Goal: Task Accomplishment & Management: Use online tool/utility

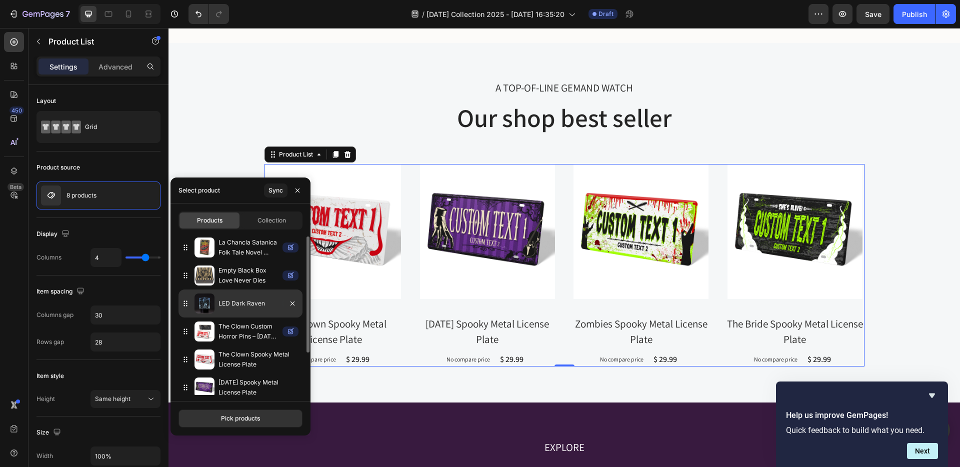
scroll to position [2, 0]
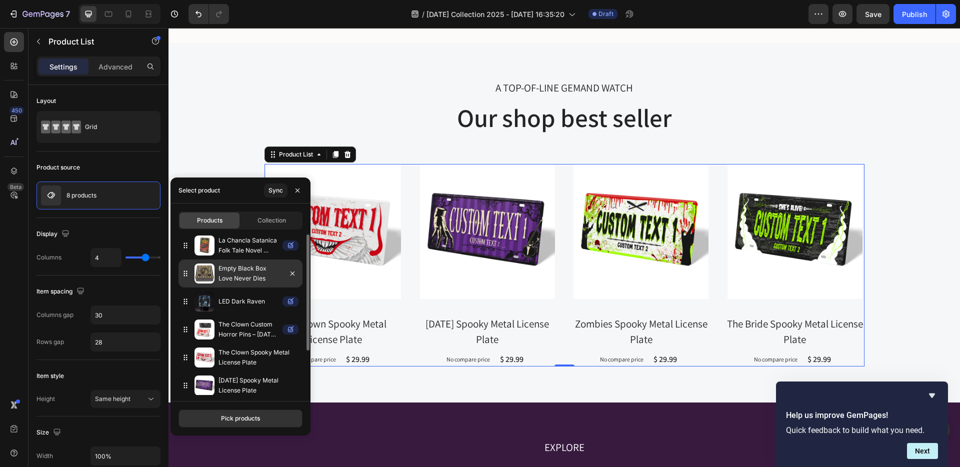
click at [273, 275] on p "Empty Black Box Love Never Dies" at bounding box center [249, 274] width 60 height 20
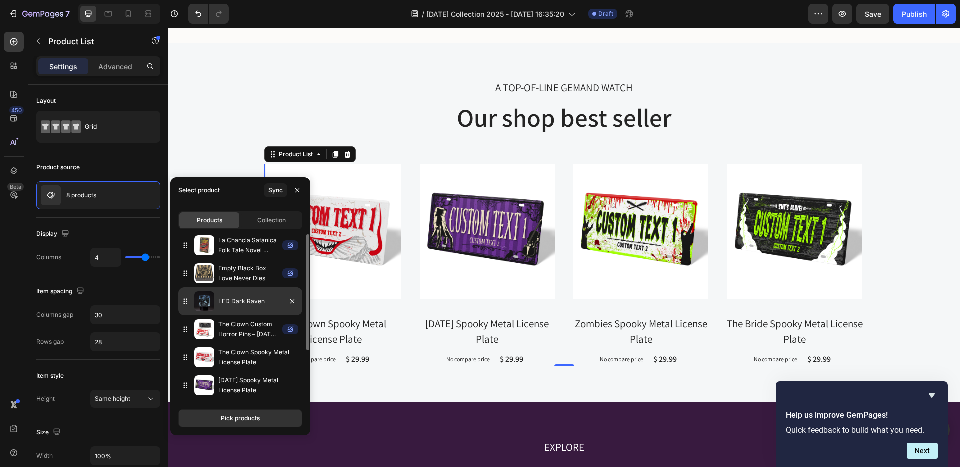
click at [272, 302] on p "LED Dark Raven" at bounding box center [249, 302] width 60 height 10
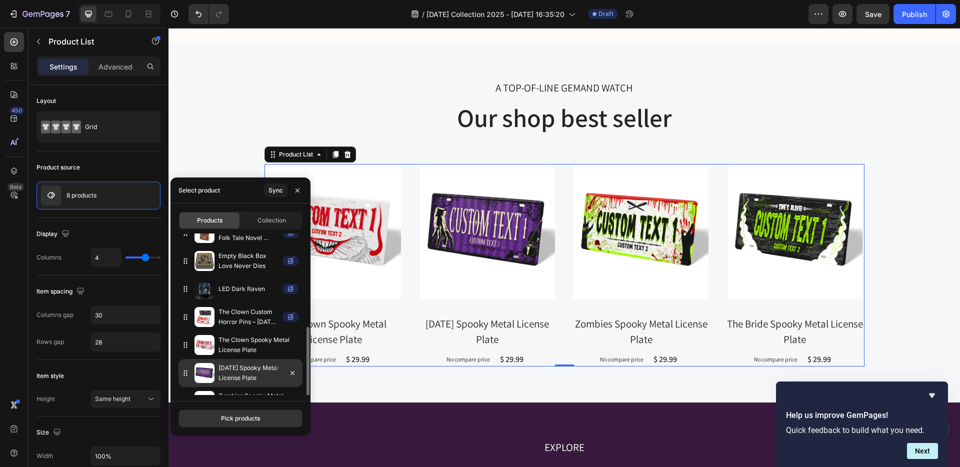
scroll to position [63, 0]
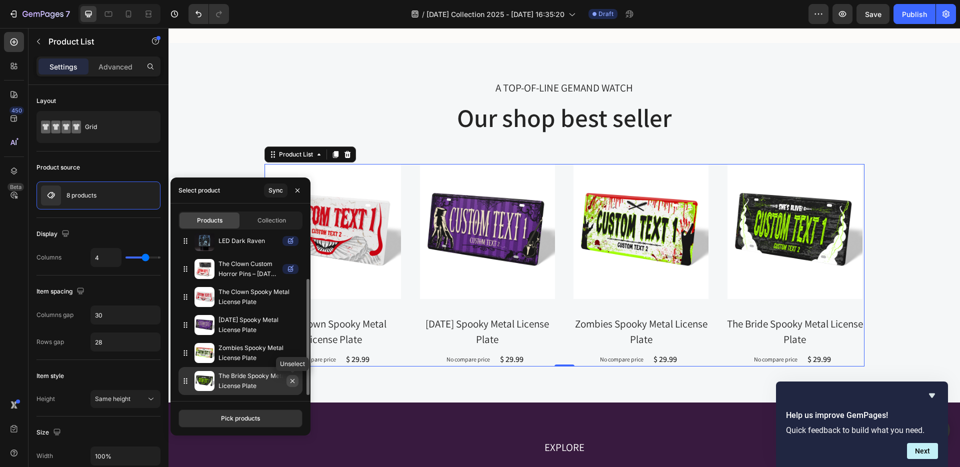
click at [291, 383] on icon "button" at bounding box center [293, 381] width 8 height 8
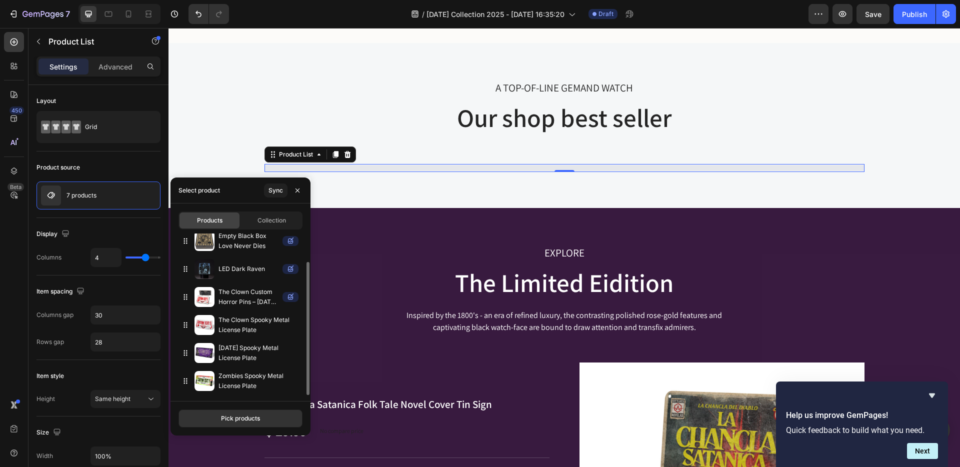
scroll to position [35, 0]
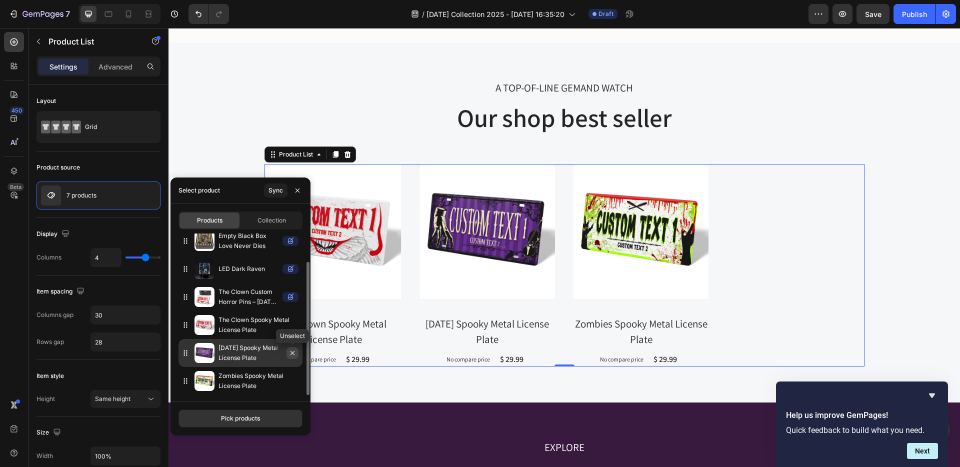
click at [293, 354] on icon "button" at bounding box center [293, 353] width 8 height 8
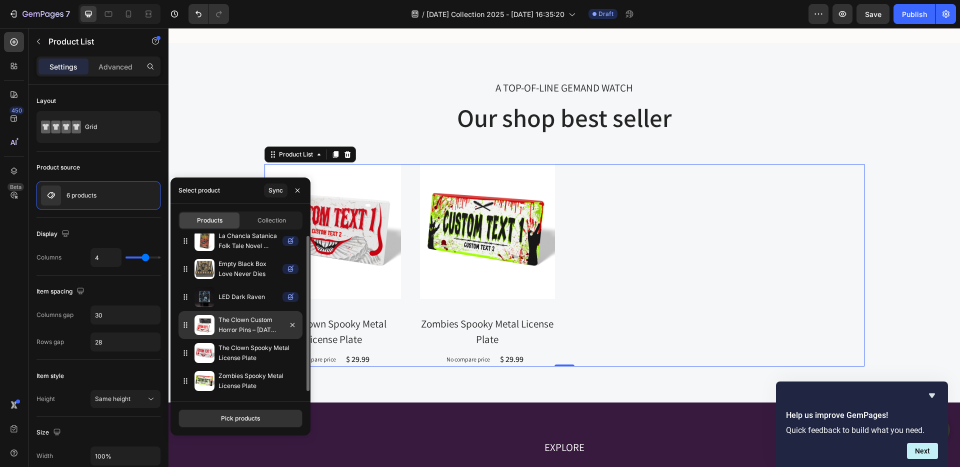
scroll to position [0, 0]
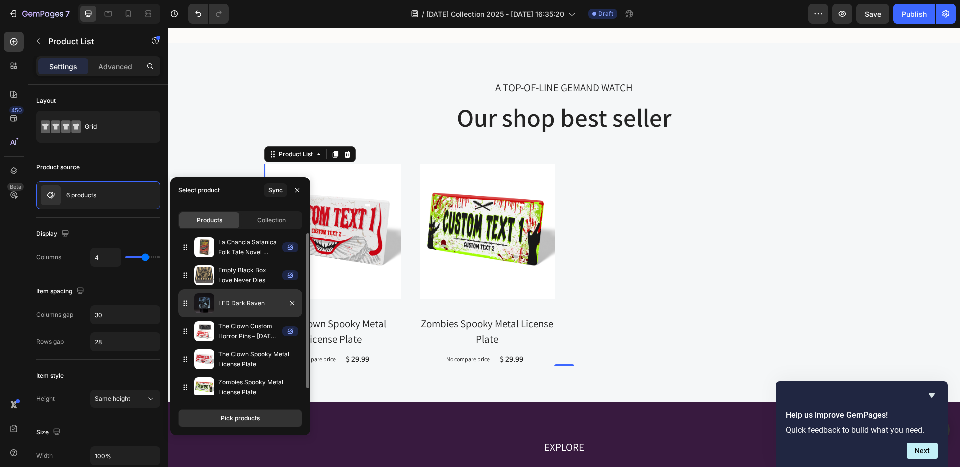
click at [239, 304] on p "LED Dark Raven" at bounding box center [249, 304] width 60 height 10
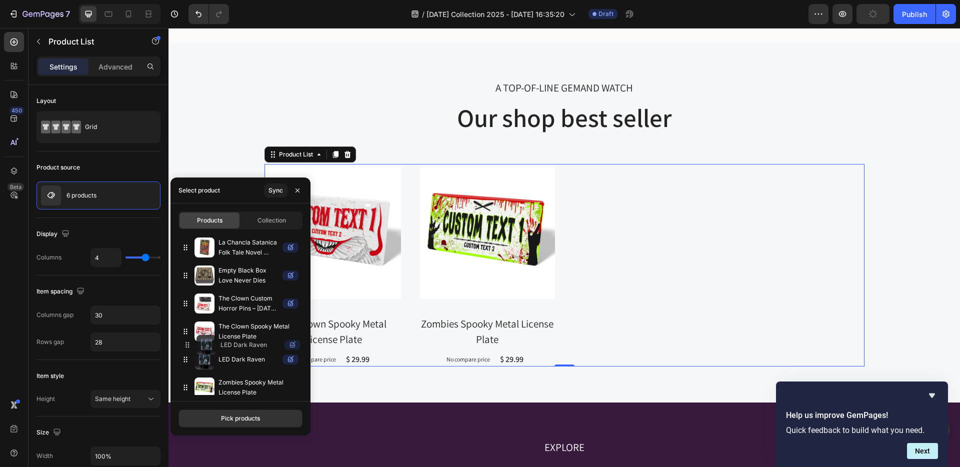
drag, startPoint x: 246, startPoint y: 305, endPoint x: 248, endPoint y: 347, distance: 41.6
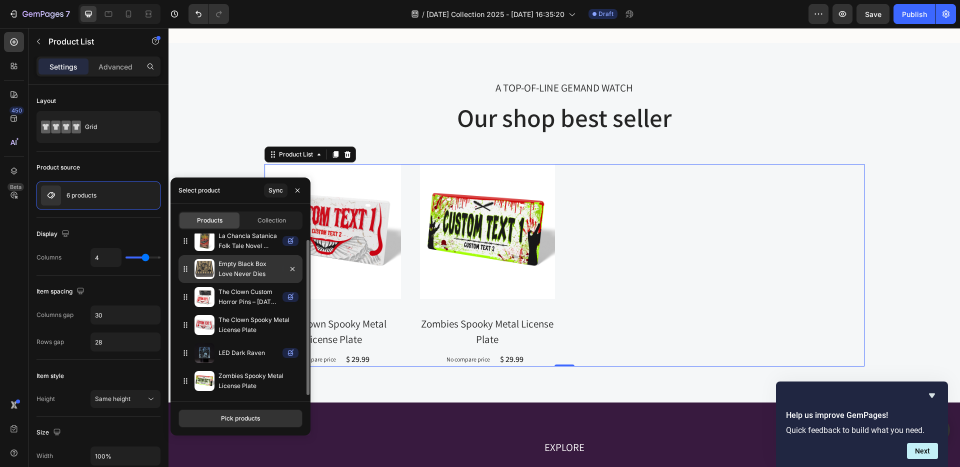
click at [247, 276] on p "Empty Black Box Love Never Dies" at bounding box center [249, 269] width 60 height 20
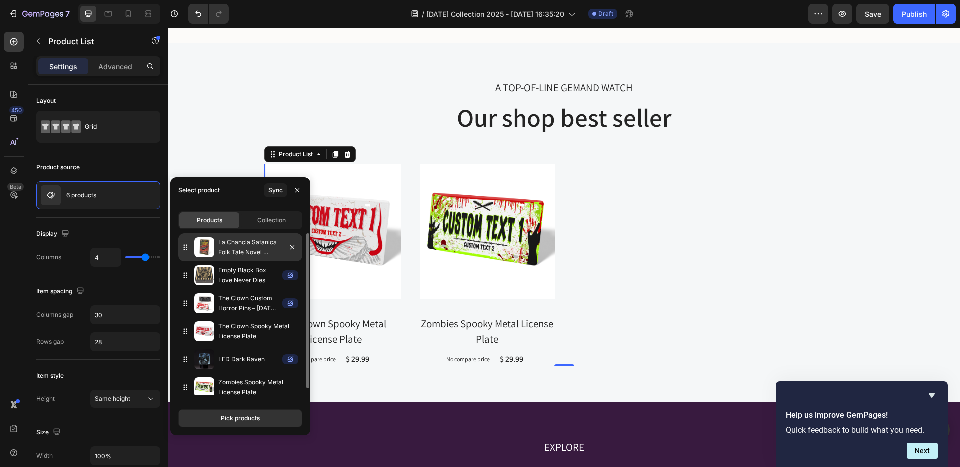
click at [252, 254] on p "La Chancla Satanica Folk Tale Novel Cover Tin Sign" at bounding box center [249, 248] width 60 height 20
click at [295, 247] on icon "button" at bounding box center [293, 248] width 8 height 8
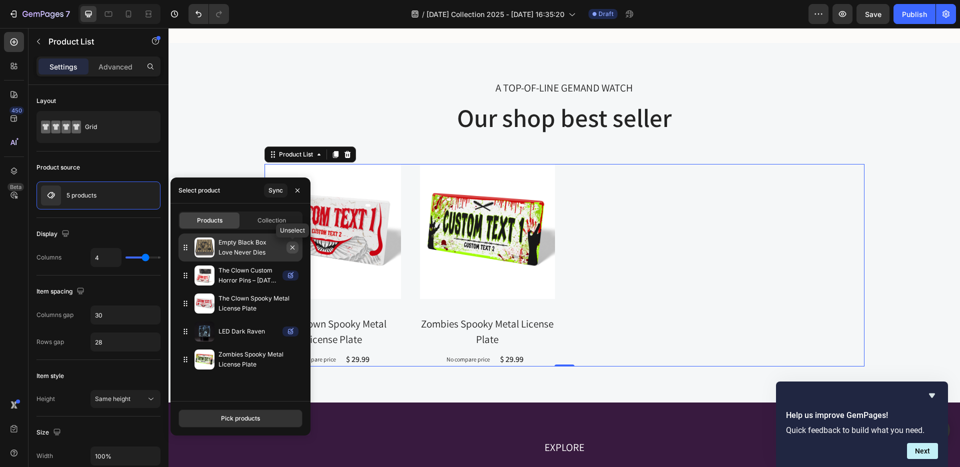
click at [292, 246] on icon "button" at bounding box center [293, 248] width 8 height 8
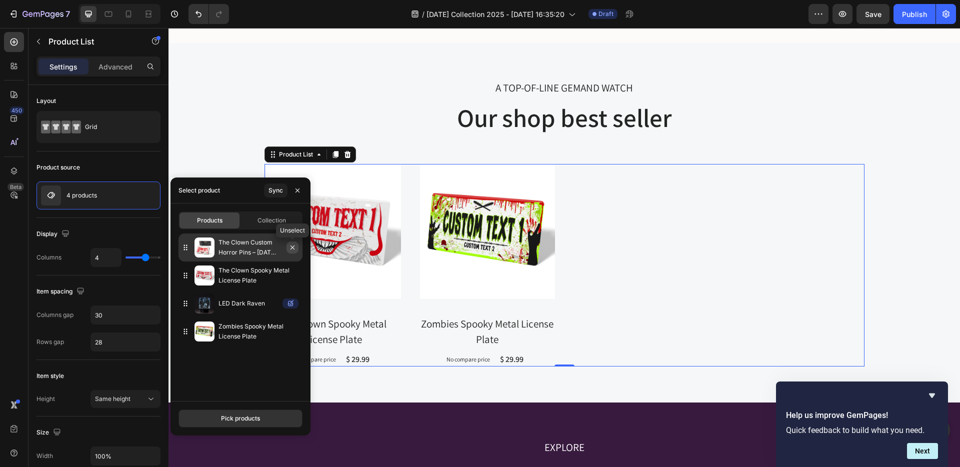
click at [292, 248] on icon "button" at bounding box center [293, 248] width 8 height 8
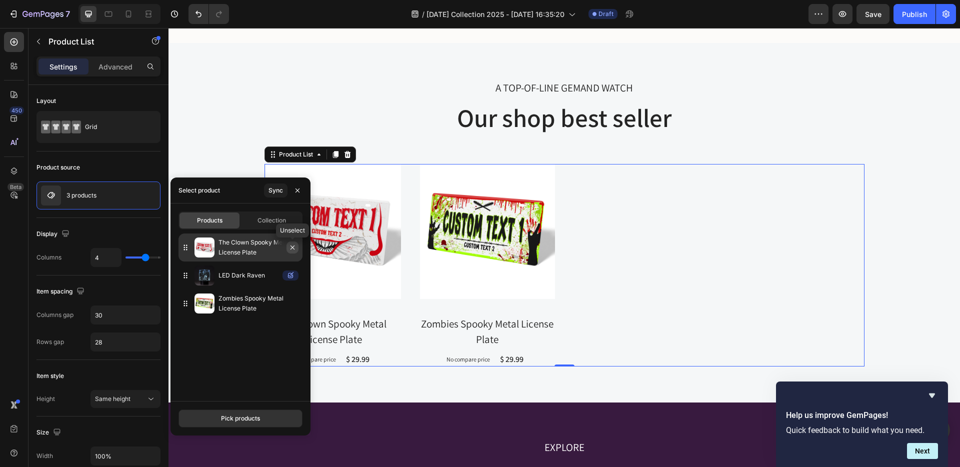
click at [291, 246] on icon "button" at bounding box center [293, 248] width 8 height 8
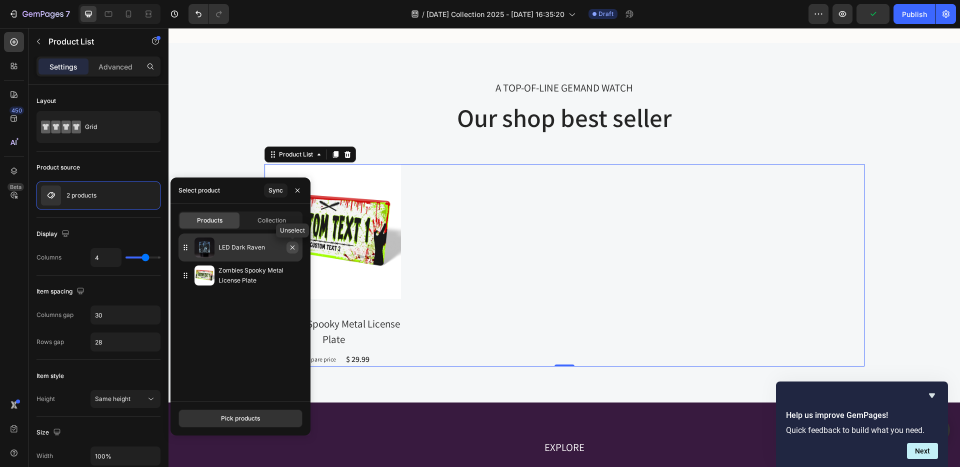
click at [292, 248] on icon "button" at bounding box center [293, 248] width 4 height 4
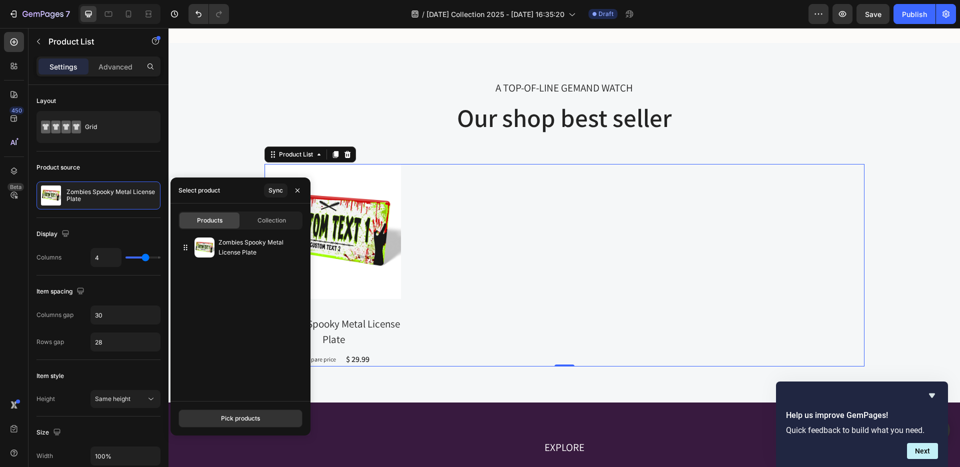
click at [215, 220] on span "Products" at bounding box center [210, 220] width 26 height 9
click at [251, 415] on div "Pick products" at bounding box center [240, 418] width 39 height 9
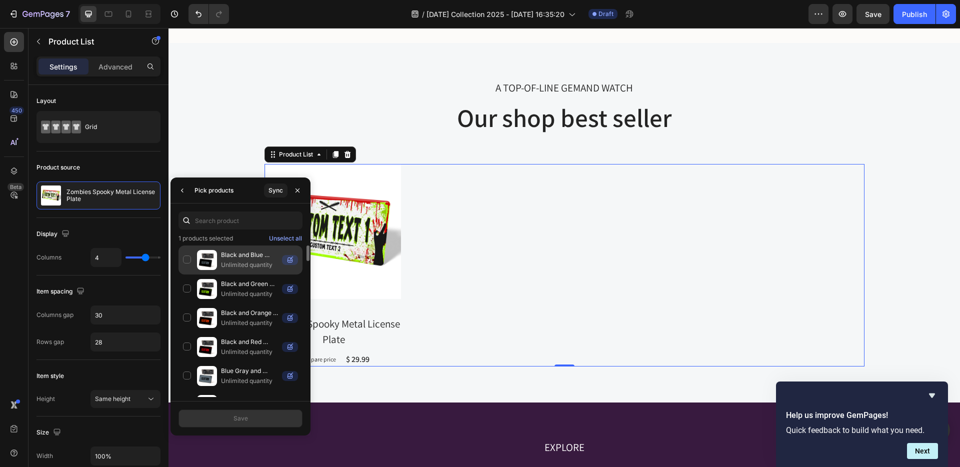
click at [189, 261] on div "Black and Blue Gray Horror Universal License Plate Enamel Pins Unlimited quanti…" at bounding box center [241, 260] width 124 height 29
click at [240, 418] on div "Save" at bounding box center [241, 418] width 15 height 9
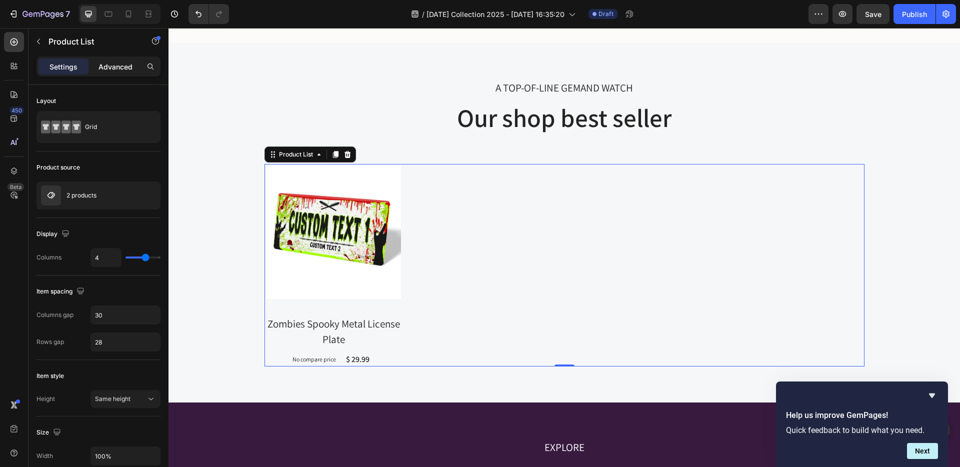
click at [118, 66] on p "Advanced" at bounding box center [116, 67] width 34 height 11
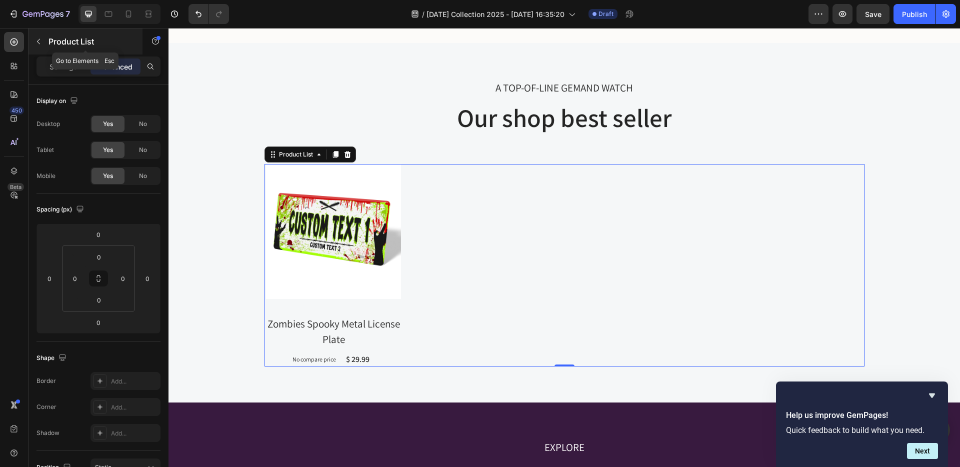
click at [42, 39] on icon "button" at bounding box center [39, 42] width 8 height 8
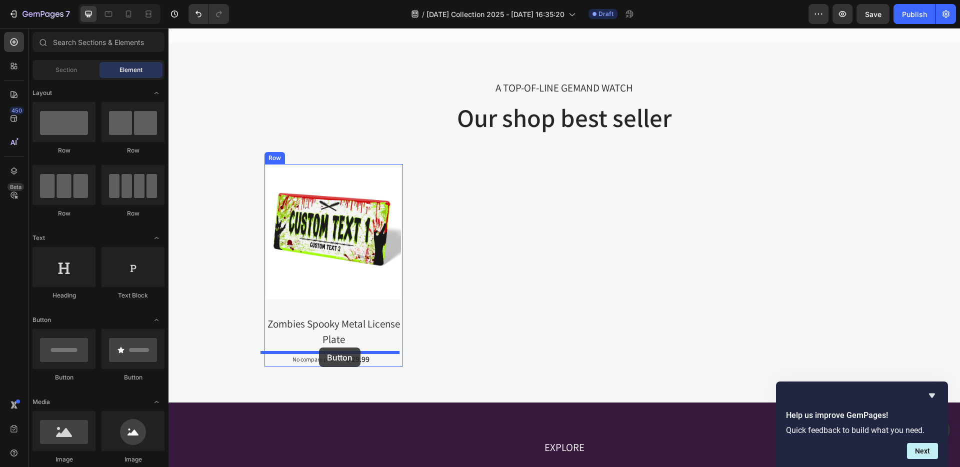
drag, startPoint x: 251, startPoint y: 311, endPoint x: 319, endPoint y: 348, distance: 77.6
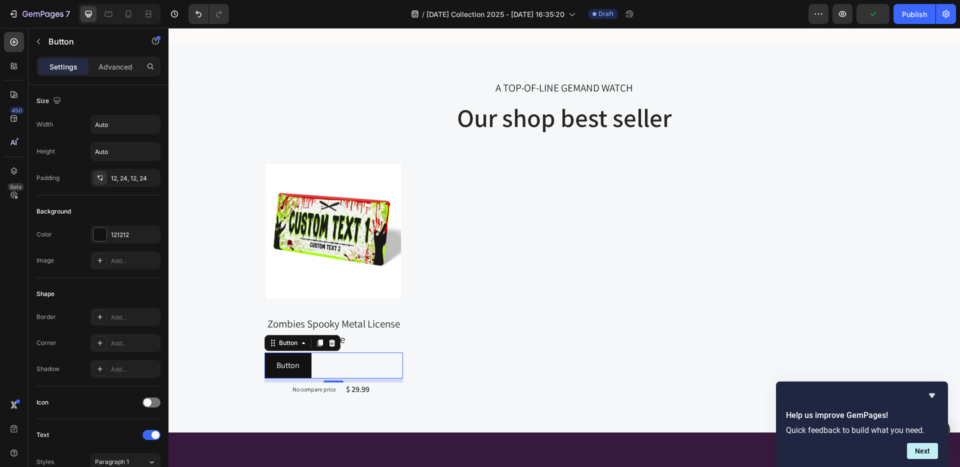
click at [315, 363] on div "Button Button 8" at bounding box center [334, 366] width 139 height 27
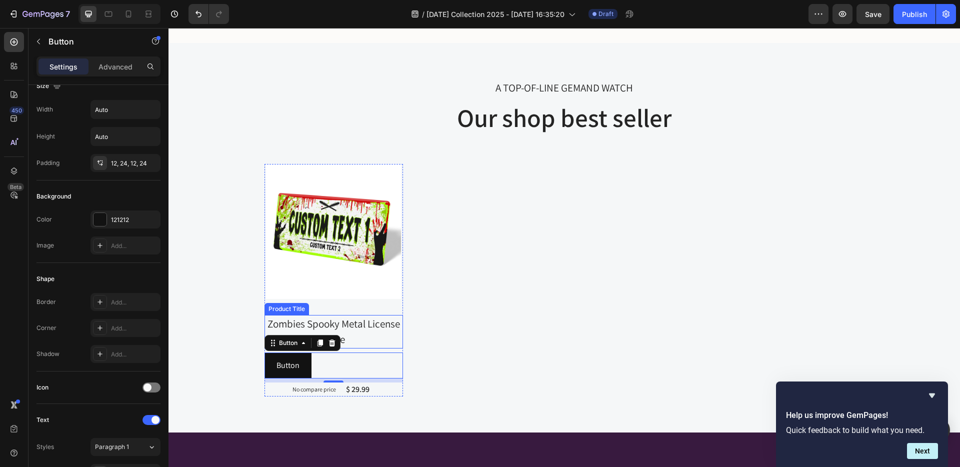
click at [360, 327] on h2 "Zombies Spooky Metal License Plate" at bounding box center [334, 332] width 139 height 34
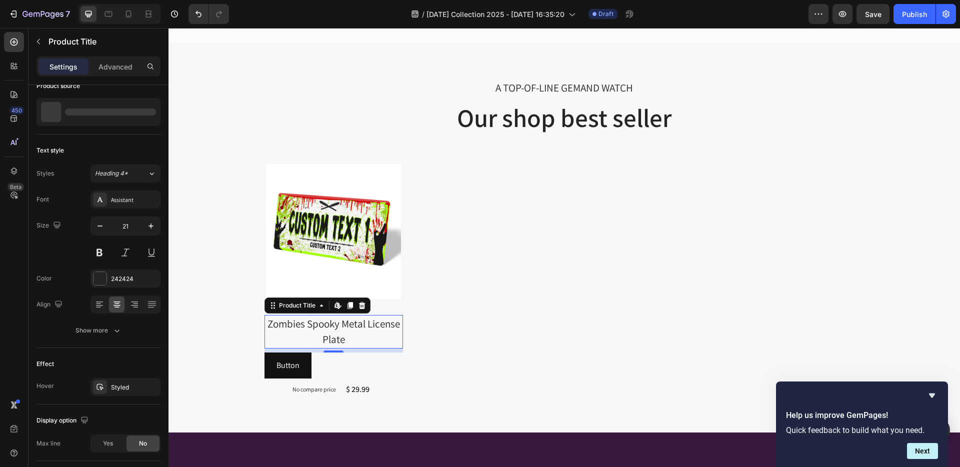
scroll to position [0, 0]
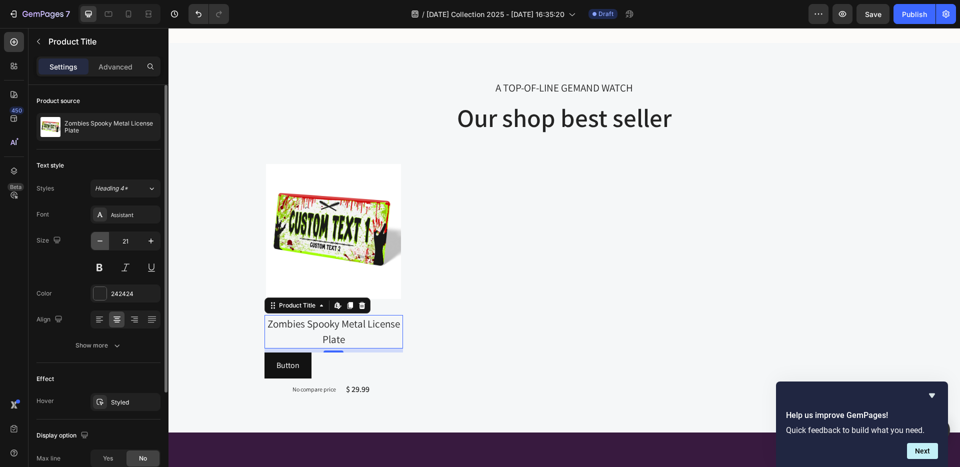
click at [96, 242] on icon "button" at bounding box center [100, 241] width 10 height 10
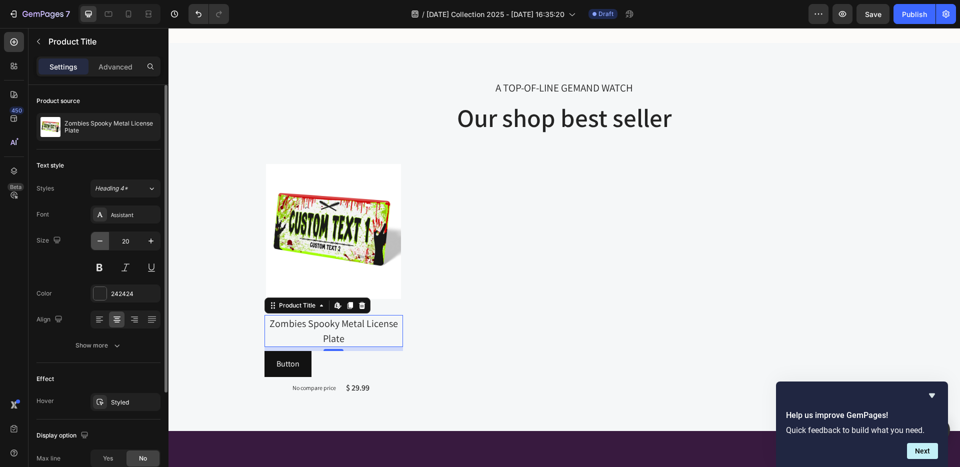
click at [97, 242] on icon "button" at bounding box center [100, 241] width 10 height 10
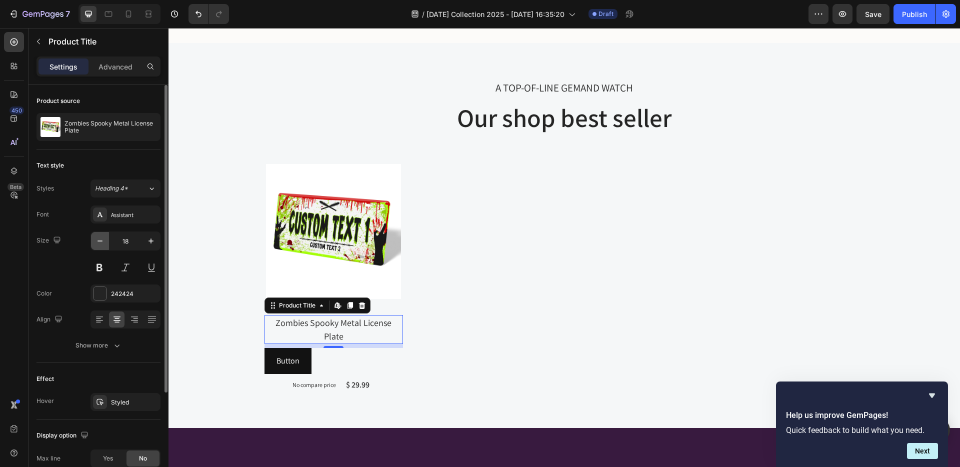
click at [97, 242] on icon "button" at bounding box center [100, 241] width 10 height 10
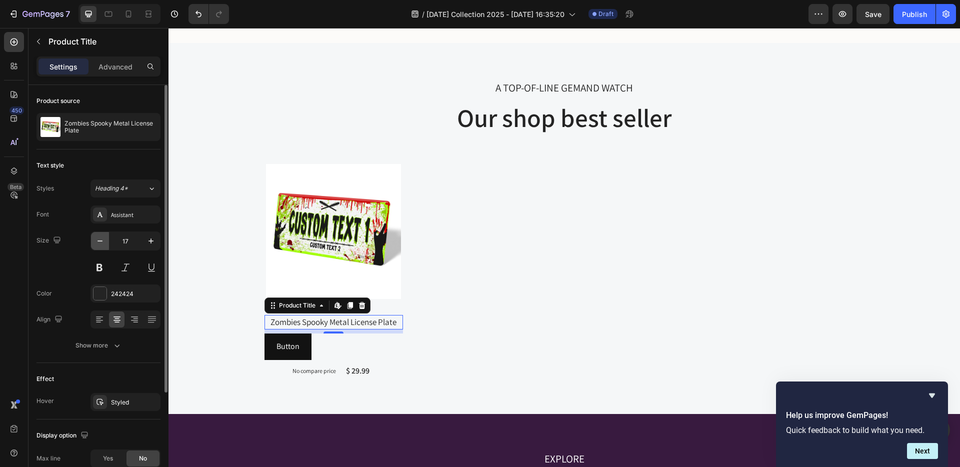
click at [97, 242] on icon "button" at bounding box center [100, 241] width 10 height 10
type input "16"
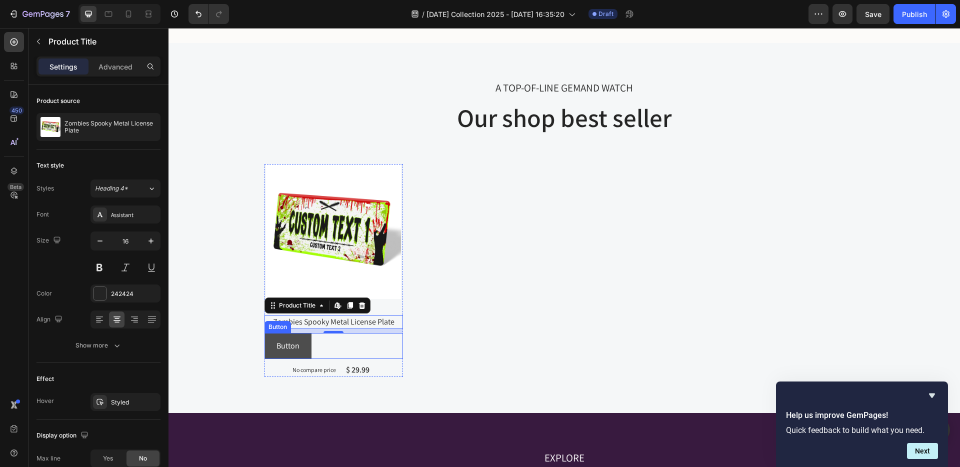
click at [304, 344] on button "Button" at bounding box center [288, 346] width 47 height 27
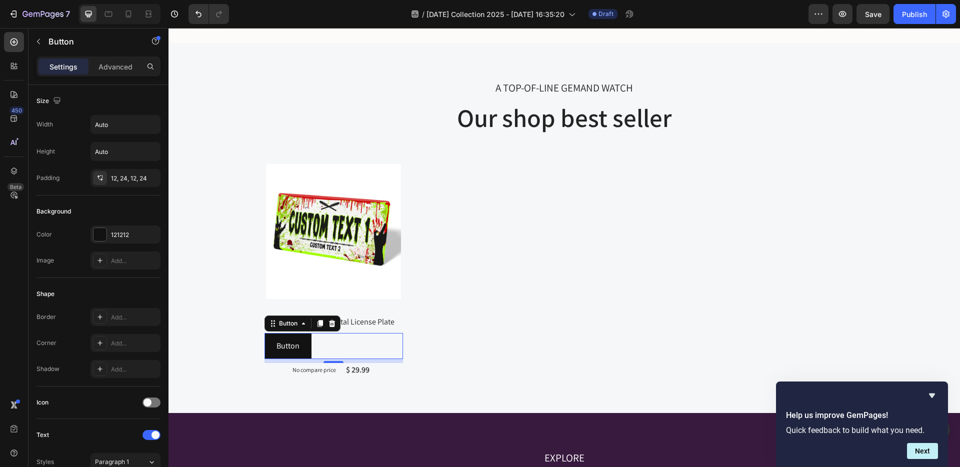
click at [316, 343] on div "Button Button 8" at bounding box center [334, 346] width 139 height 27
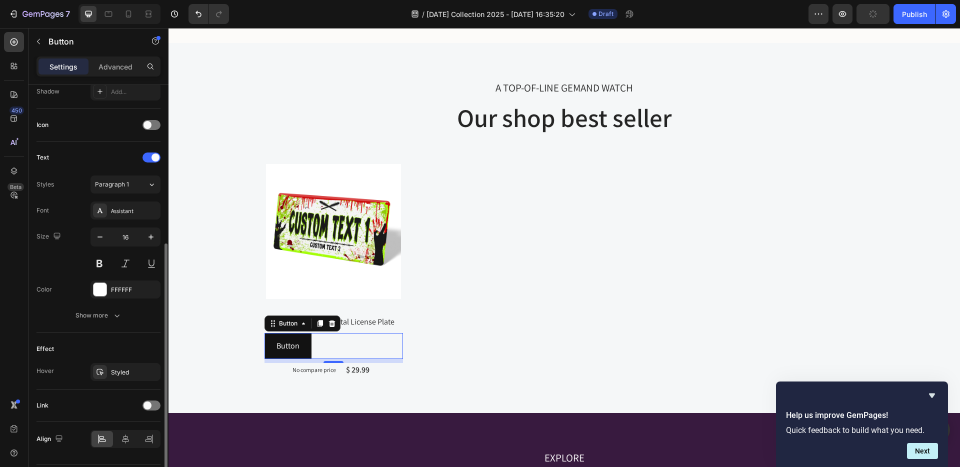
scroll to position [307, 0]
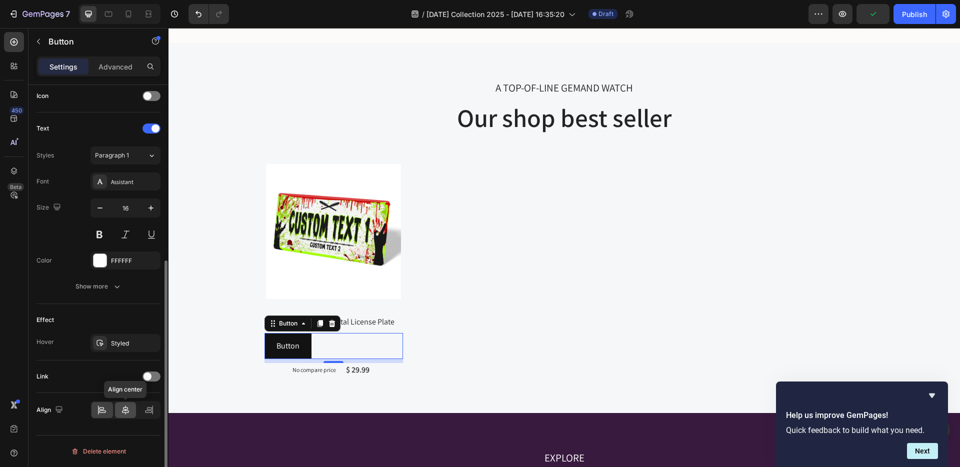
click at [126, 404] on div at bounding box center [126, 410] width 22 height 16
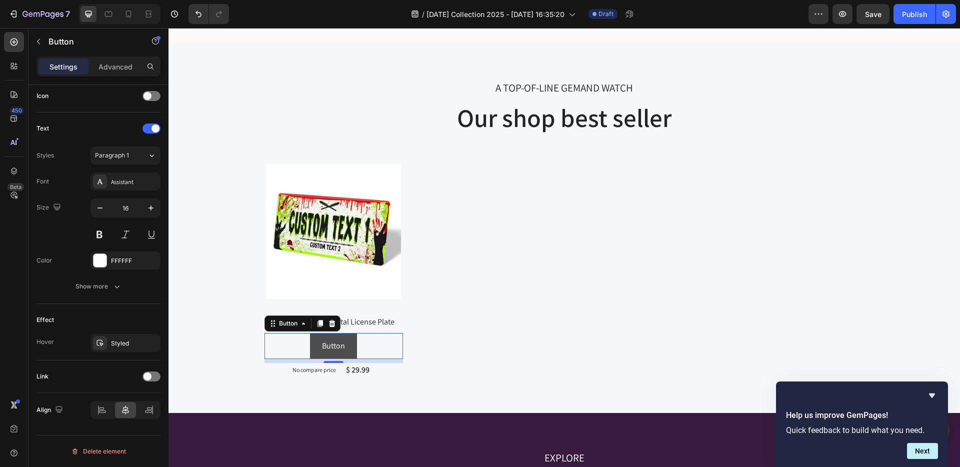
click at [352, 341] on button "Button" at bounding box center [333, 346] width 47 height 27
click at [311, 350] on button "Button" at bounding box center [333, 346] width 47 height 27
click at [117, 344] on div "Styled" at bounding box center [125, 343] width 29 height 9
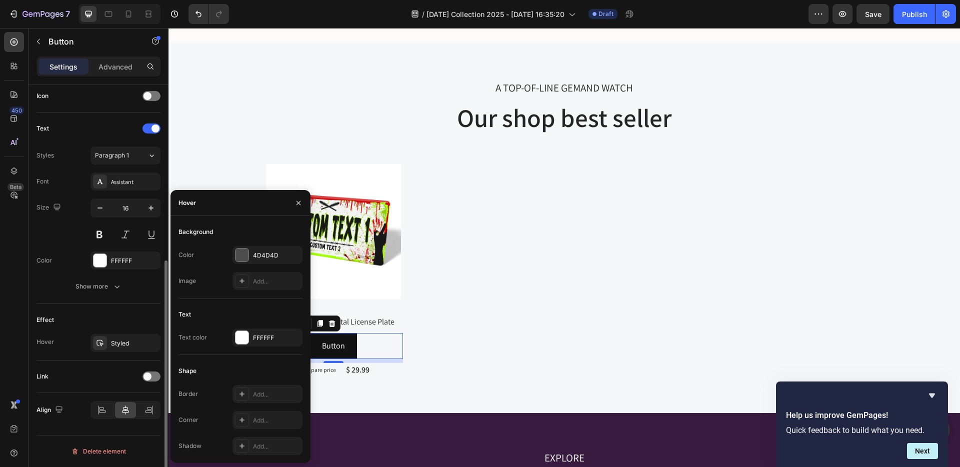
click at [98, 331] on div "Effect Hover Styled" at bounding box center [99, 332] width 124 height 57
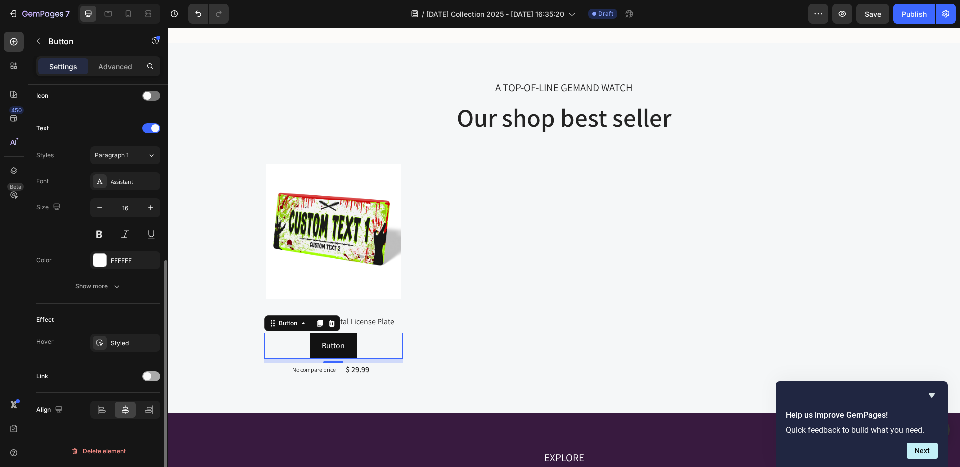
click at [148, 380] on span at bounding box center [148, 377] width 8 height 8
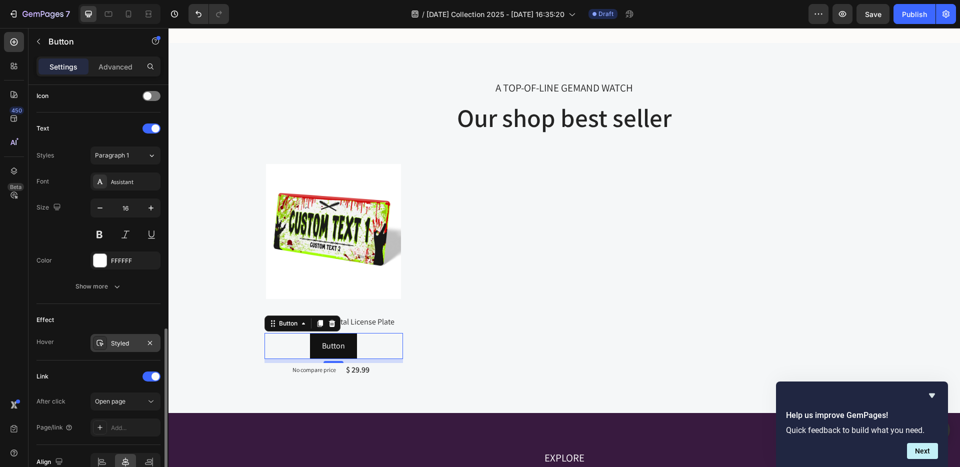
scroll to position [359, 0]
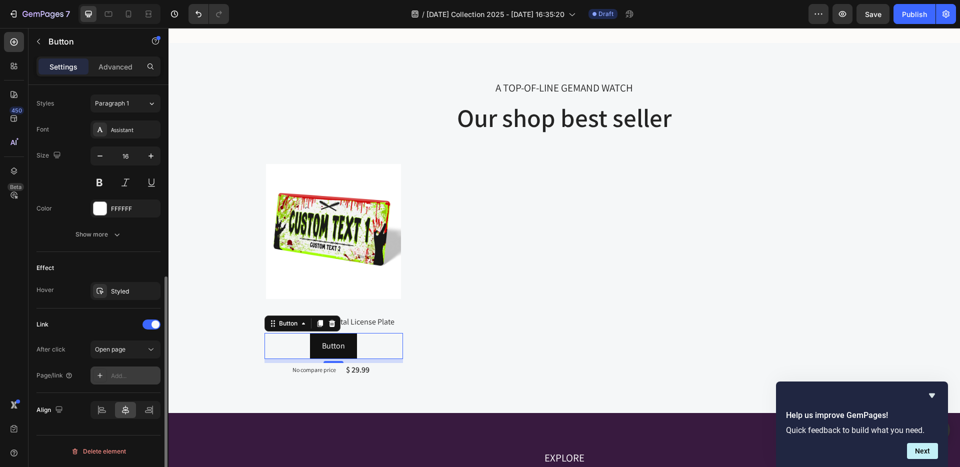
click at [134, 376] on div "Add..." at bounding box center [134, 376] width 47 height 9
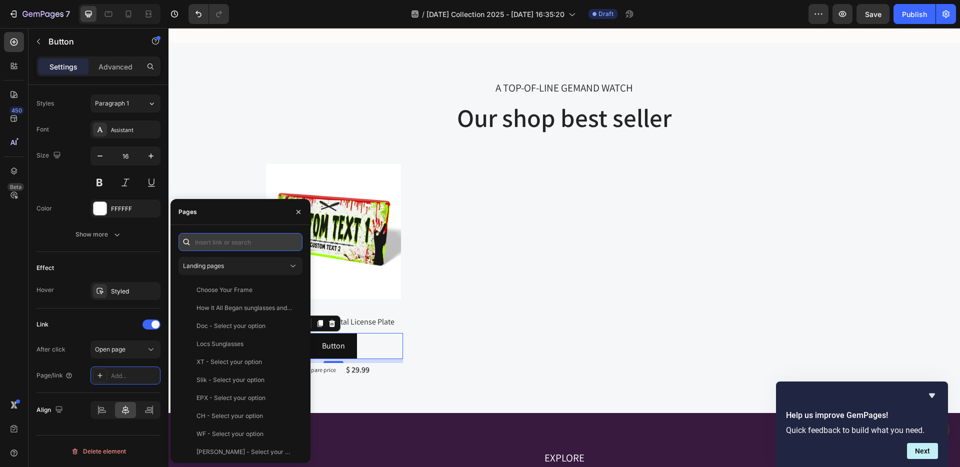
click at [265, 242] on input "text" at bounding box center [241, 242] width 124 height 18
type input "l"
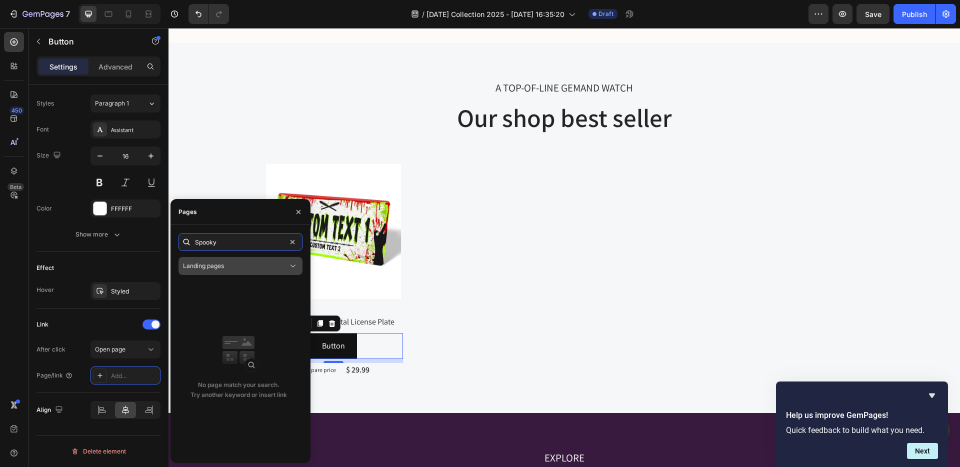
type input "Spooky"
click at [271, 265] on div "Landing pages" at bounding box center [235, 266] width 105 height 9
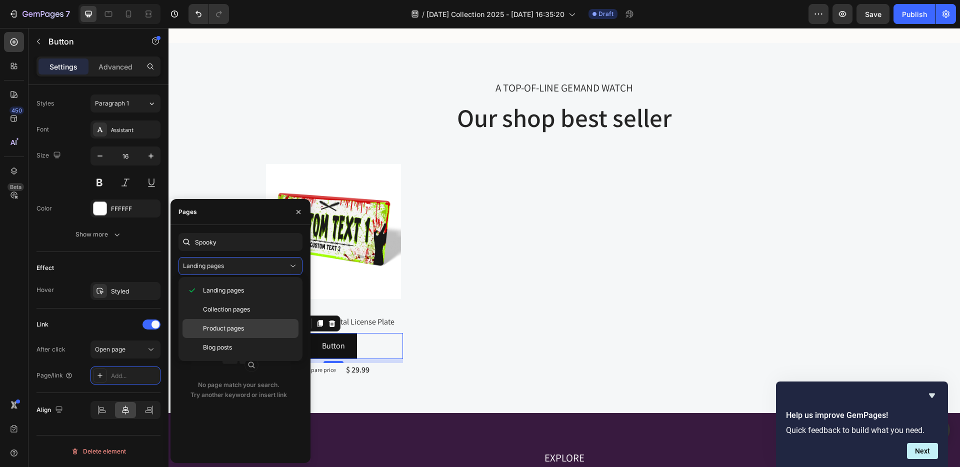
click at [257, 325] on p "Product pages" at bounding box center [248, 328] width 91 height 9
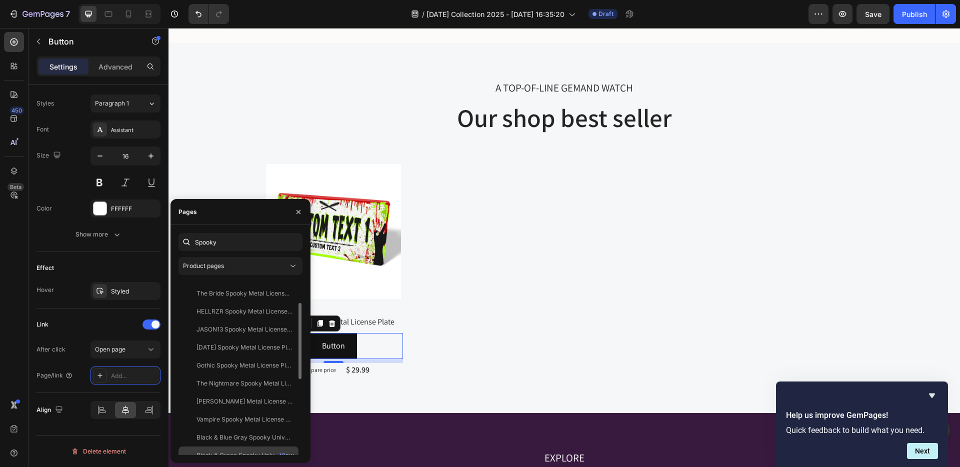
scroll to position [0, 0]
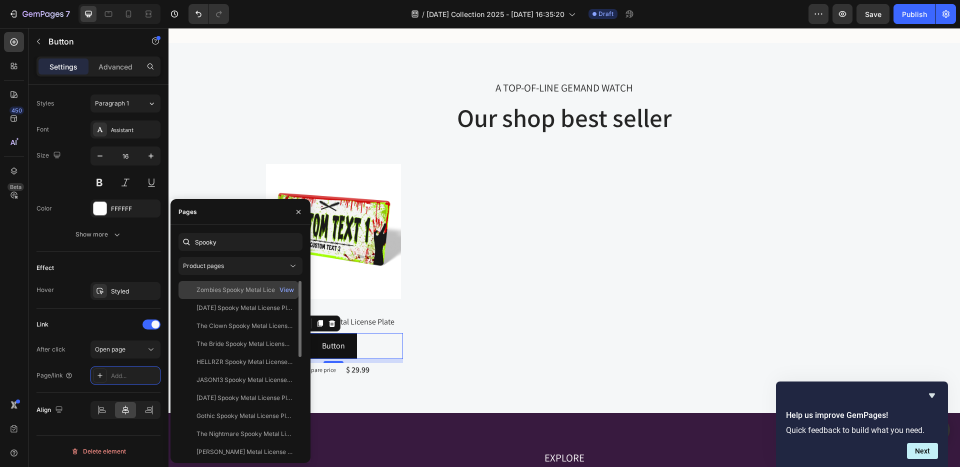
click at [215, 291] on div "Zombies Spooky Metal License Plate" at bounding box center [245, 290] width 96 height 9
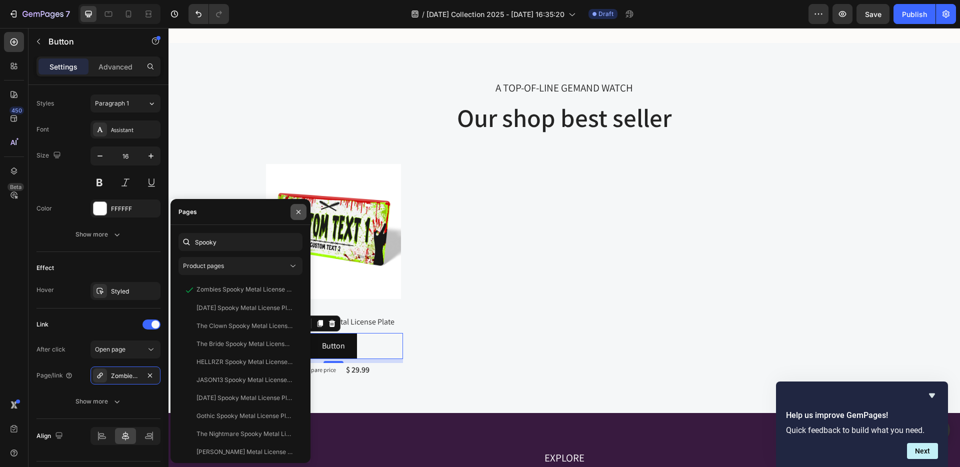
click at [299, 211] on icon "button" at bounding box center [299, 212] width 4 height 4
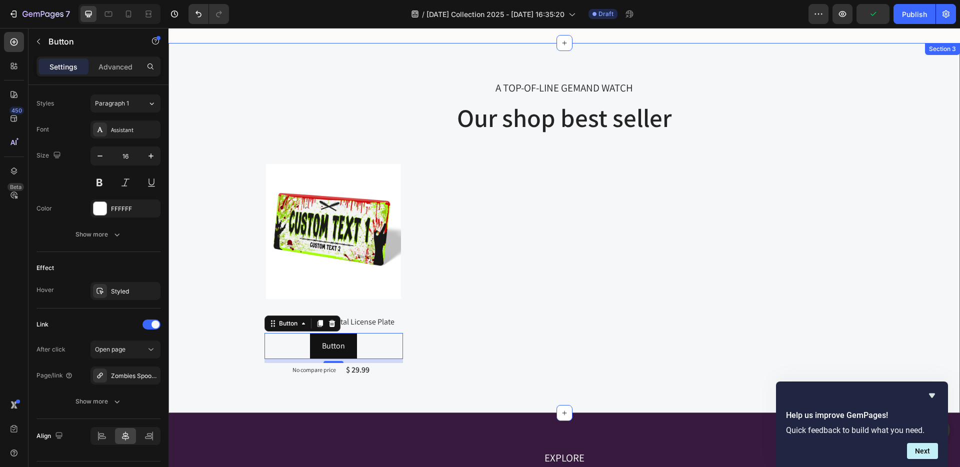
click at [201, 282] on div "A TOP-OF-LINE GEMAND WATCH Text block Our shop best seller Heading Product Imag…" at bounding box center [564, 228] width 777 height 299
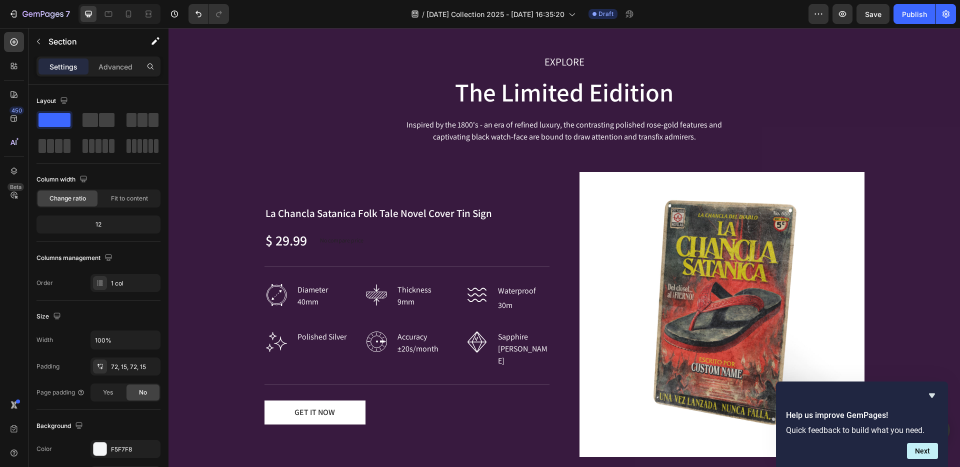
scroll to position [842, 0]
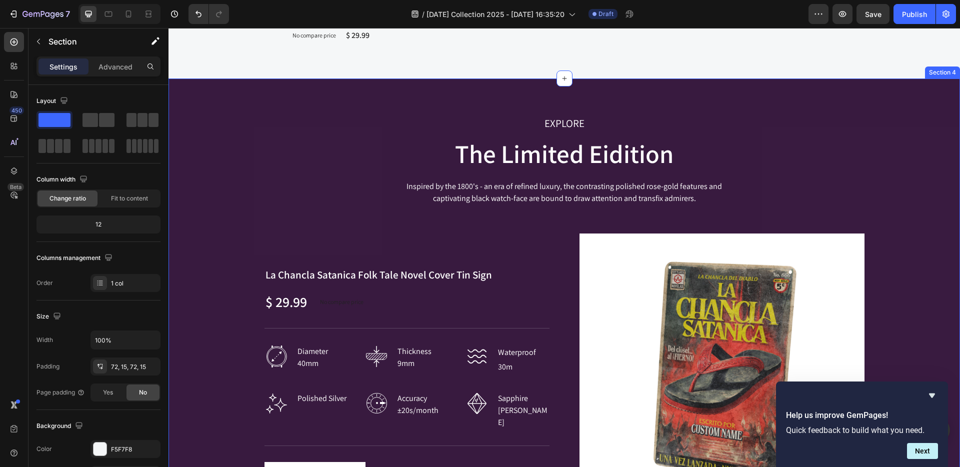
click at [241, 138] on div "EXPLORE Text block The Limited Eidition Heading Inspired by the 1800's - an era…" at bounding box center [564, 321] width 777 height 412
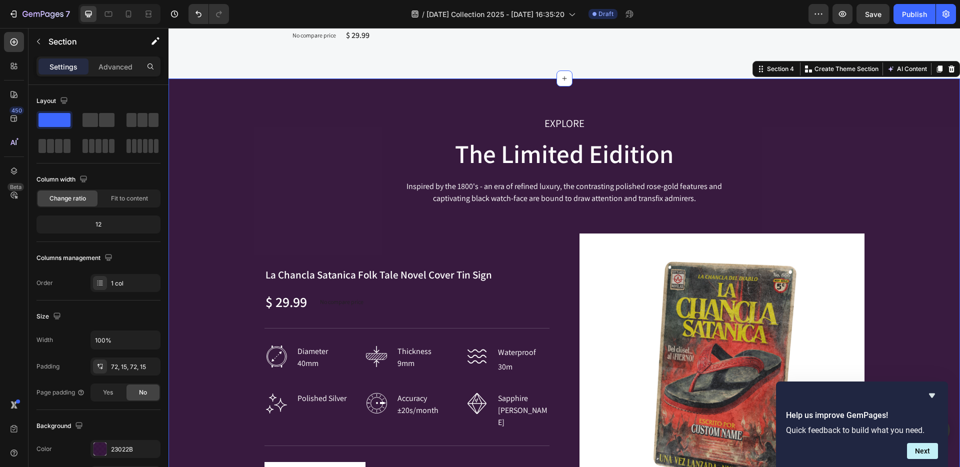
click at [240, 139] on div "EXPLORE Text block The Limited Eidition Heading Inspired by the 1800's - an era…" at bounding box center [564, 321] width 777 height 412
click at [755, 303] on img at bounding box center [722, 376] width 285 height 285
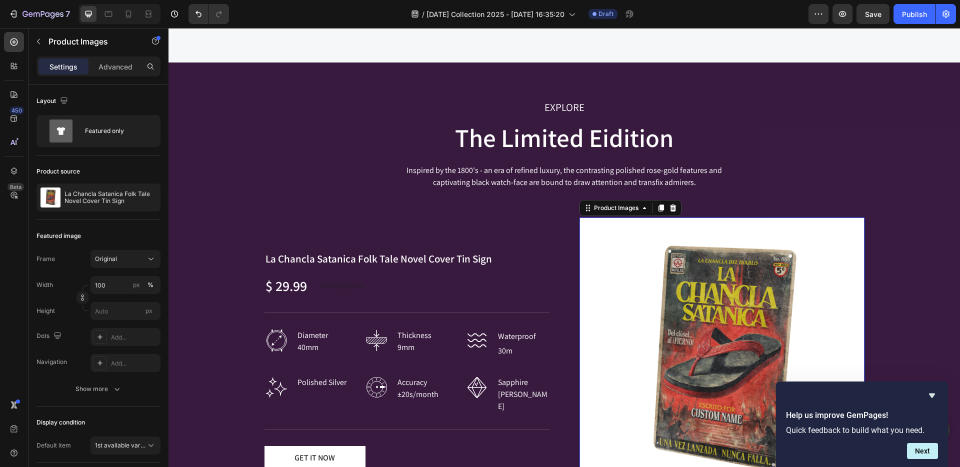
scroll to position [858, 0]
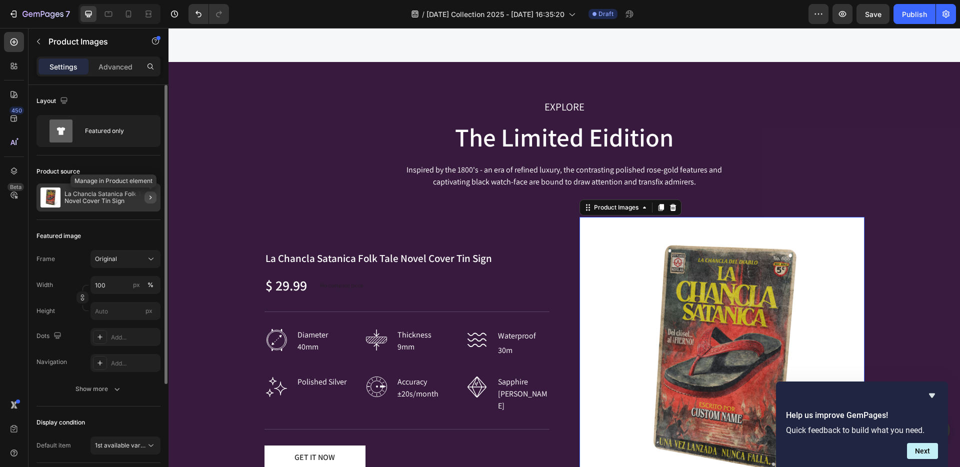
click at [151, 198] on icon "button" at bounding box center [151, 198] width 8 height 8
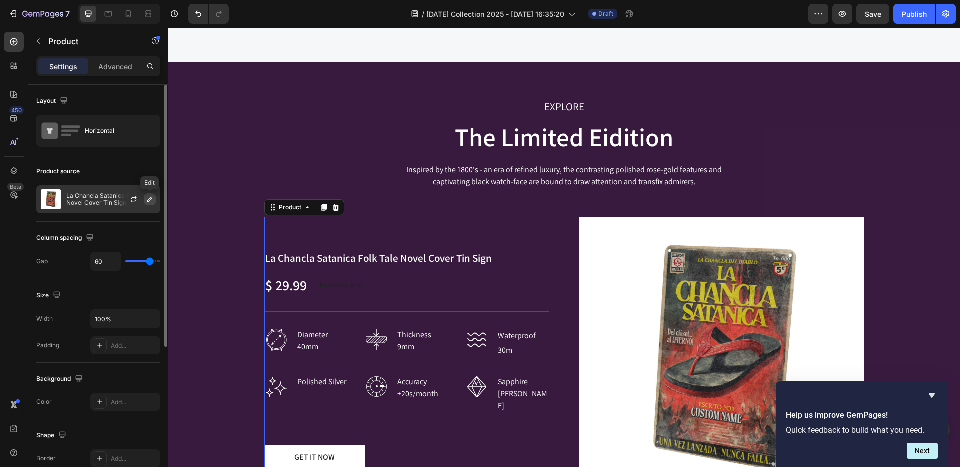
click at [148, 197] on icon "button" at bounding box center [150, 200] width 8 height 8
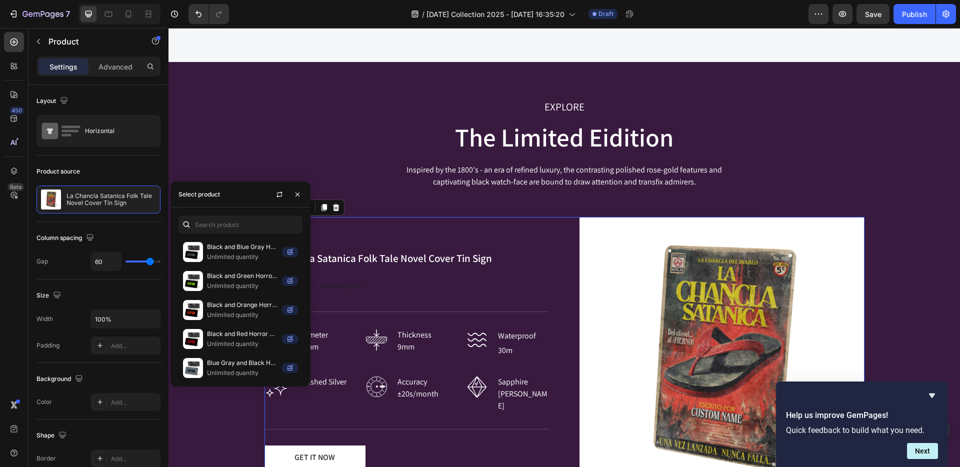
click at [208, 194] on div "Select product" at bounding box center [200, 194] width 42 height 9
click at [724, 344] on img at bounding box center [722, 359] width 285 height 285
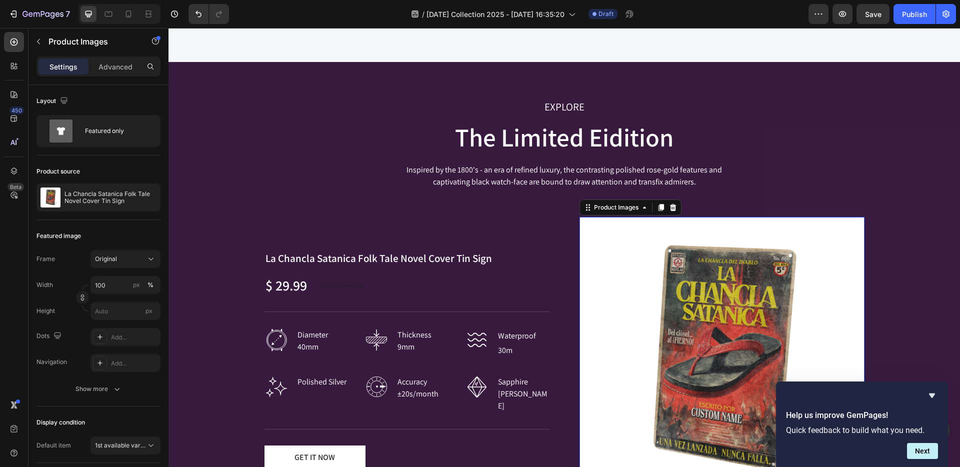
click at [673, 300] on img at bounding box center [722, 359] width 285 height 285
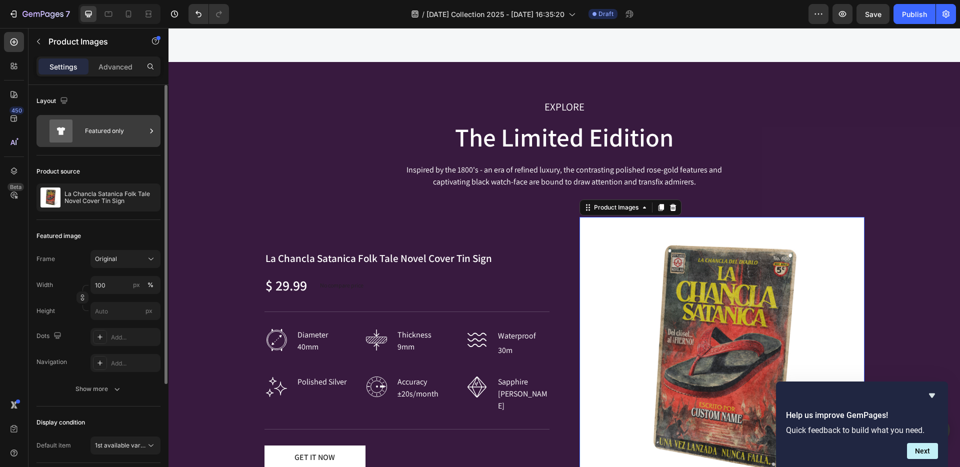
click at [147, 130] on icon at bounding box center [152, 131] width 10 height 10
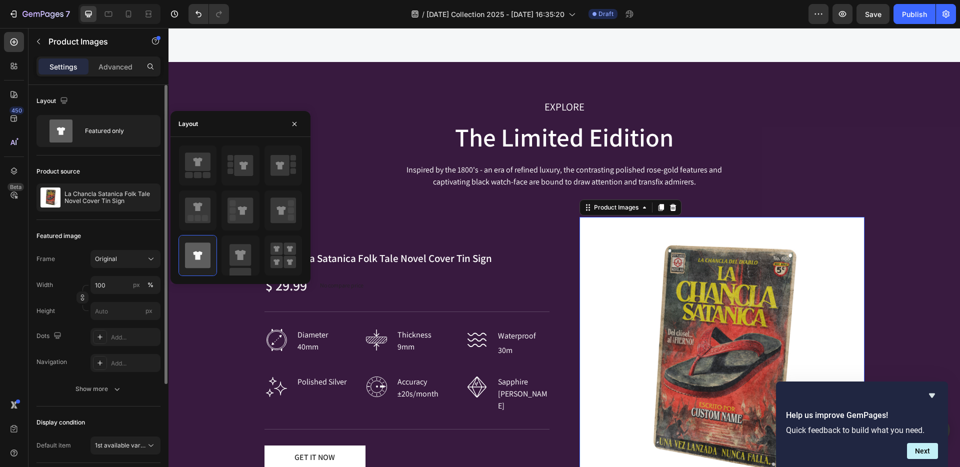
click at [125, 164] on div "Product source" at bounding box center [99, 172] width 124 height 16
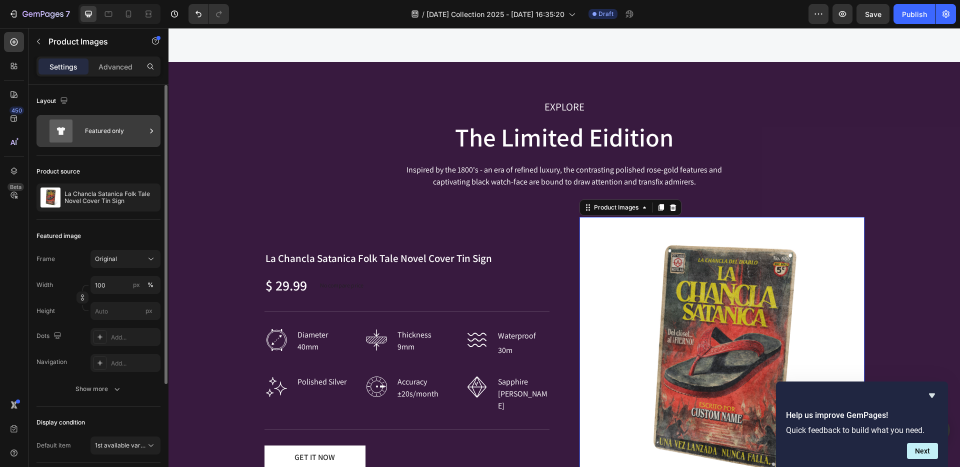
click at [143, 127] on div "Featured only" at bounding box center [115, 131] width 61 height 23
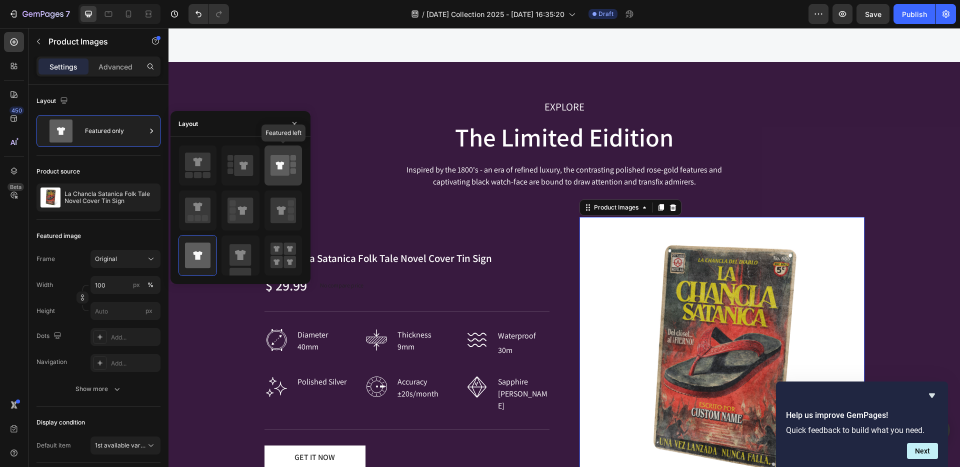
click at [277, 166] on icon at bounding box center [280, 165] width 19 height 21
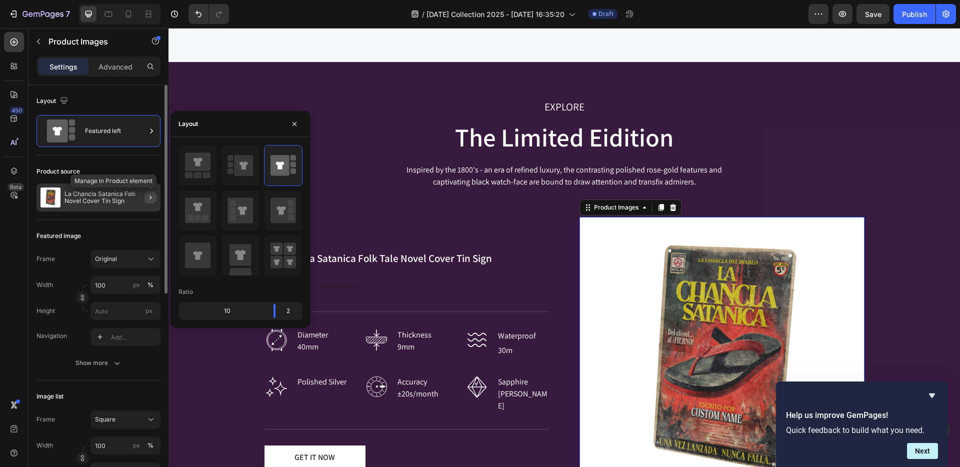
click at [147, 194] on icon "button" at bounding box center [151, 198] width 8 height 8
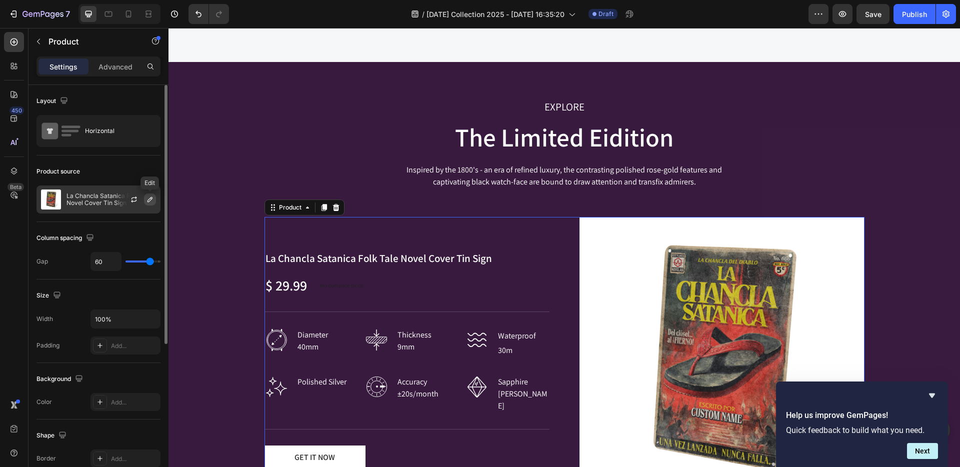
click at [145, 204] on button "button" at bounding box center [150, 200] width 12 height 12
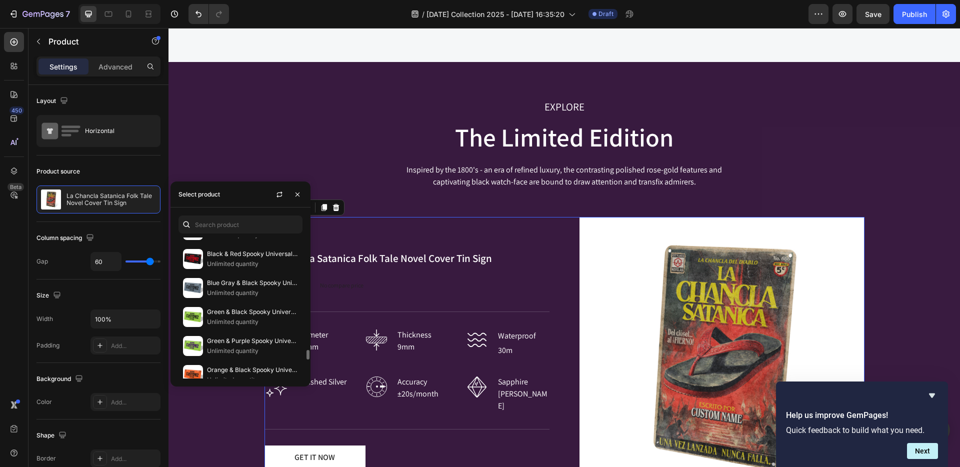
scroll to position [1907, 0]
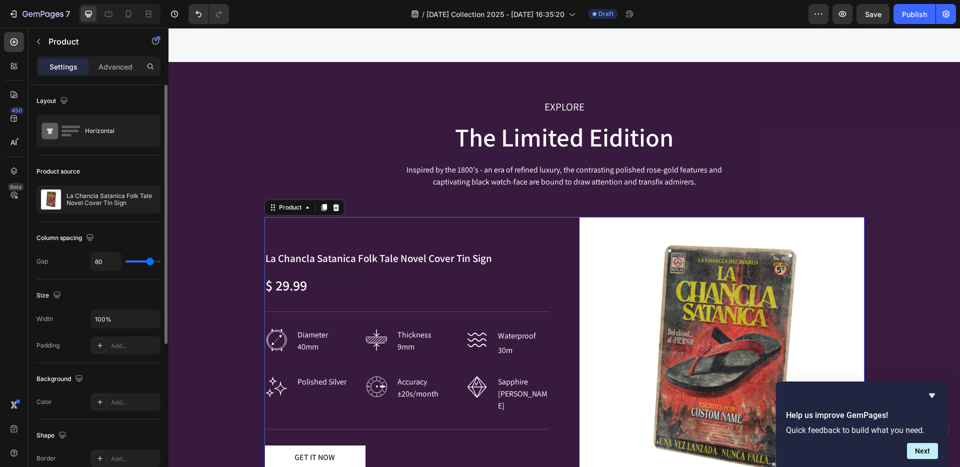
click at [135, 158] on div "Product source La Chancla Satanica Folk Tale Novel Cover Tin Sign" at bounding box center [99, 189] width 124 height 67
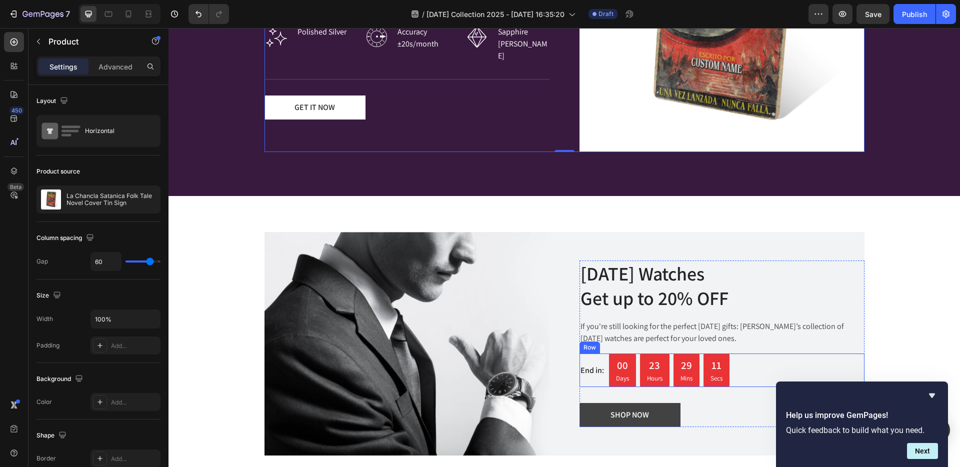
scroll to position [1333, 0]
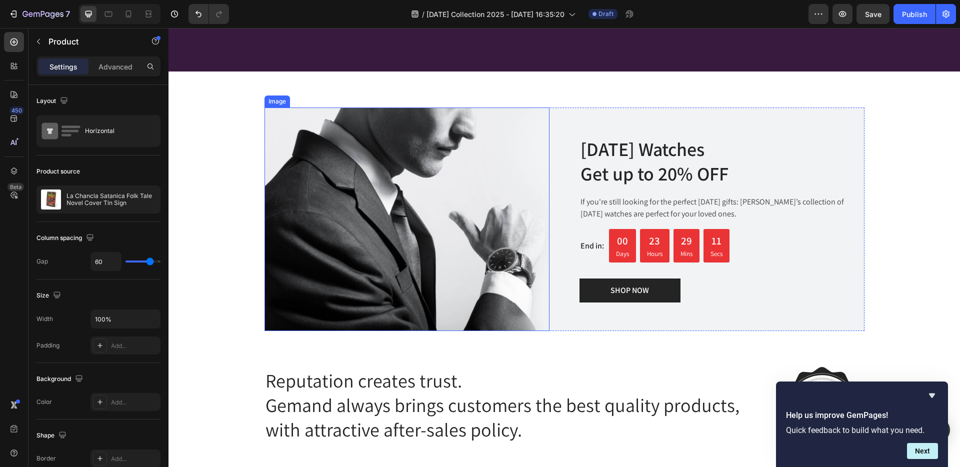
click at [333, 222] on img at bounding box center [407, 220] width 285 height 224
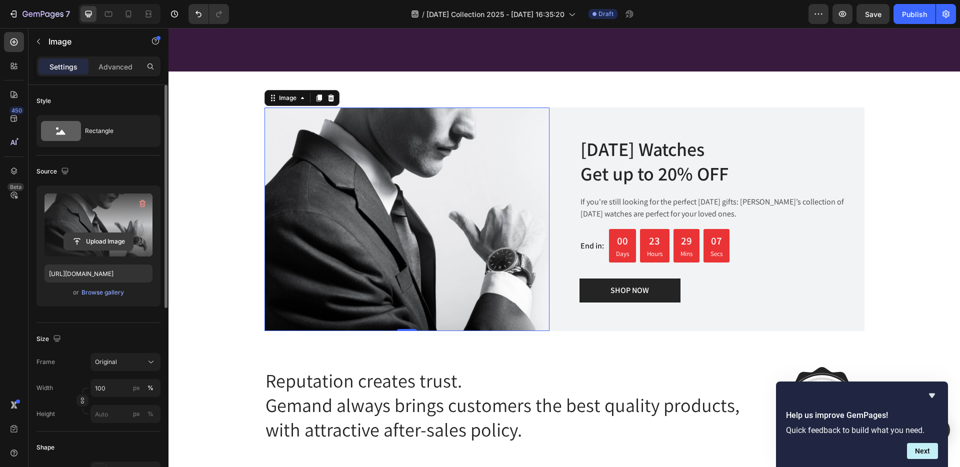
click at [96, 241] on input "file" at bounding box center [98, 241] width 69 height 17
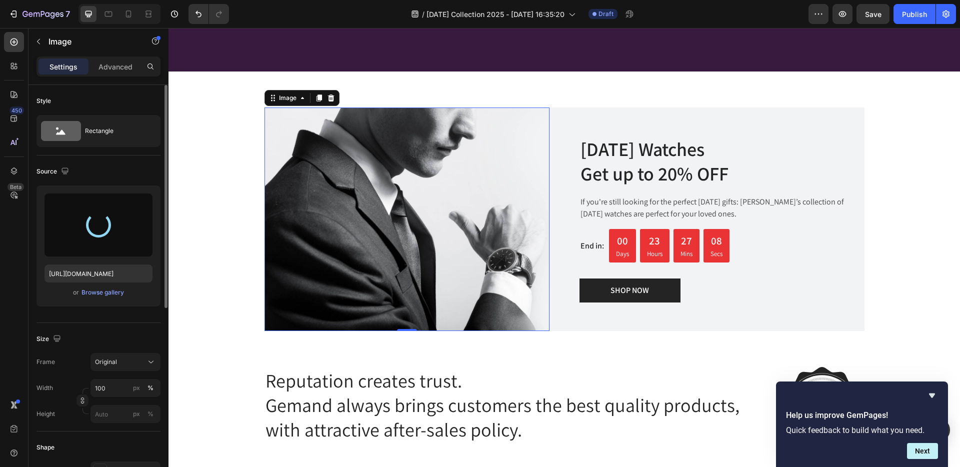
type input "[URL][DOMAIN_NAME]"
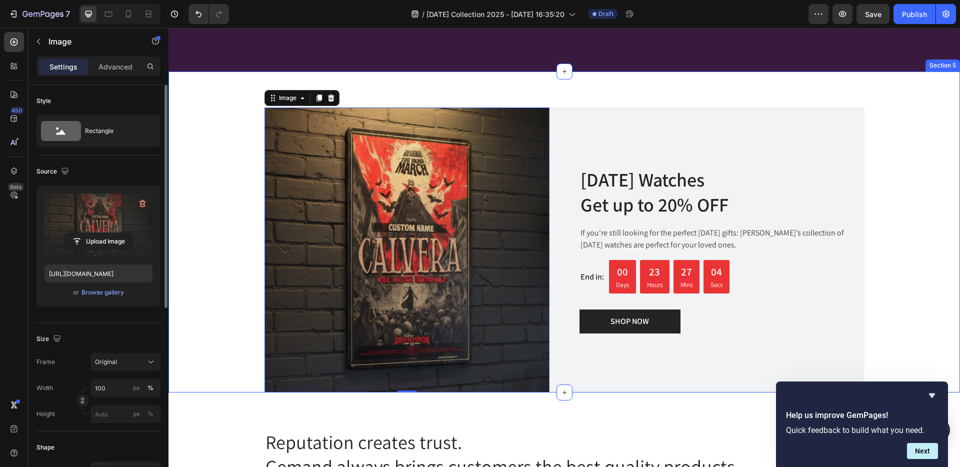
click at [199, 255] on div "Image 0 [DATE] Watches Get up to 20% OFF Heading If you're still looking for th…" at bounding box center [564, 250] width 777 height 285
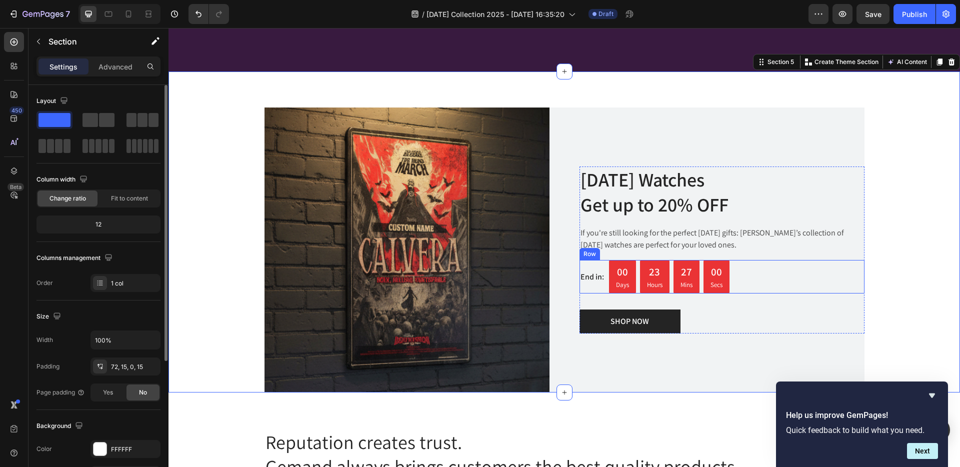
click at [815, 271] on div "End in: Text block 00 Days 23 Hours 27 Mins 00 Secs CountDown Timer Row" at bounding box center [722, 277] width 285 height 34
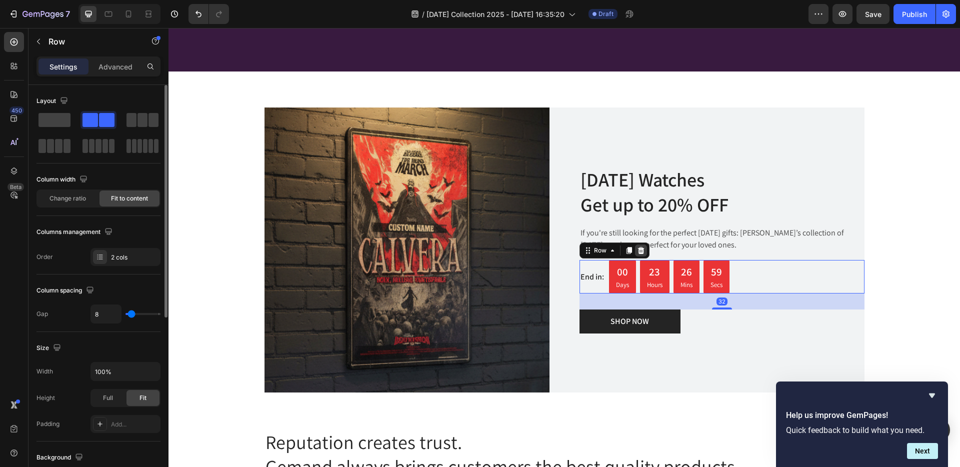
click at [638, 249] on icon at bounding box center [641, 250] width 7 height 7
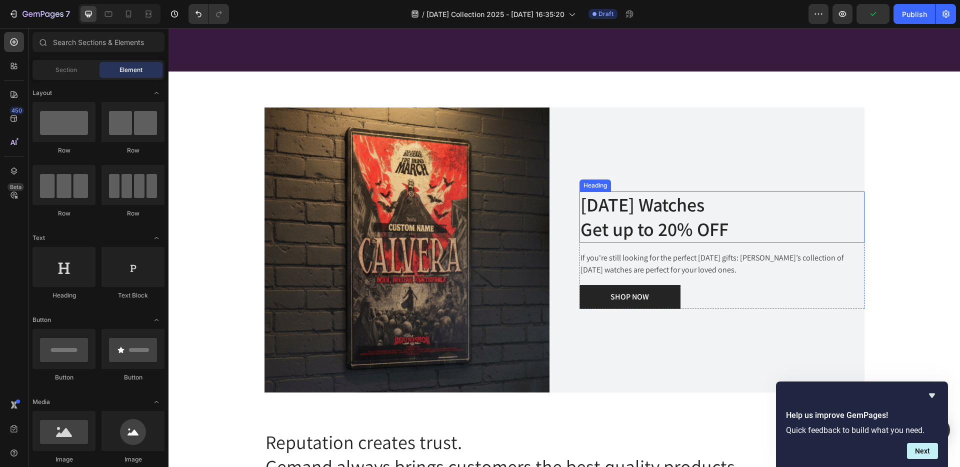
click at [623, 202] on p "[DATE] Watches Get up to 20% OFF" at bounding box center [722, 218] width 283 height 50
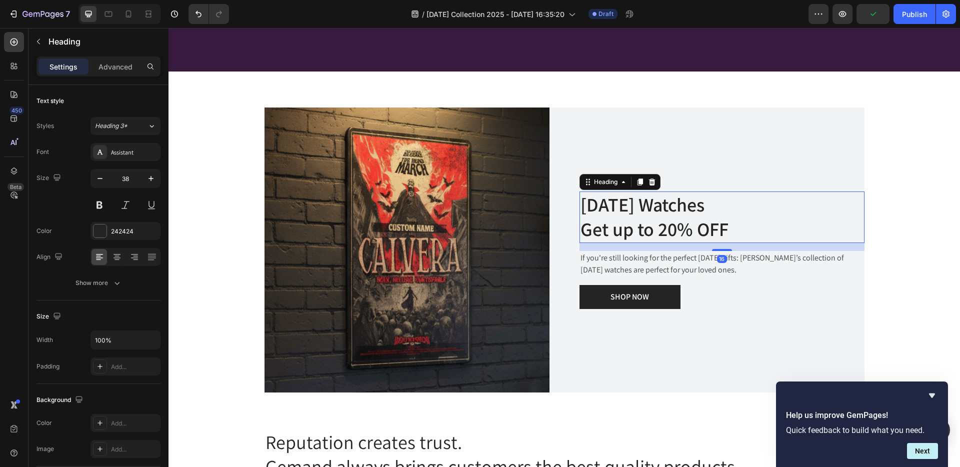
click at [623, 202] on p "[DATE] Watches Get up to 20% OFF" at bounding box center [722, 218] width 283 height 50
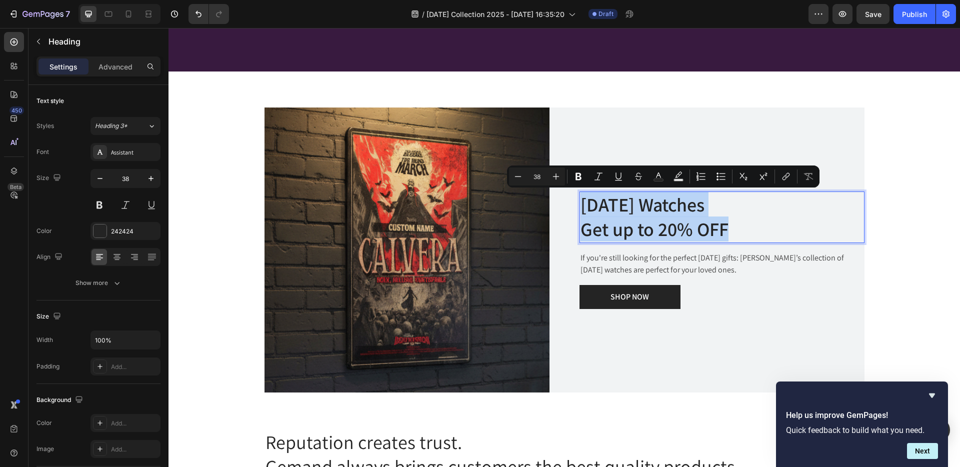
drag, startPoint x: 623, startPoint y: 202, endPoint x: 760, endPoint y: 222, distance: 138.5
click at [760, 222] on p "[DATE] Watches Get up to 20% OFF" at bounding box center [722, 218] width 283 height 50
click at [724, 233] on p "[DATE] Watches Get up to 20% OFF" at bounding box center [722, 218] width 283 height 50
click at [727, 231] on p "[DATE] Watches Get up to 20% OFF" at bounding box center [722, 218] width 283 height 50
click at [728, 230] on p "[DATE] Watches Get up to 20% OFF" at bounding box center [722, 218] width 283 height 50
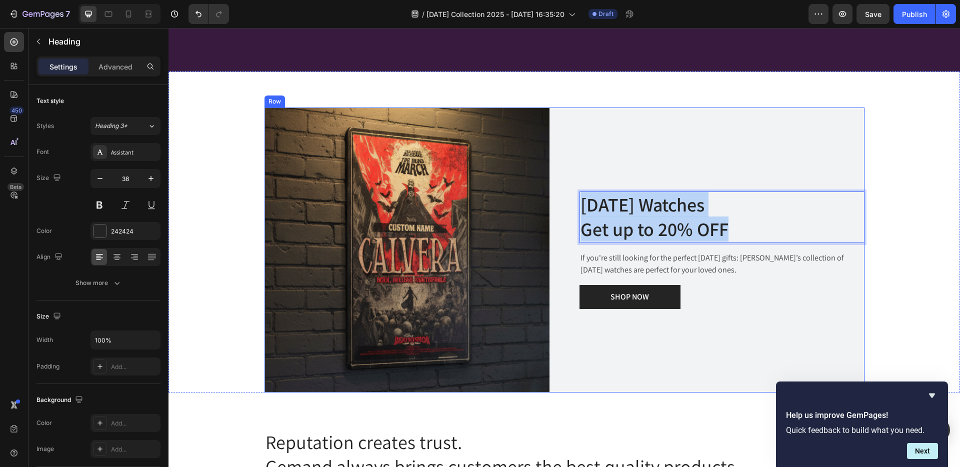
drag, startPoint x: 728, startPoint y: 230, endPoint x: 555, endPoint y: 206, distance: 174.2
click at [555, 206] on div "Image [DATE] Watches Get up to 20% OFF Heading 16 If you're still looking for t…" at bounding box center [565, 250] width 600 height 285
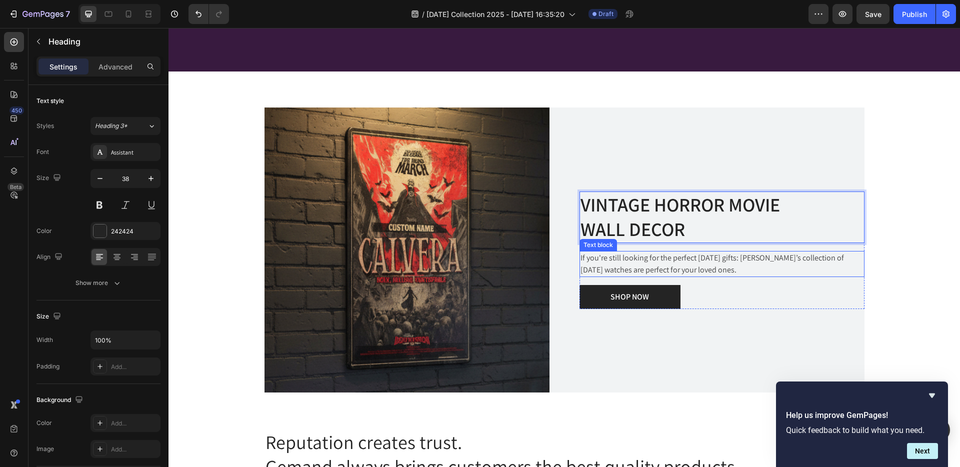
click at [673, 268] on p "If you're still looking for the perfect [DATE] gifts: [PERSON_NAME]’s collectio…" at bounding box center [722, 264] width 283 height 24
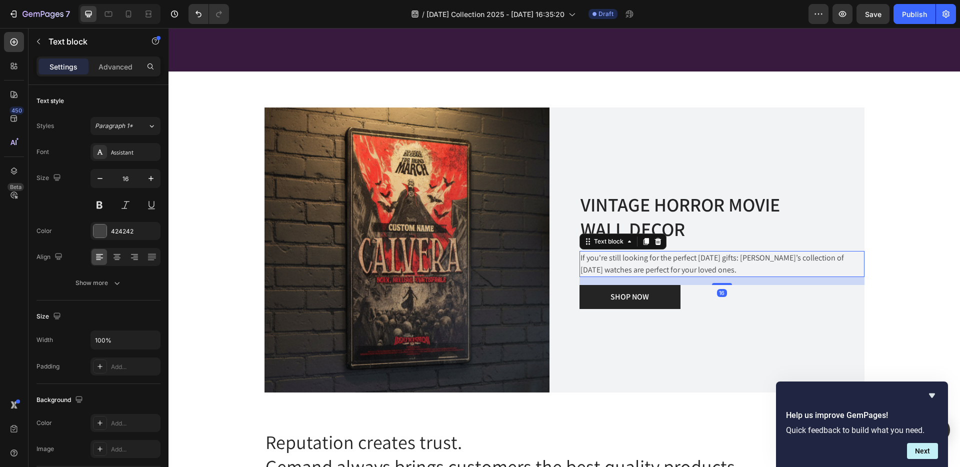
click at [673, 269] on p "If you're still looking for the perfect [DATE] gifts: [PERSON_NAME]’s collectio…" at bounding box center [722, 264] width 283 height 24
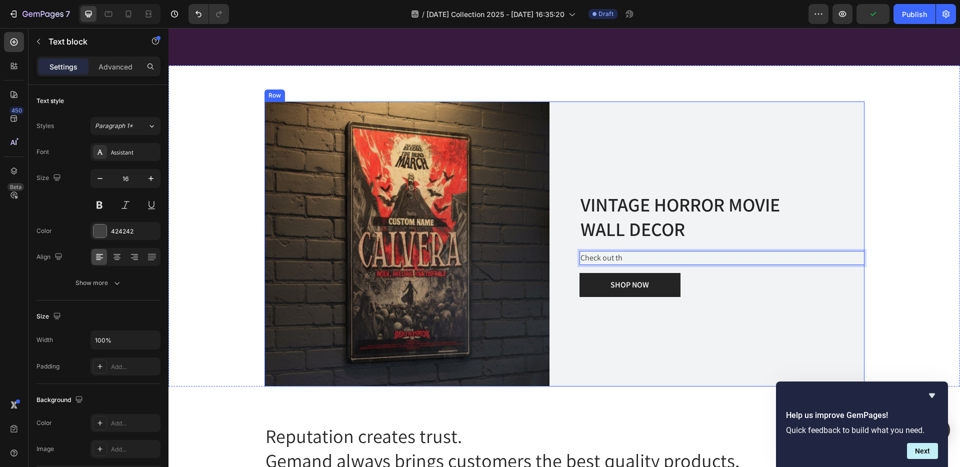
scroll to position [1326, 0]
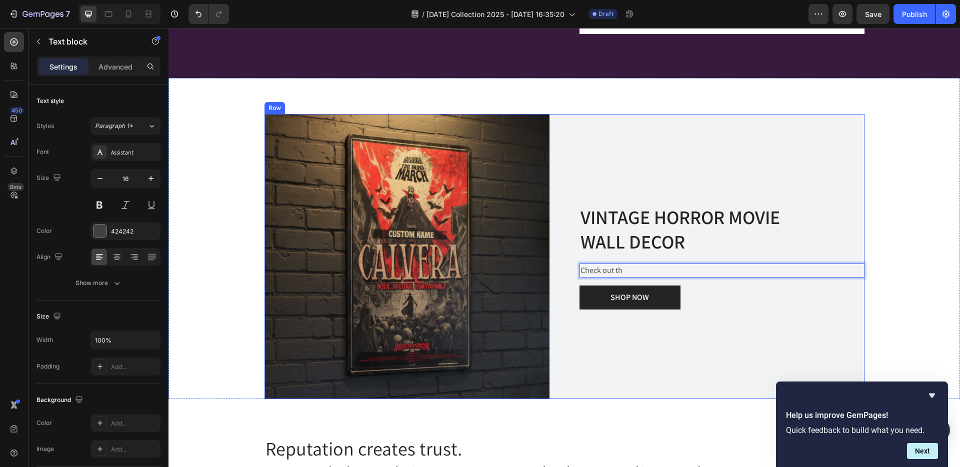
click at [784, 129] on div "VINTAGE HORROR MOVIE WALL DECOR Heading Check out th Text block 16 SHOP NOW But…" at bounding box center [722, 256] width 285 height 285
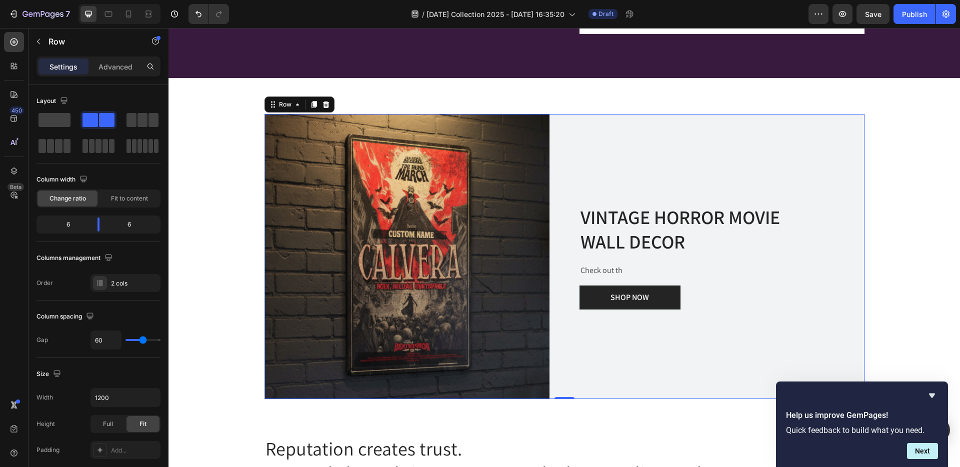
click at [750, 150] on div "VINTAGE HORROR MOVIE WALL DECOR Heading Check out th Text block SHOP NOW Button…" at bounding box center [722, 256] width 285 height 285
click at [114, 66] on p "Advanced" at bounding box center [116, 67] width 34 height 11
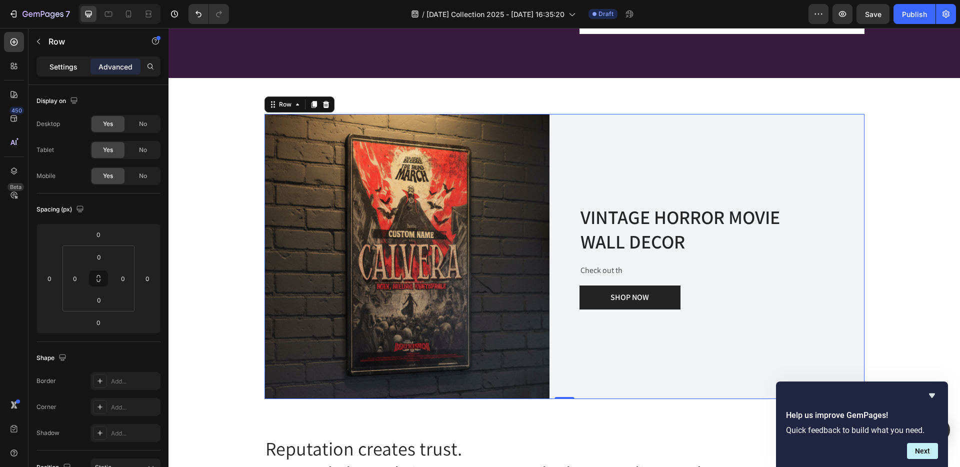
click at [66, 63] on p "Settings" at bounding box center [64, 67] width 28 height 11
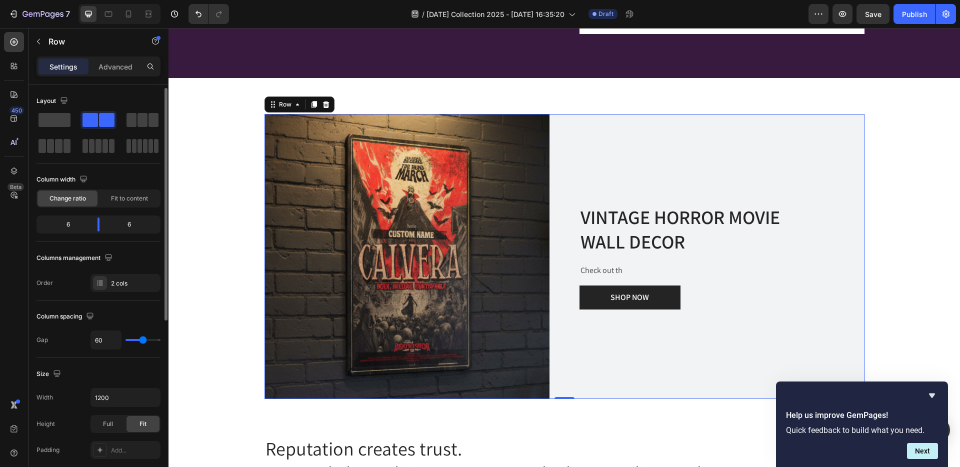
scroll to position [166, 0]
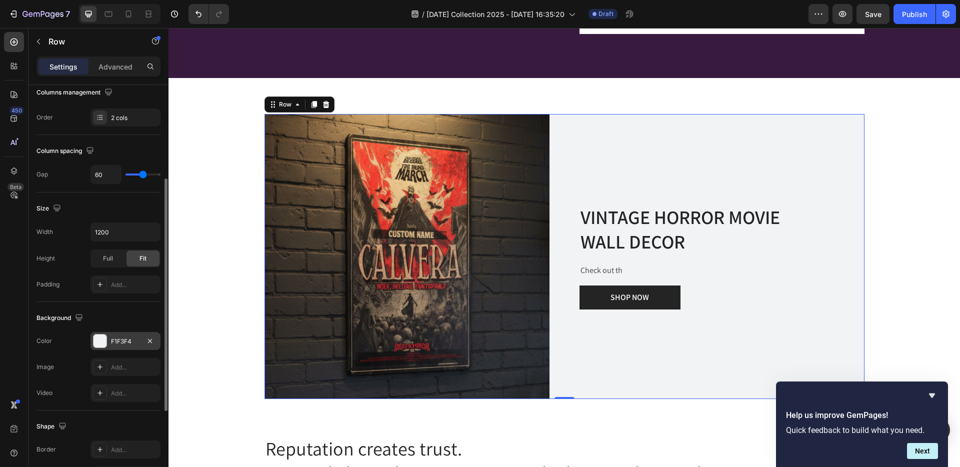
click at [95, 342] on div at bounding box center [100, 341] width 13 height 13
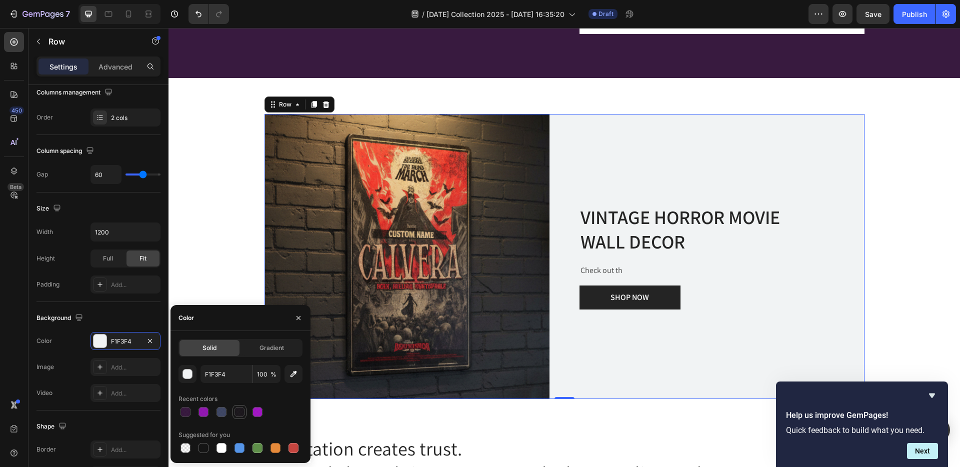
click at [238, 414] on div at bounding box center [240, 412] width 10 height 10
type input "060107"
type input "90"
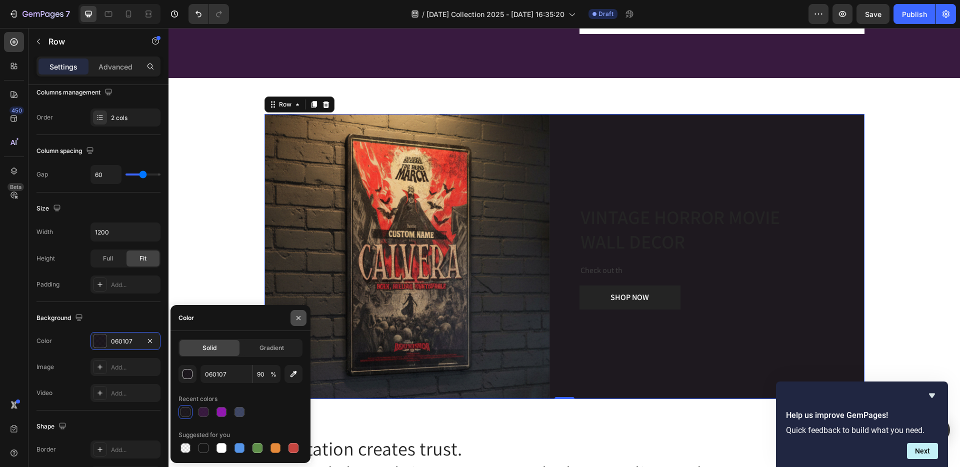
click at [296, 317] on icon "button" at bounding box center [299, 318] width 8 height 8
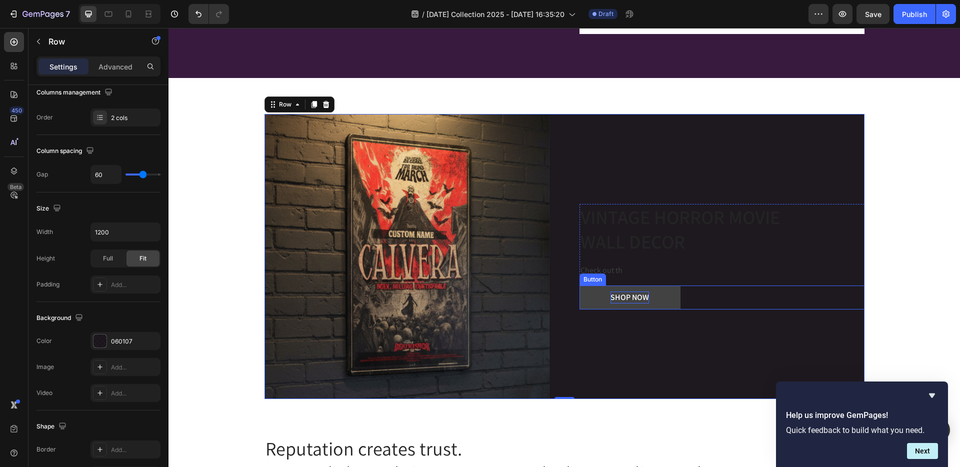
click at [627, 297] on div "SHOP NOW" at bounding box center [630, 298] width 39 height 12
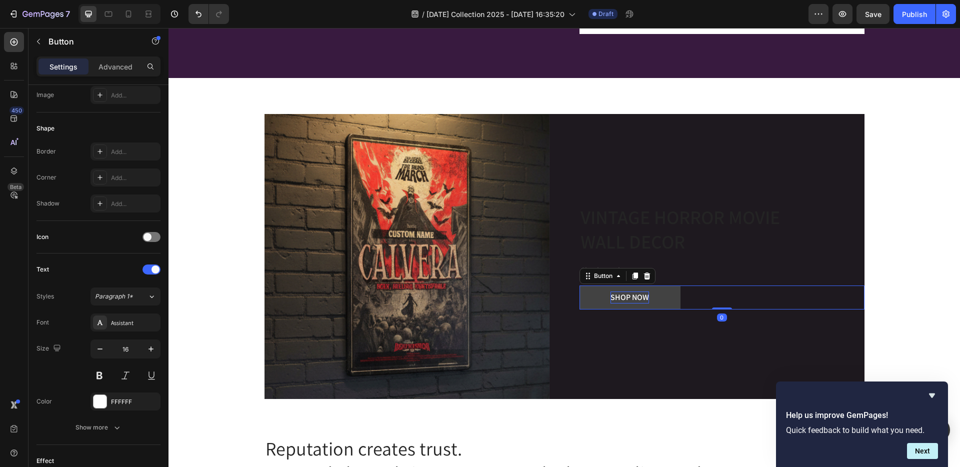
scroll to position [0, 0]
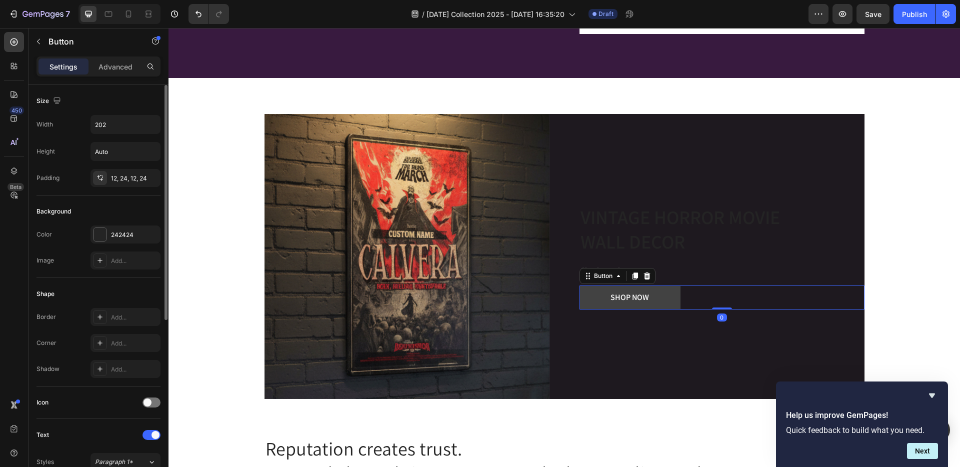
click at [649, 297] on button "SHOP NOW" at bounding box center [630, 298] width 101 height 24
click at [97, 232] on div at bounding box center [100, 234] width 13 height 13
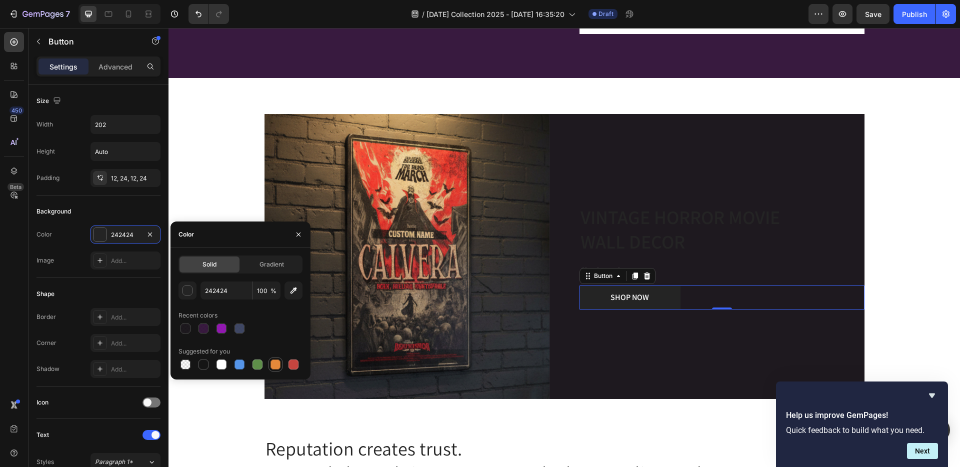
click at [276, 364] on div at bounding box center [276, 365] width 10 height 10
click at [294, 364] on div at bounding box center [294, 365] width 10 height 10
click at [184, 287] on div "button" at bounding box center [188, 291] width 10 height 10
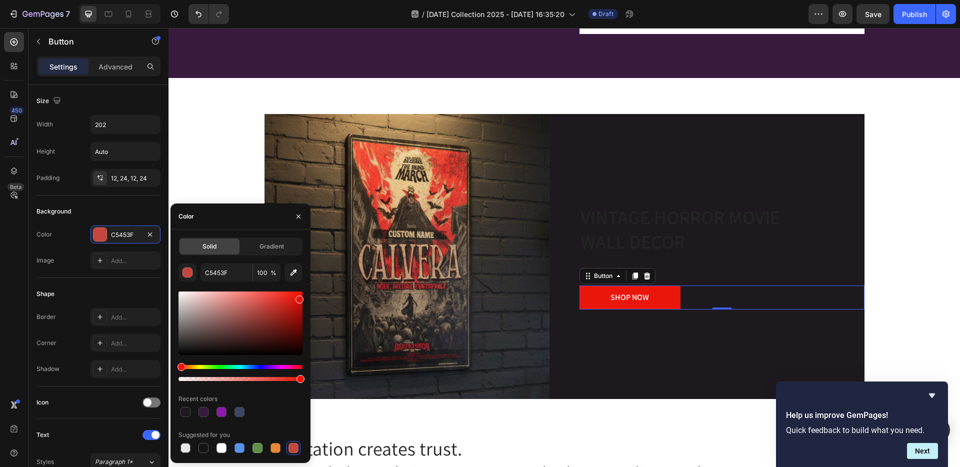
drag, startPoint x: 289, startPoint y: 307, endPoint x: 295, endPoint y: 292, distance: 15.7
click at [295, 293] on div at bounding box center [241, 324] width 124 height 64
type input "F91D11"
drag, startPoint x: 299, startPoint y: 214, endPoint x: 327, endPoint y: 144, distance: 76.1
click at [299, 214] on icon "button" at bounding box center [299, 217] width 8 height 8
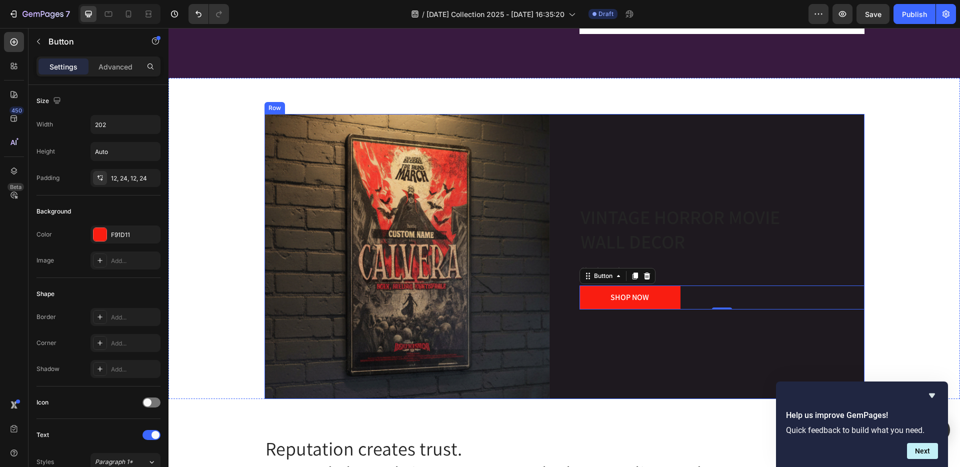
click at [601, 151] on div "VINTAGE HORROR MOVIE WALL DECOR Heading Check out th Text block SHOP NOW Button…" at bounding box center [722, 256] width 285 height 285
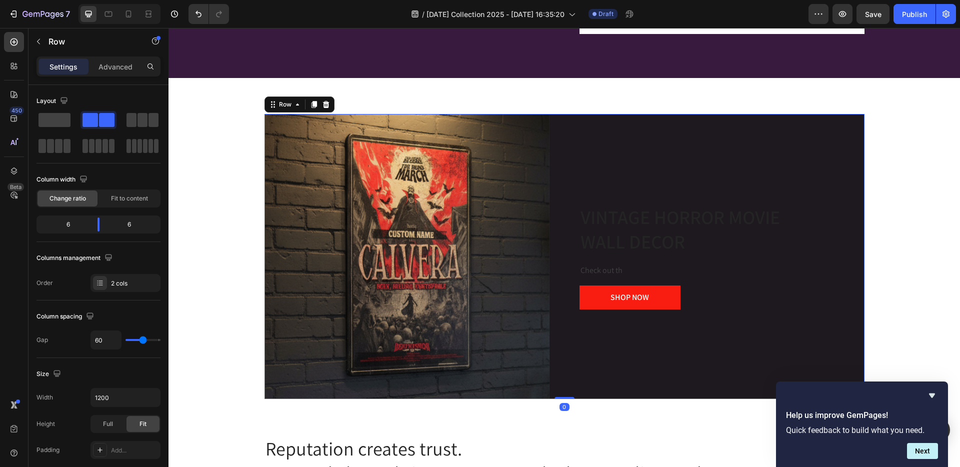
click at [600, 174] on div "VINTAGE HORROR MOVIE WALL DECOR Heading Check out th Text block SHOP NOW Button…" at bounding box center [722, 256] width 285 height 285
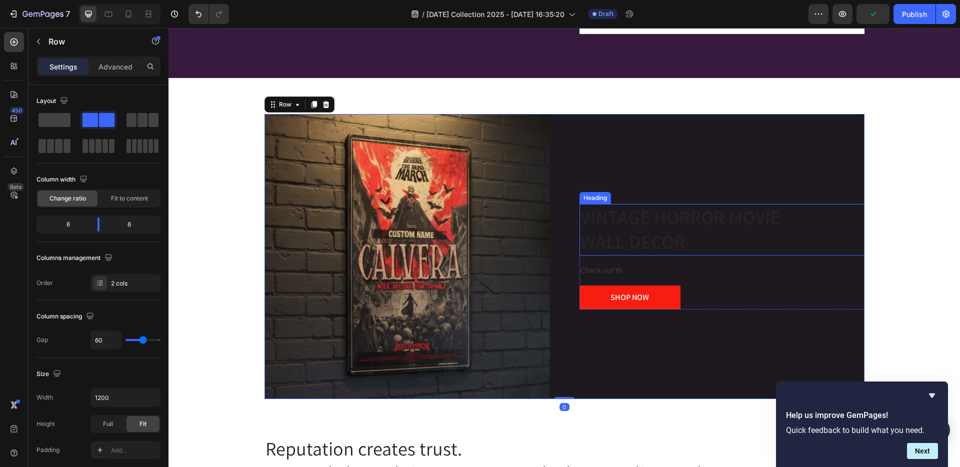
click at [599, 225] on p "VINTAGE HORROR MOVIE WALL DECOR" at bounding box center [722, 230] width 283 height 50
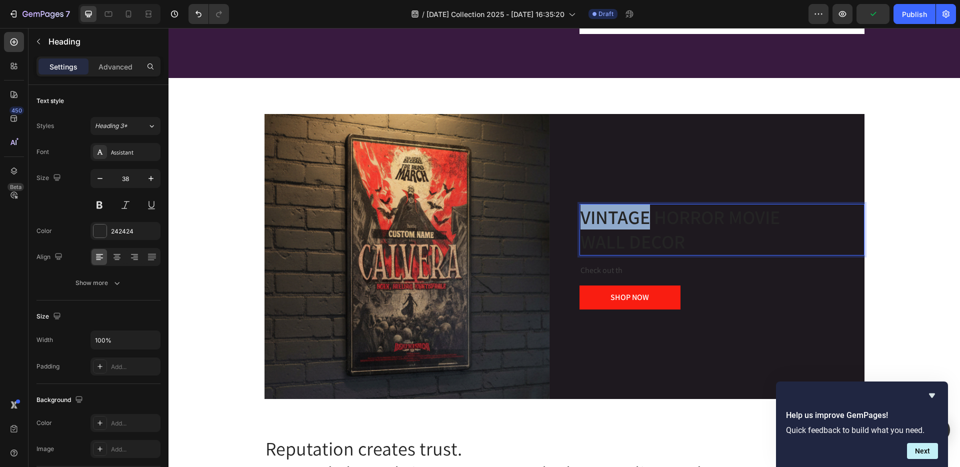
click at [597, 226] on p "VINTAGE HORROR MOVIE WALL DECOR" at bounding box center [722, 230] width 283 height 50
click at [597, 225] on p "VINTAGE HORROR MOVIE WALL DECOR" at bounding box center [722, 230] width 283 height 50
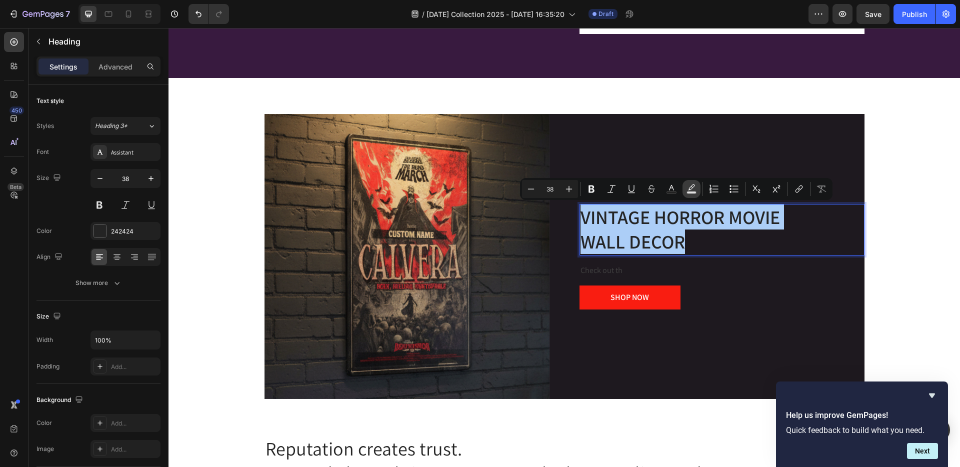
click at [691, 188] on icon "Editor contextual toolbar" at bounding box center [692, 189] width 10 height 10
type input "000000"
type input "77"
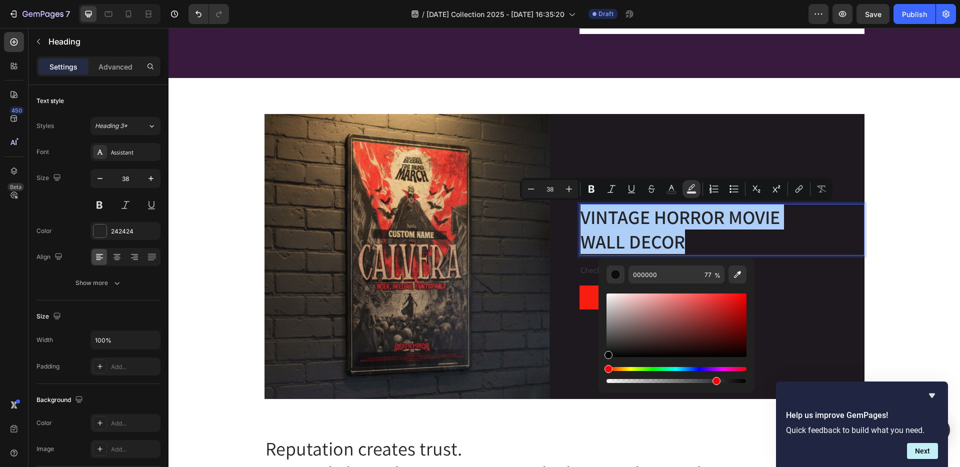
click at [624, 308] on div "Editor contextual toolbar" at bounding box center [677, 326] width 140 height 64
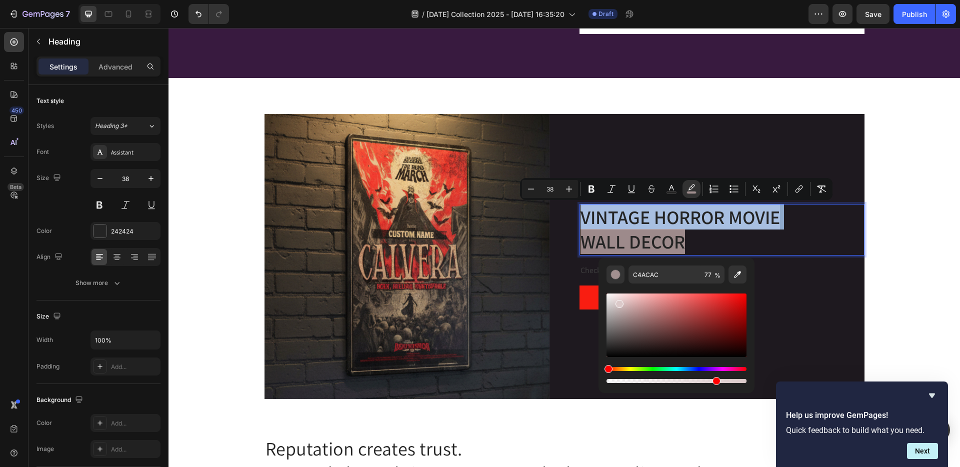
drag, startPoint x: 624, startPoint y: 308, endPoint x: 618, endPoint y: 301, distance: 9.2
click at [618, 302] on div "Editor contextual toolbar" at bounding box center [620, 304] width 8 height 8
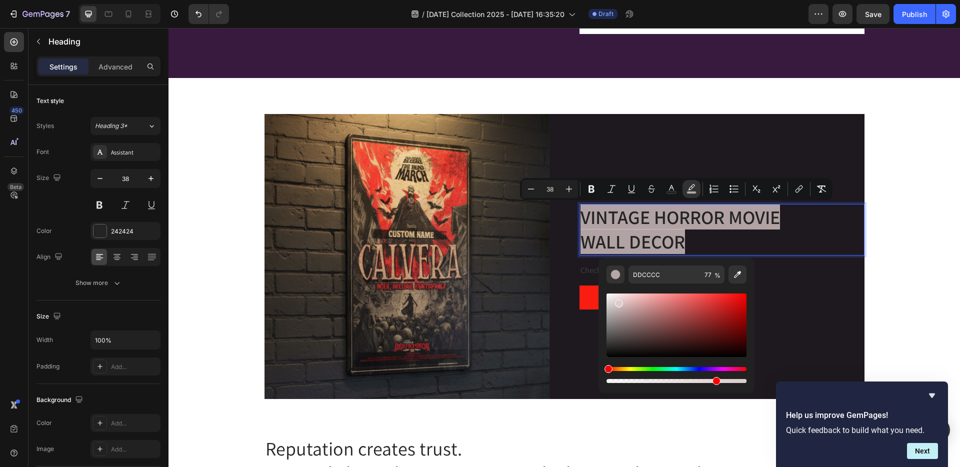
click at [628, 368] on div "Hue" at bounding box center [677, 369] width 140 height 4
type input "DDDBCC"
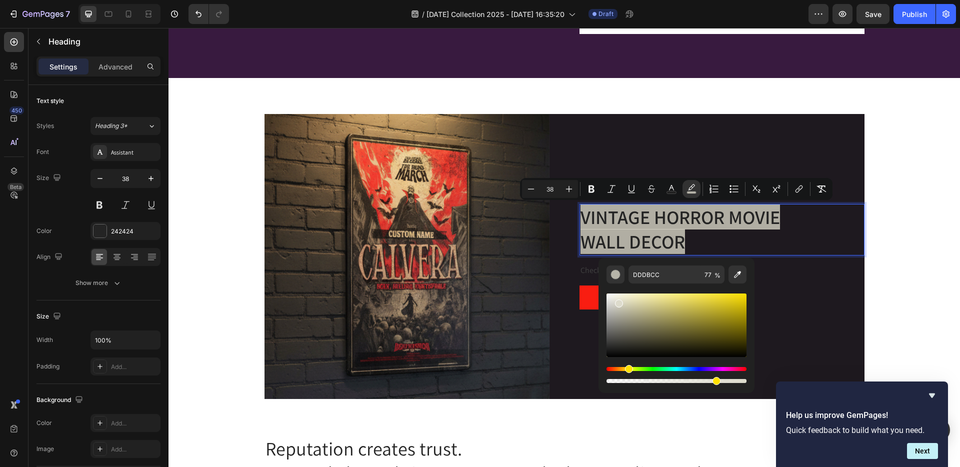
click at [753, 242] on p "VINTAGE HORROR MOVIE WALL DECOR" at bounding box center [722, 230] width 283 height 50
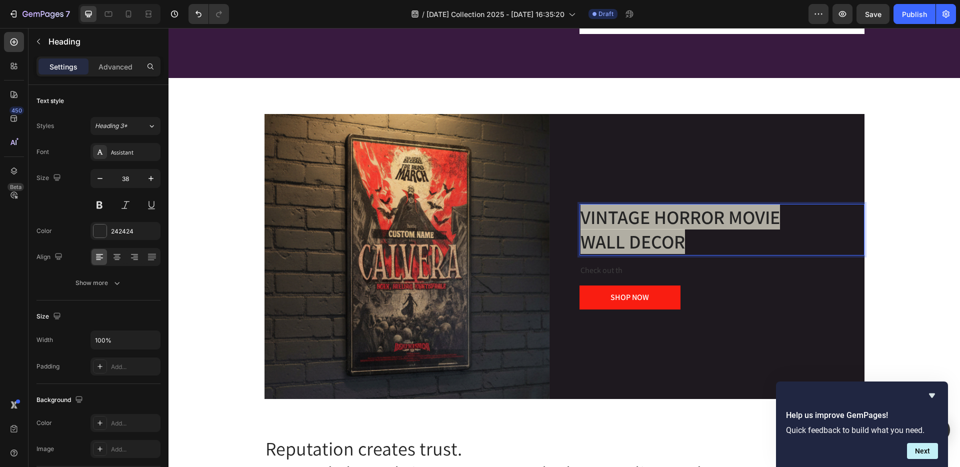
click at [703, 242] on p "VINTAGE HORROR MOVIE WALL DECOR" at bounding box center [722, 230] width 283 height 50
click at [627, 232] on span "WALL DECOR" at bounding box center [633, 241] width 105 height 25
click at [613, 212] on span "VINTAGE HORROR MOVIE" at bounding box center [681, 217] width 200 height 25
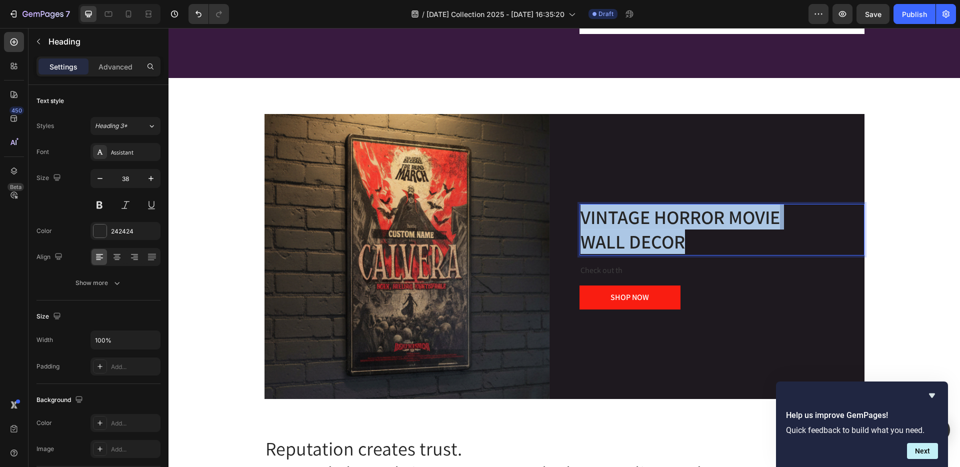
drag, startPoint x: 613, startPoint y: 212, endPoint x: 710, endPoint y: 252, distance: 104.7
click at [710, 252] on p "VINTAGE HORROR MOVIE WALL DECOR" at bounding box center [722, 230] width 283 height 50
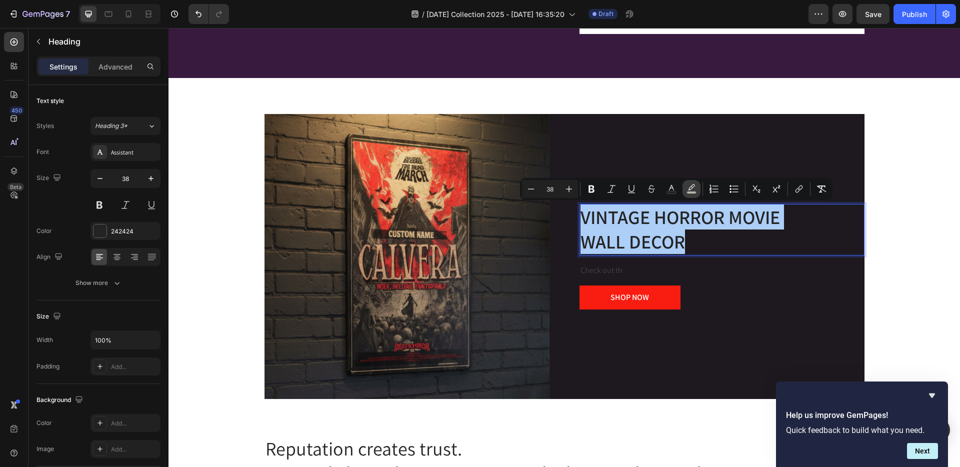
click at [690, 187] on icon "Editor contextual toolbar" at bounding box center [692, 189] width 10 height 10
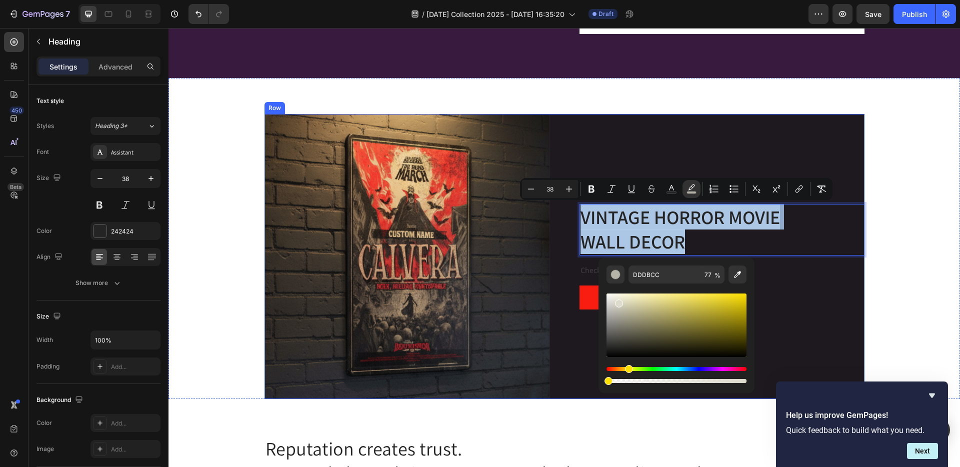
drag, startPoint x: 887, startPoint y: 411, endPoint x: 552, endPoint y: 363, distance: 338.4
type input "0"
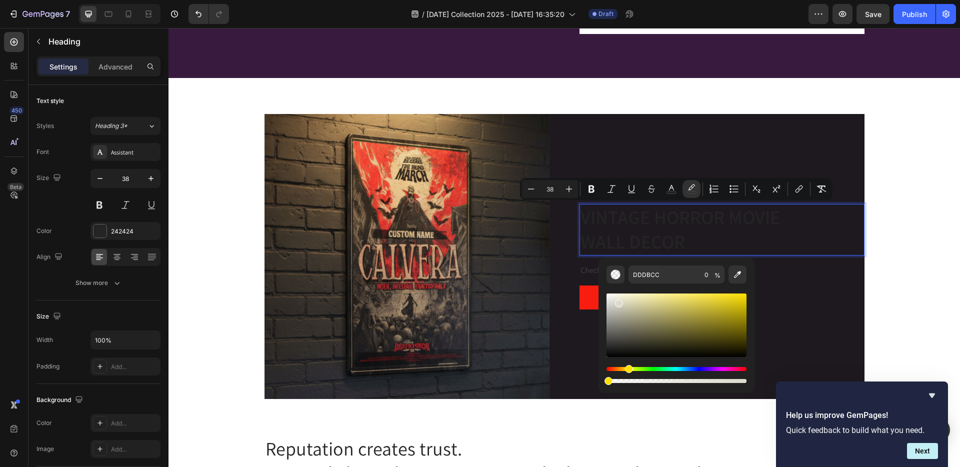
click at [627, 233] on span "WALL DECOR" at bounding box center [633, 241] width 105 height 25
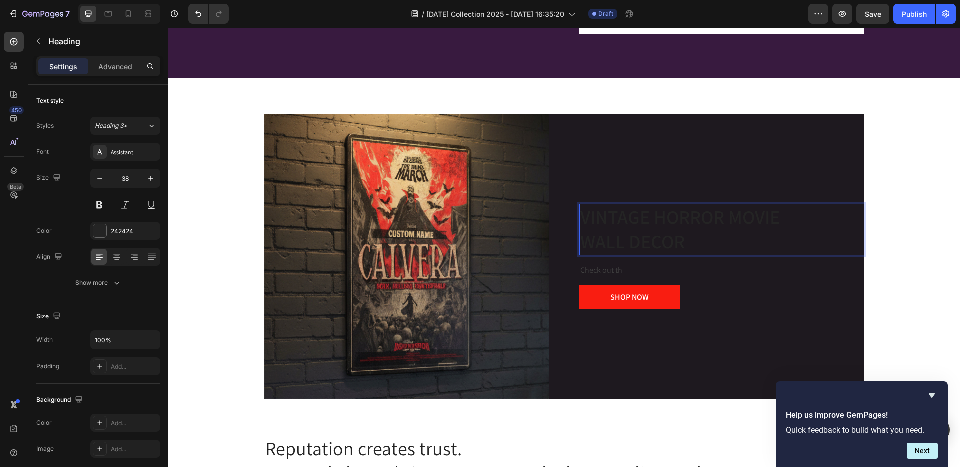
click at [664, 233] on span "WALL DECOR" at bounding box center [633, 241] width 105 height 25
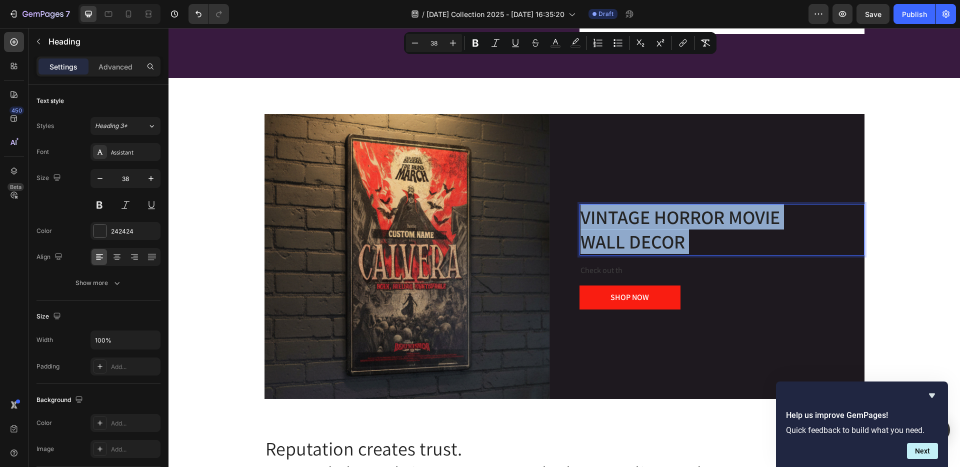
drag, startPoint x: 664, startPoint y: 233, endPoint x: 575, endPoint y: 203, distance: 94.6
click at [580, 203] on div "VINTAGE HORROR MOVIE WALL DECOR Heading 16 Check out th Text block SHOP NOW But…" at bounding box center [722, 256] width 285 height 285
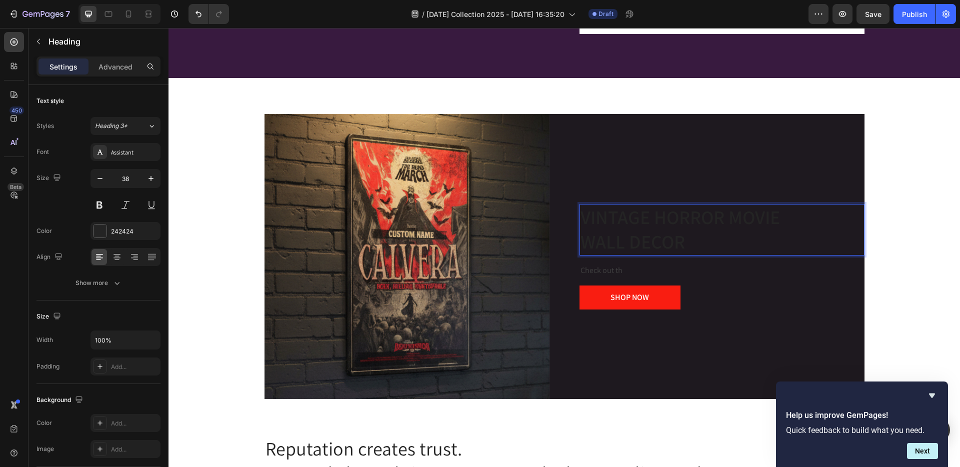
click at [582, 212] on span "VINTAGE HORROR MOVIE" at bounding box center [681, 217] width 200 height 25
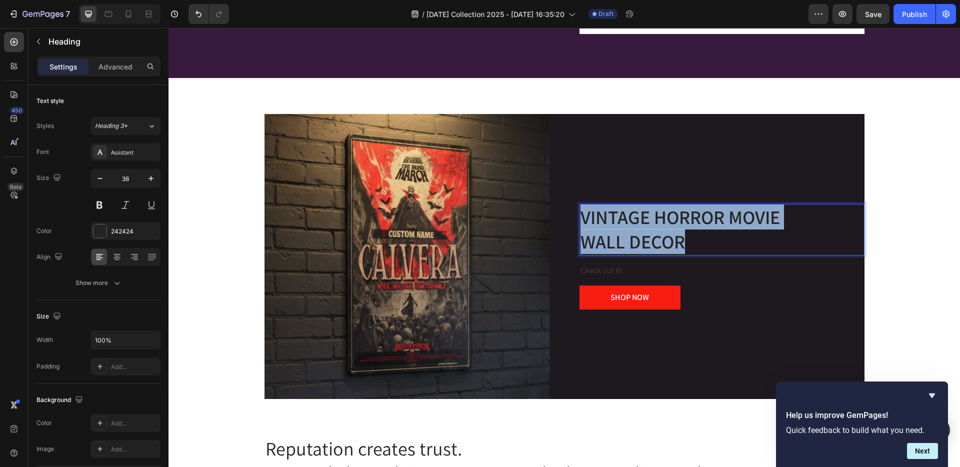
drag, startPoint x: 582, startPoint y: 212, endPoint x: 687, endPoint y: 246, distance: 110.4
click at [687, 246] on p "VINTAGE HORROR MOVIE WALL DECOR" at bounding box center [722, 230] width 283 height 50
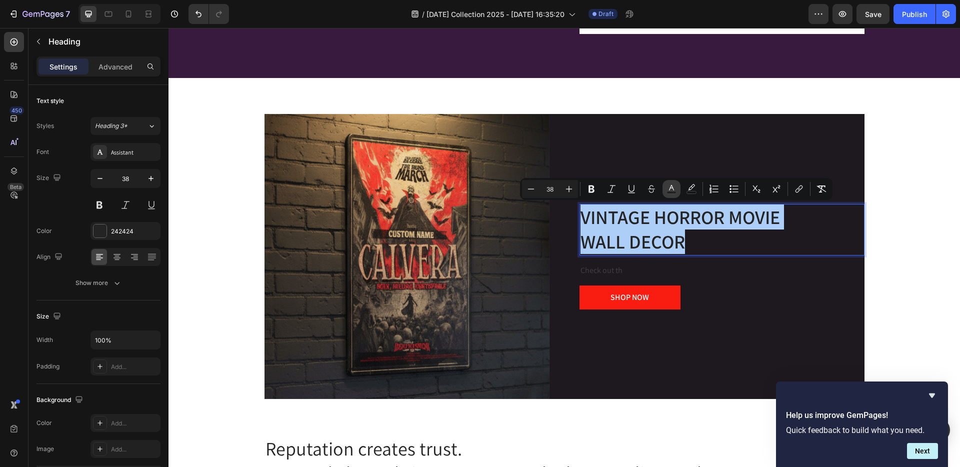
click at [671, 186] on icon "Editor contextual toolbar" at bounding box center [672, 189] width 10 height 10
type input "242424"
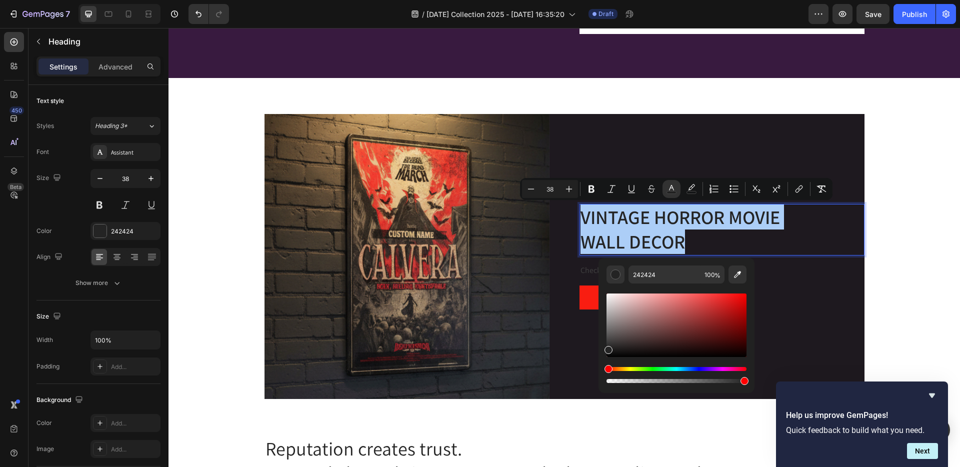
click at [631, 369] on div "Hue" at bounding box center [677, 369] width 140 height 4
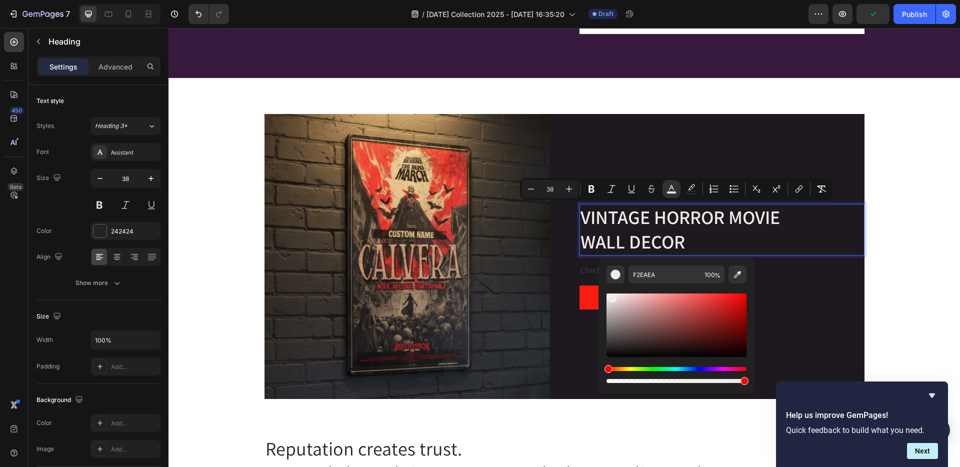
drag, startPoint x: 624, startPoint y: 323, endPoint x: 611, endPoint y: 296, distance: 29.7
click at [611, 296] on div "Editor contextual toolbar" at bounding box center [677, 326] width 140 height 64
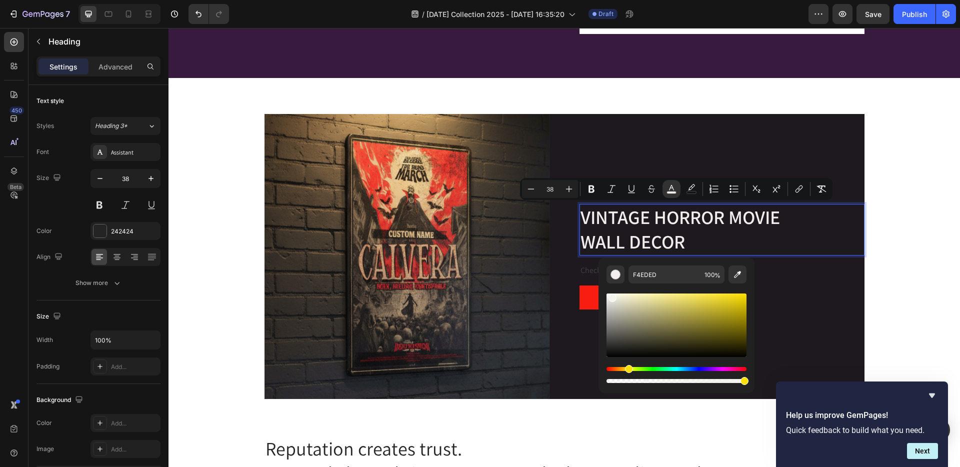
click at [627, 367] on div "Hue" at bounding box center [677, 369] width 140 height 4
type input "F4F3EC"
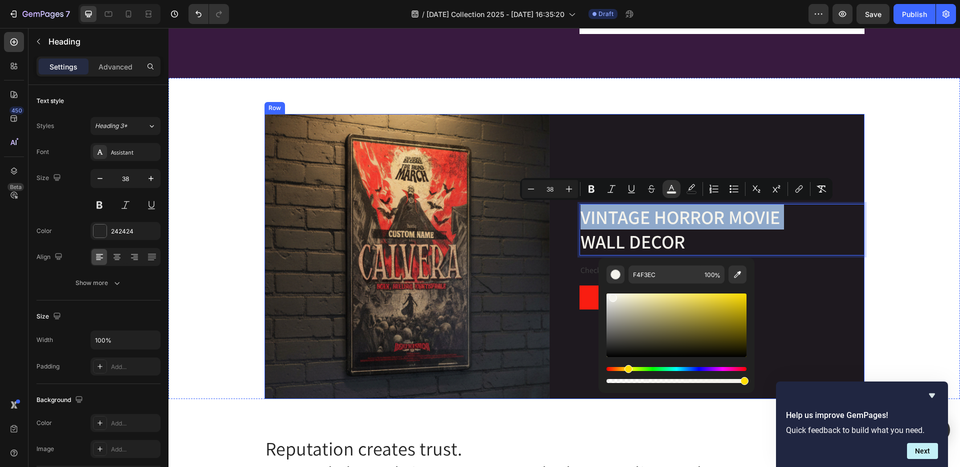
click at [796, 155] on div "VINTAGE HORROR MOVIE WALL DECOR Heading 16 Check out th Text block SHOP NOW But…" at bounding box center [722, 256] width 285 height 285
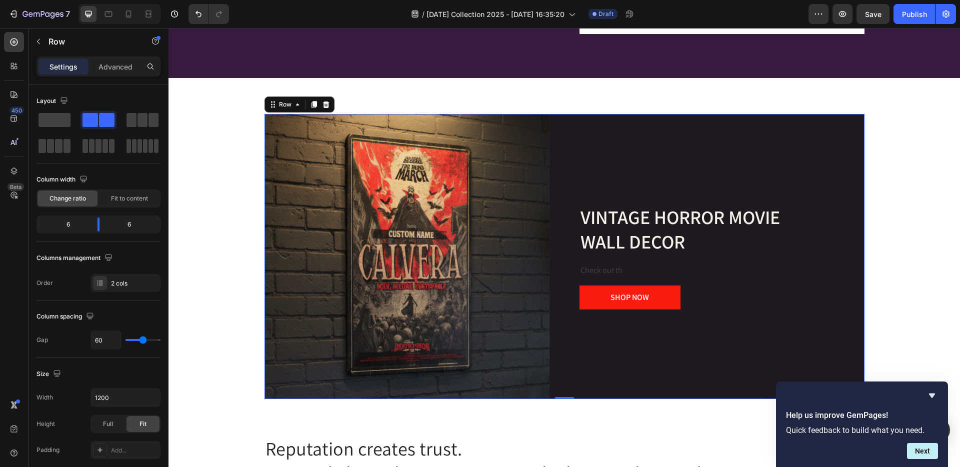
scroll to position [1344, 0]
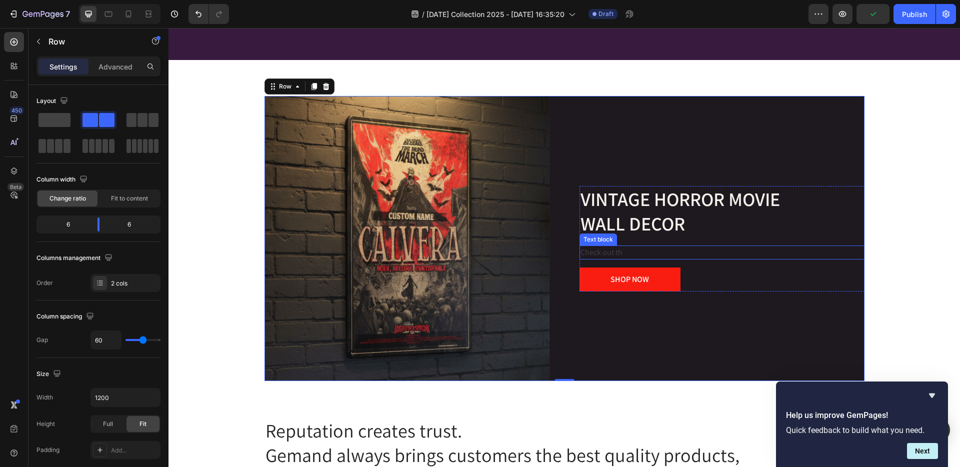
click at [628, 251] on p "Check out th" at bounding box center [722, 253] width 283 height 12
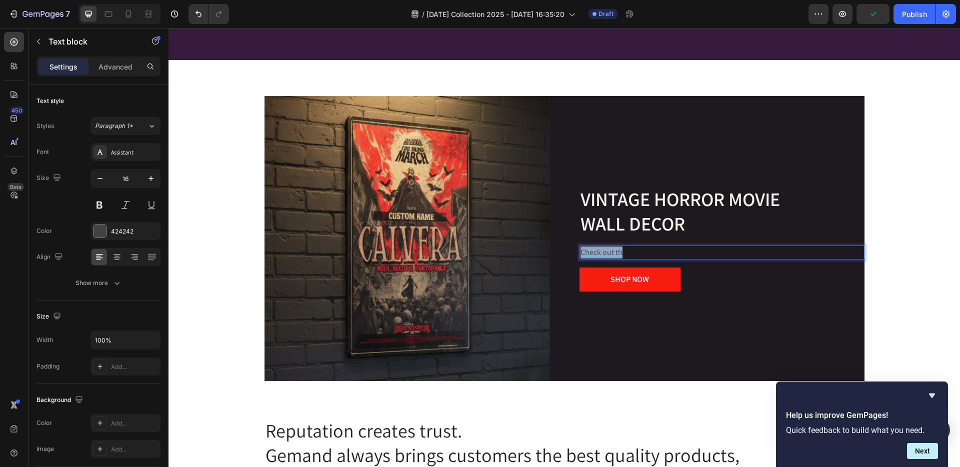
click at [628, 251] on p "Check out th" at bounding box center [722, 253] width 283 height 12
click at [589, 233] on icon "Editor contextual toolbar" at bounding box center [593, 232] width 10 height 10
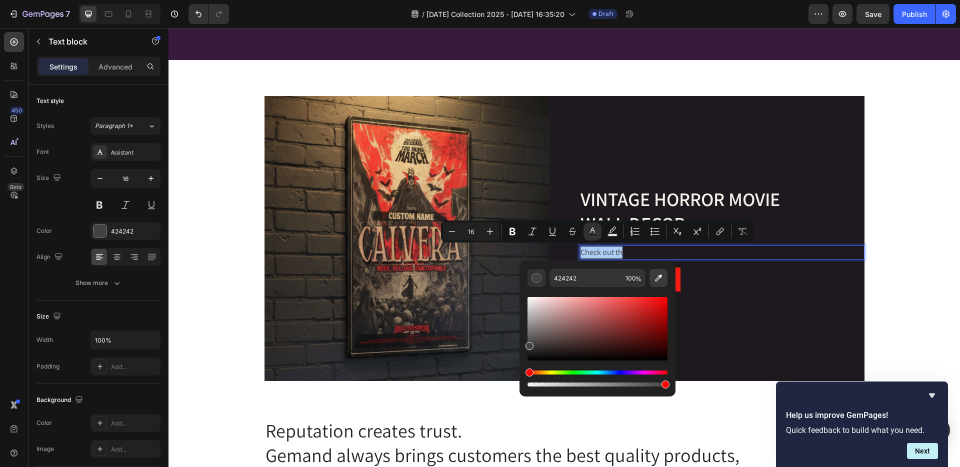
click at [659, 278] on icon "Editor contextual toolbar" at bounding box center [658, 278] width 7 height 7
type input "F4F3EC"
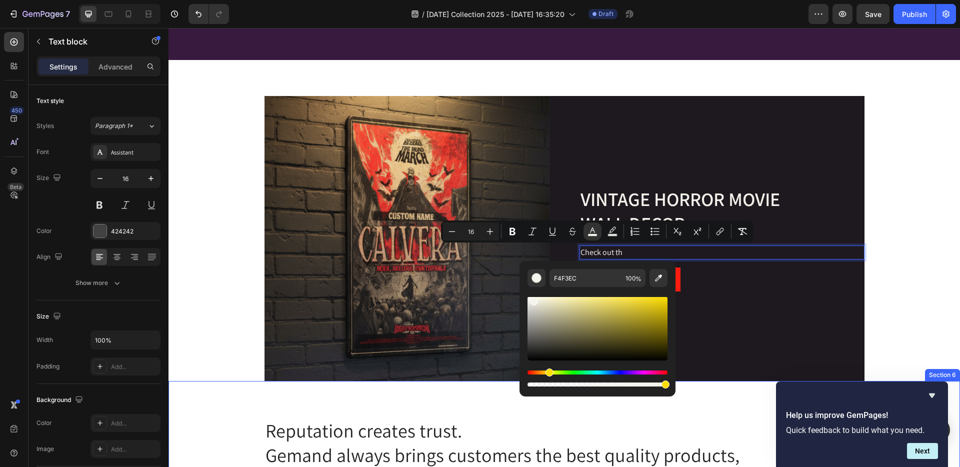
click at [691, 402] on div "Reputation creates trust. Gemand always brings customers the best quality produ…" at bounding box center [565, 475] width 792 height 189
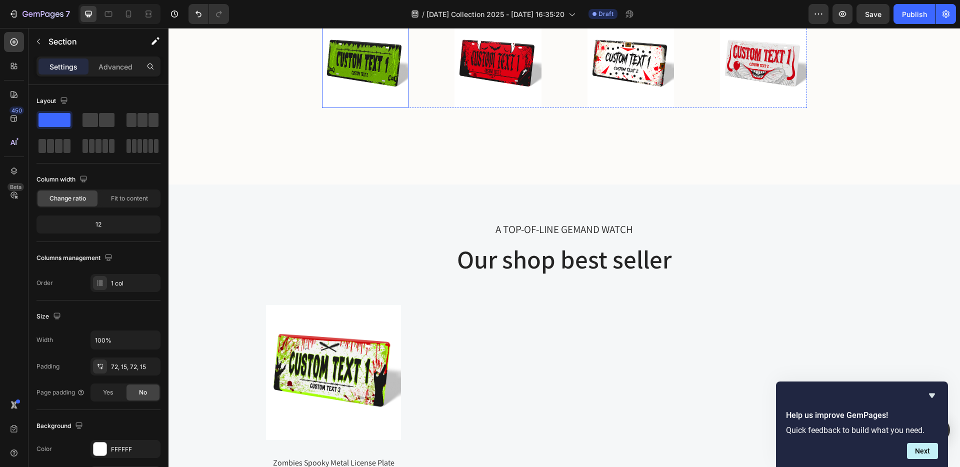
scroll to position [190, 0]
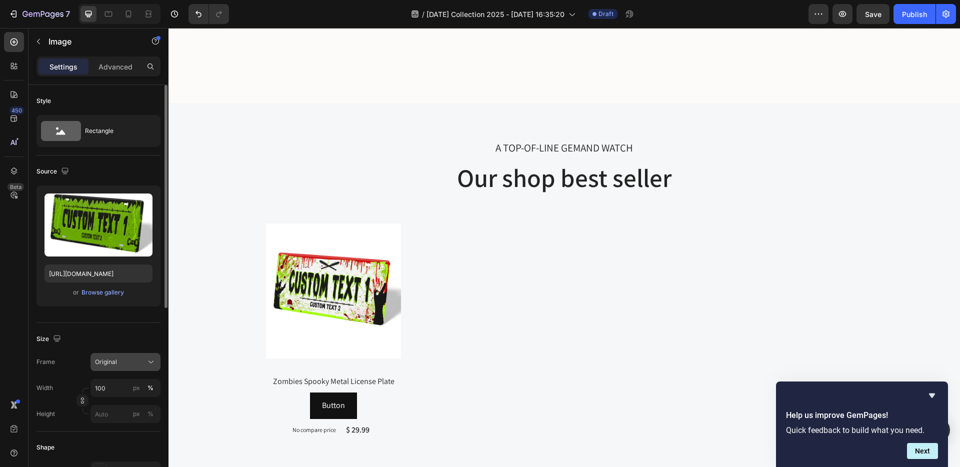
click at [149, 359] on icon at bounding box center [151, 362] width 10 height 10
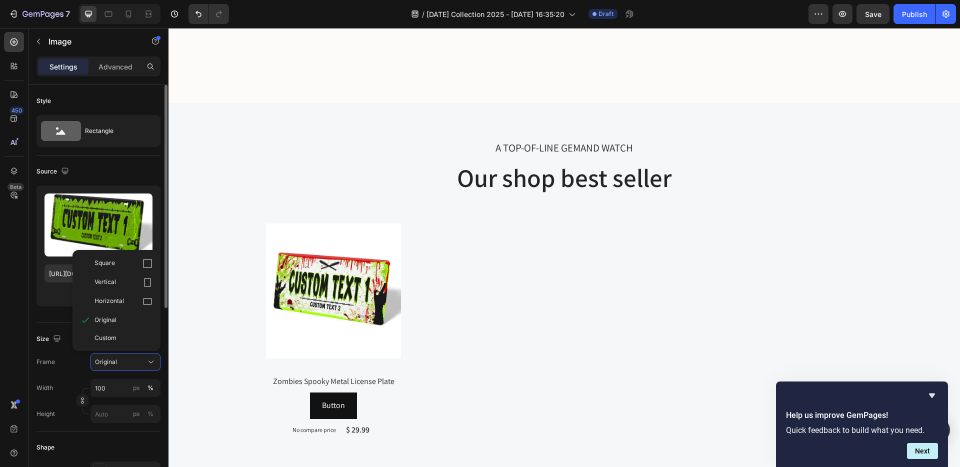
click at [120, 264] on div "Square" at bounding box center [124, 264] width 58 height 10
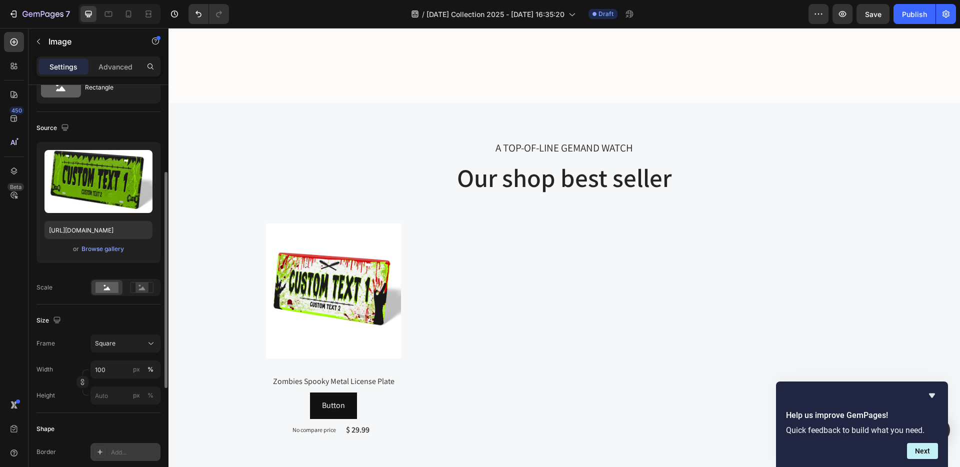
scroll to position [86, 0]
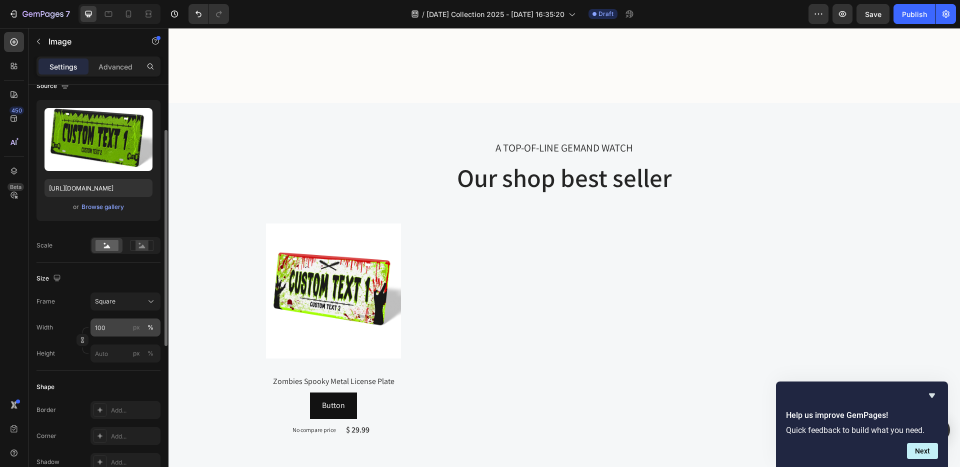
click at [149, 324] on div "%" at bounding box center [151, 327] width 6 height 9
click at [110, 329] on input "100" at bounding box center [126, 328] width 70 height 18
click at [133, 328] on div "px" at bounding box center [136, 327] width 7 height 9
type input "100"
click at [133, 328] on div "px" at bounding box center [136, 327] width 7 height 9
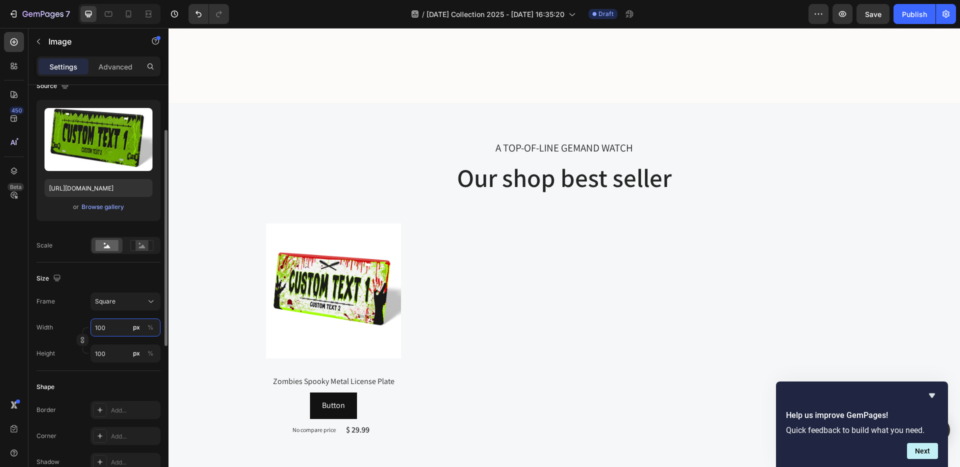
type input "2"
type input "25"
type input "250"
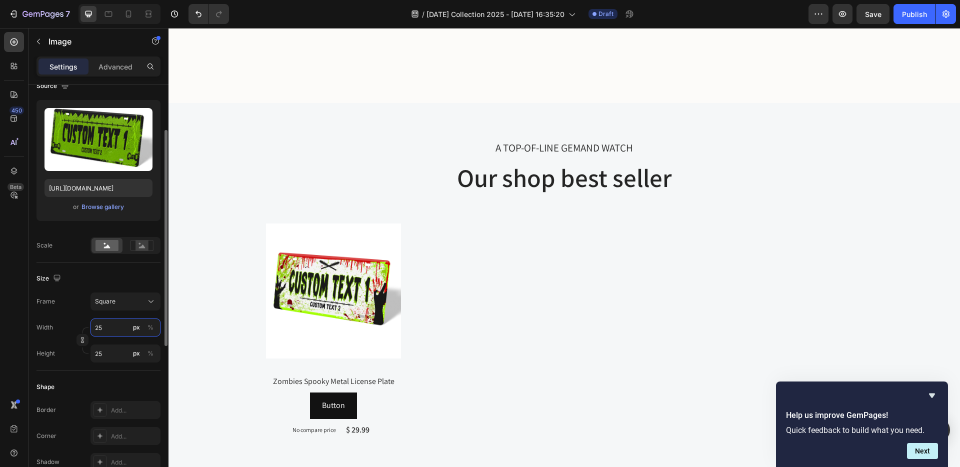
type input "250"
click at [100, 328] on input "250" at bounding box center [126, 328] width 70 height 18
type input "4"
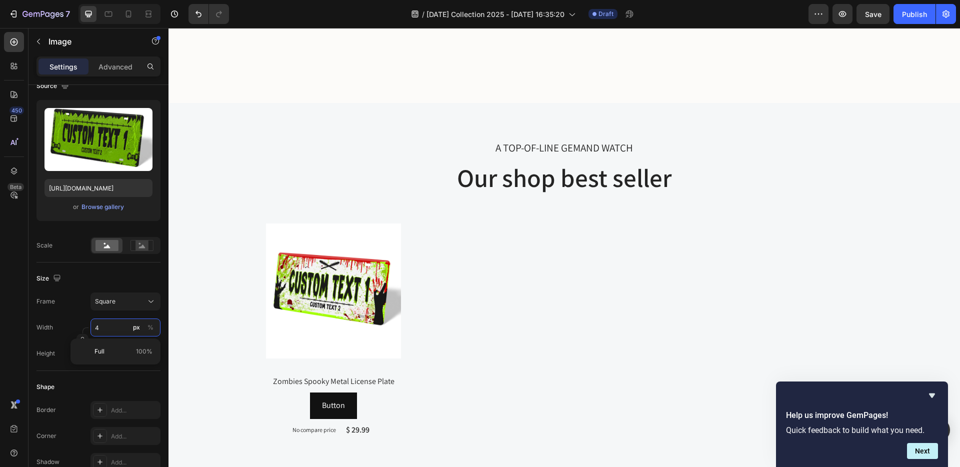
type input "45"
type input "450"
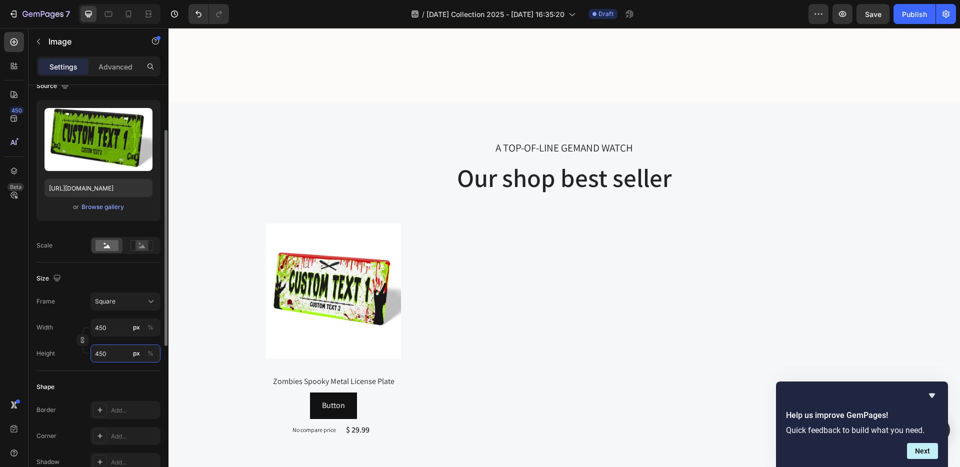
click at [121, 353] on input "450" at bounding box center [126, 354] width 70 height 18
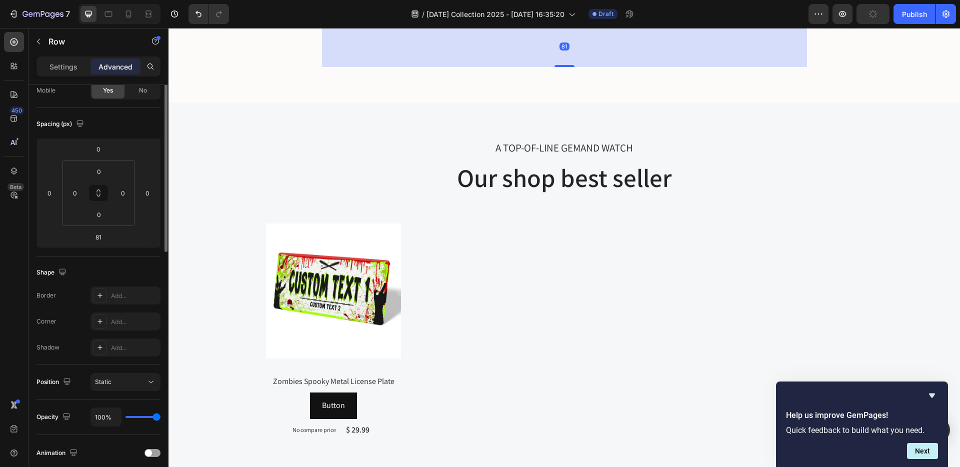
scroll to position [0, 0]
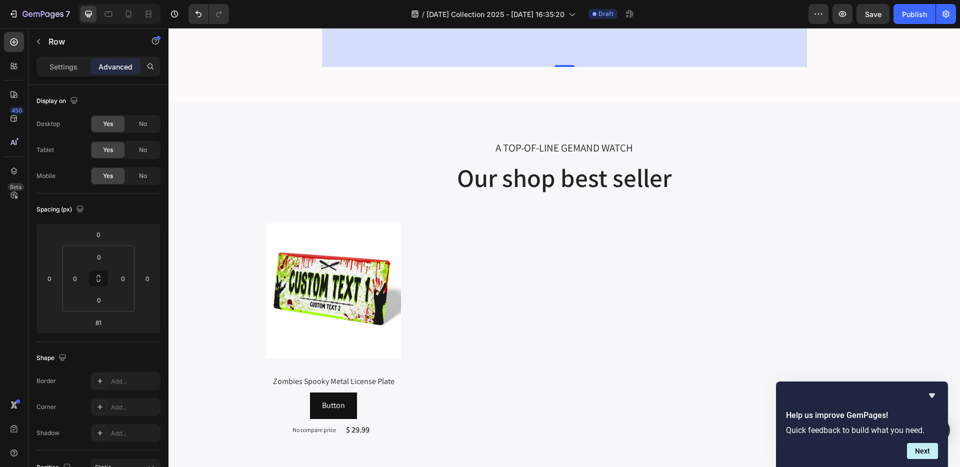
click at [98, 323] on input "81" at bounding box center [99, 322] width 20 height 15
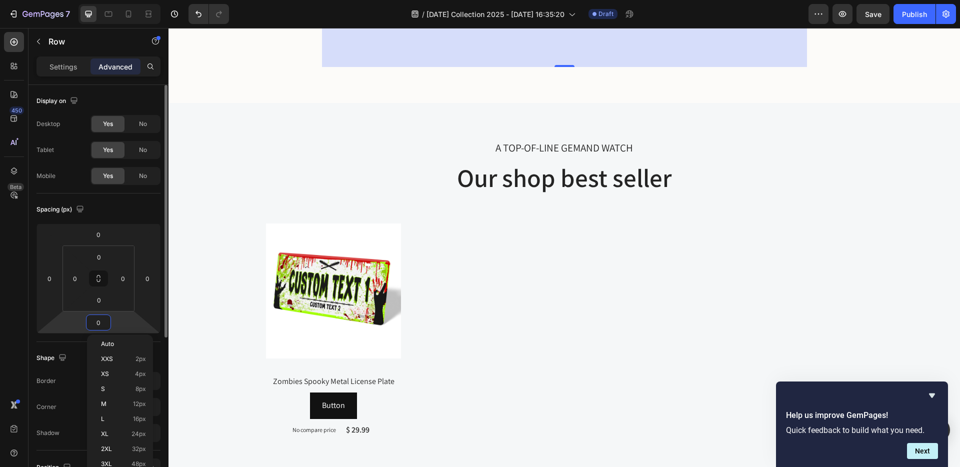
type input "0"
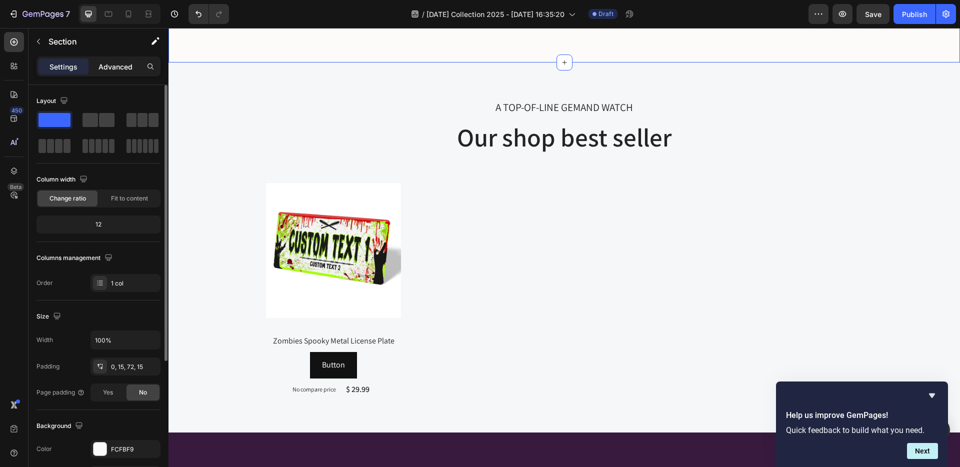
click at [105, 59] on div "Advanced" at bounding box center [116, 67] width 50 height 16
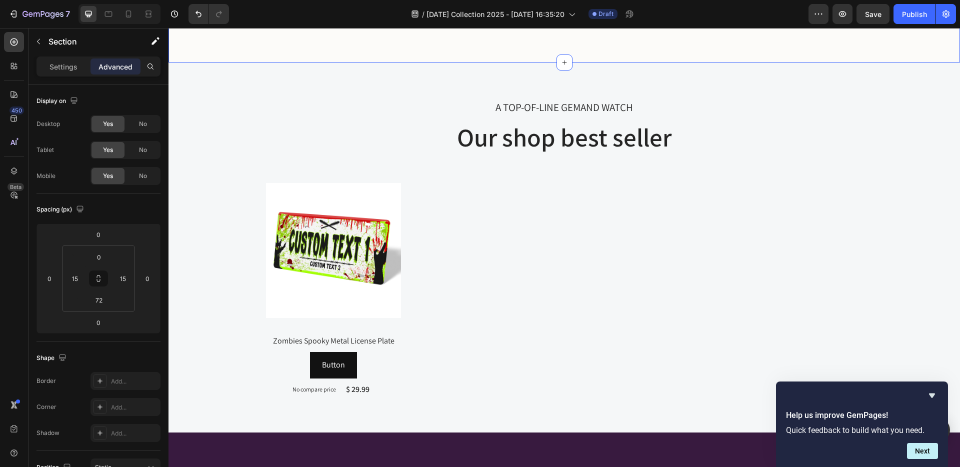
click at [105, 63] on p "Advanced" at bounding box center [116, 67] width 34 height 11
click at [65, 59] on div "Settings" at bounding box center [64, 67] width 50 height 16
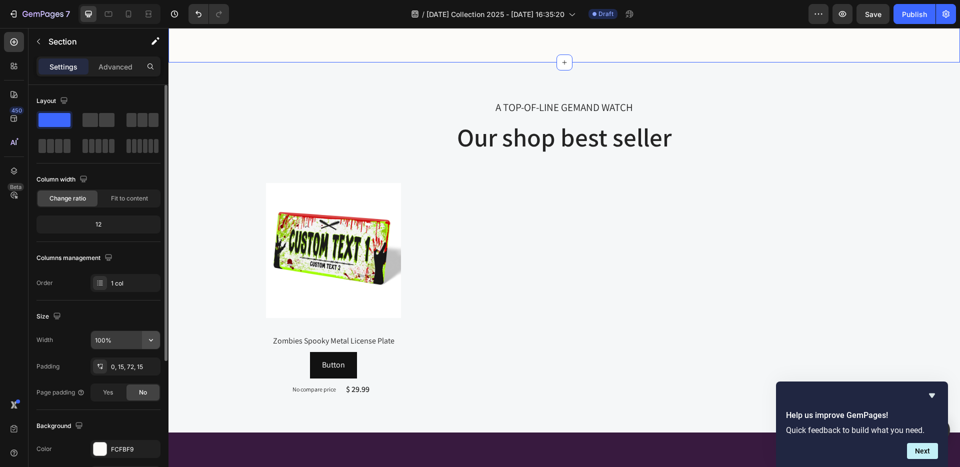
click at [155, 340] on icon "button" at bounding box center [151, 340] width 10 height 10
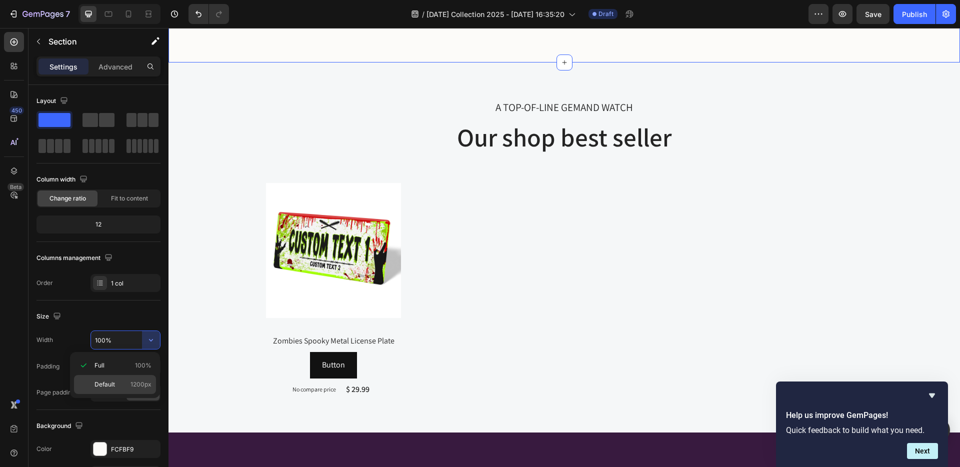
click at [107, 382] on span "Default" at bounding box center [105, 384] width 21 height 9
type input "1200"
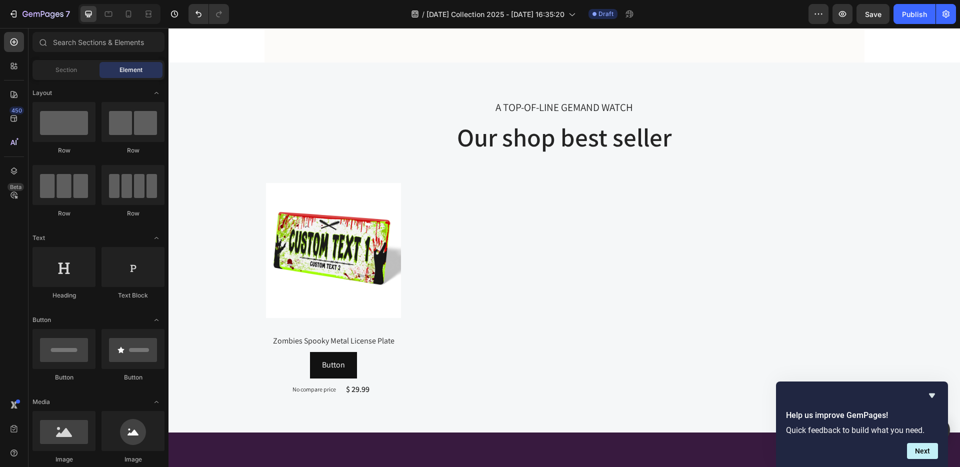
click at [79, 68] on div "Section" at bounding box center [66, 70] width 63 height 16
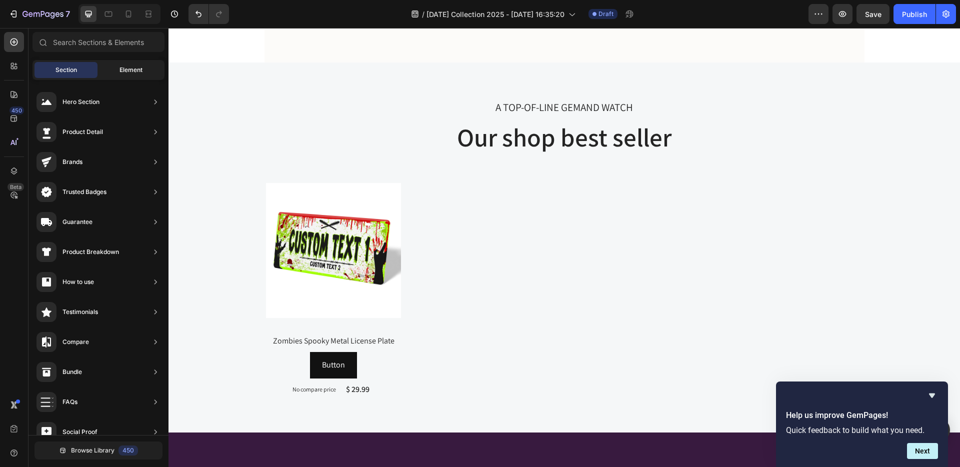
click at [120, 68] on span "Element" at bounding box center [131, 70] width 23 height 9
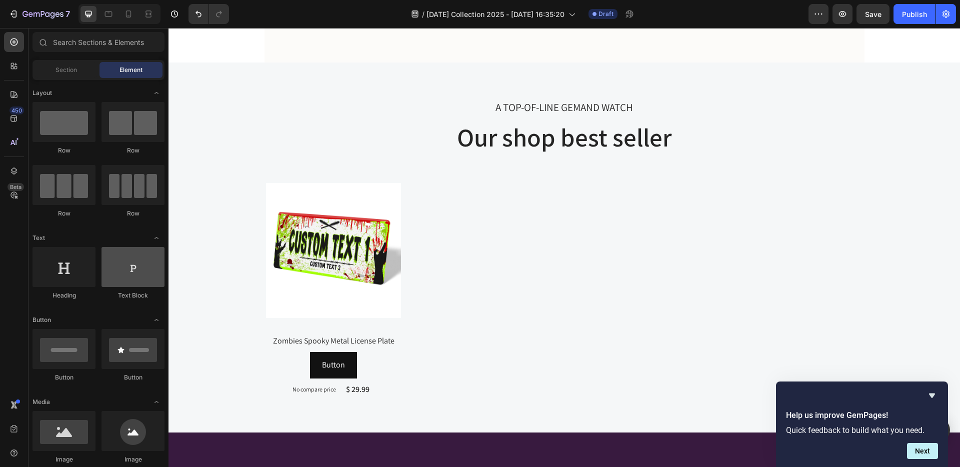
scroll to position [261, 0]
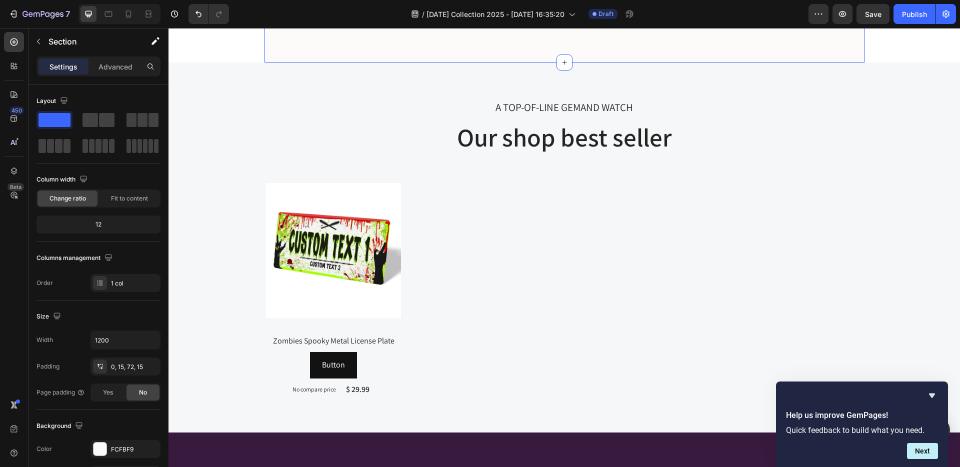
click at [140, 199] on span "Fit to content" at bounding box center [129, 198] width 37 height 9
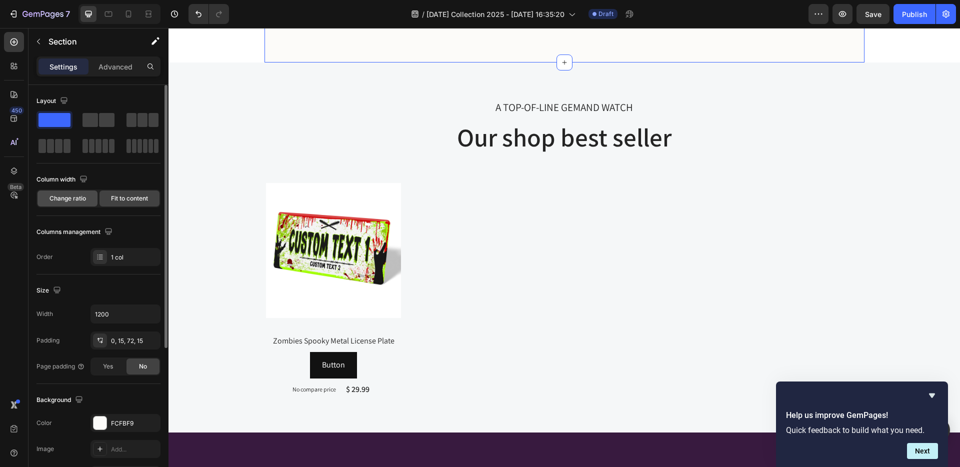
click at [72, 197] on span "Change ratio" at bounding box center [68, 198] width 37 height 9
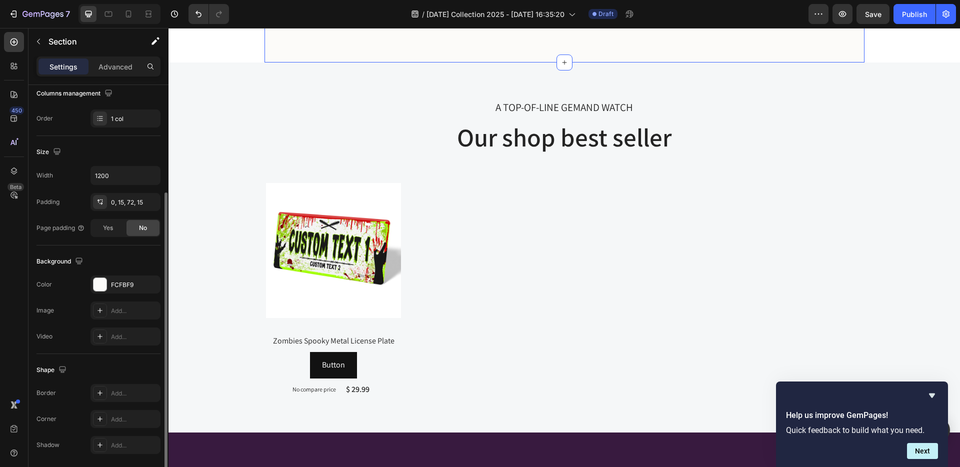
scroll to position [163, 0]
click at [111, 176] on input "1200" at bounding box center [125, 178] width 69 height 18
click at [154, 177] on icon "button" at bounding box center [151, 178] width 10 height 10
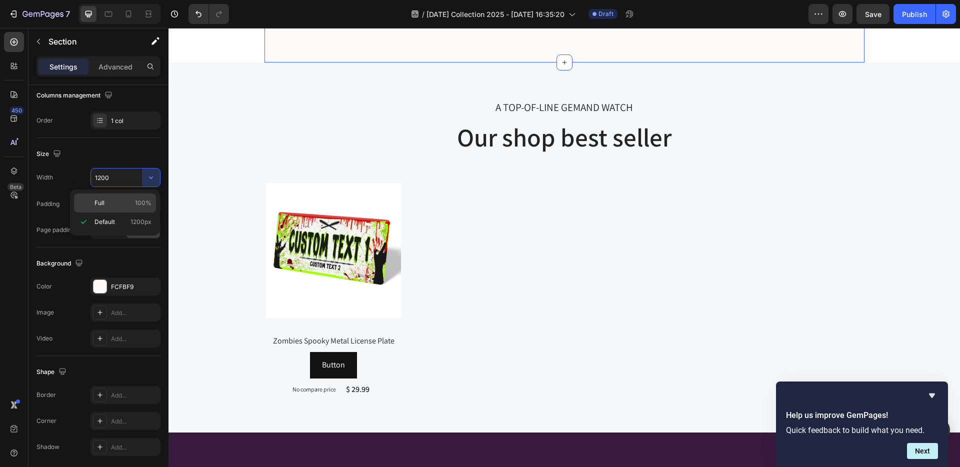
click at [142, 204] on span "100%" at bounding box center [143, 203] width 17 height 9
type input "100%"
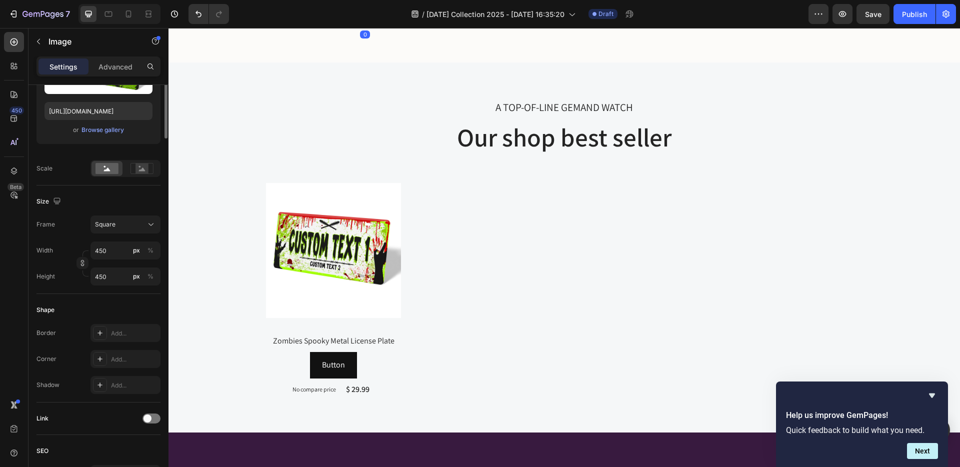
scroll to position [0, 0]
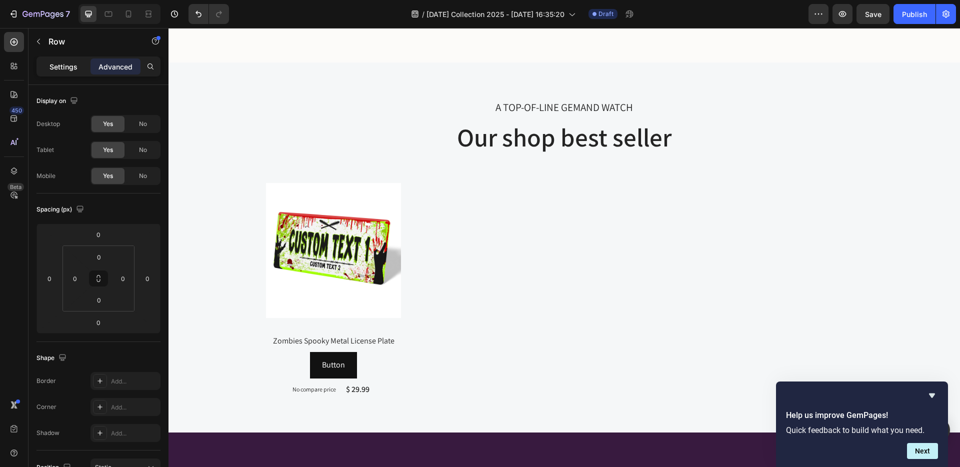
click at [67, 67] on p "Settings" at bounding box center [64, 67] width 28 height 11
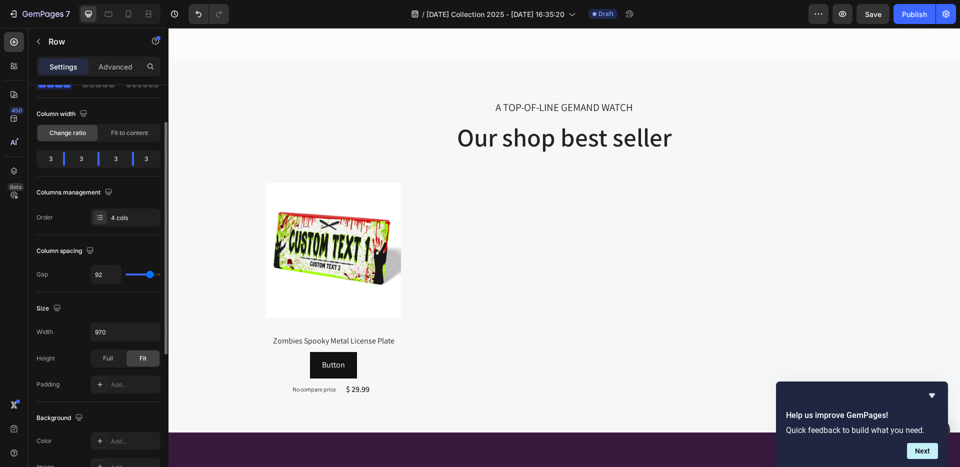
scroll to position [85, 0]
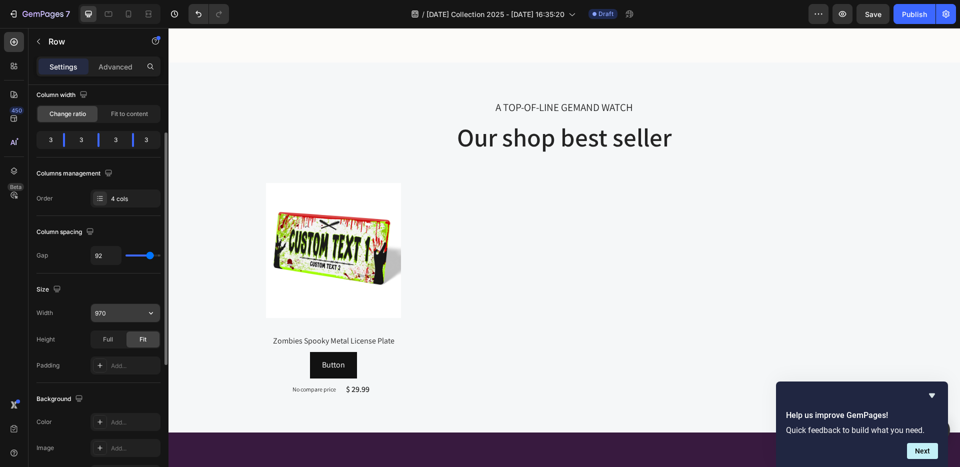
click at [136, 317] on input "970" at bounding box center [125, 313] width 69 height 18
click at [147, 313] on icon "button" at bounding box center [151, 313] width 10 height 10
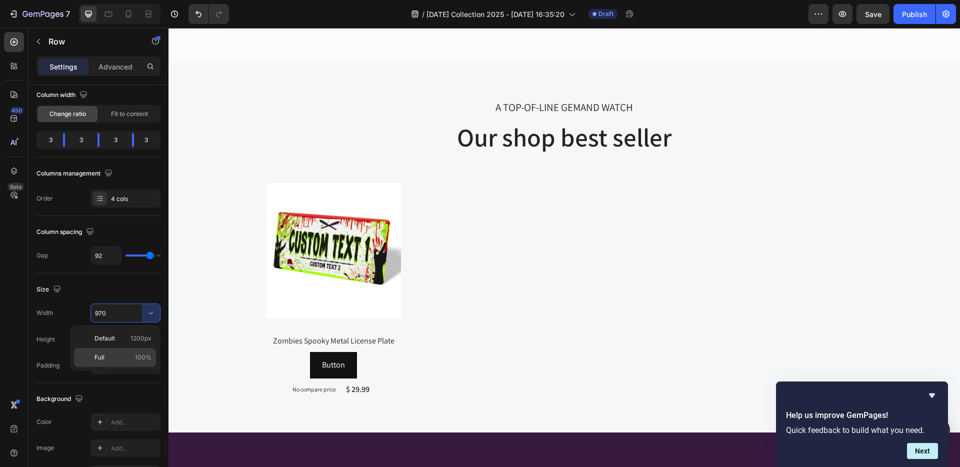
click at [144, 356] on span "100%" at bounding box center [143, 357] width 17 height 9
type input "100%"
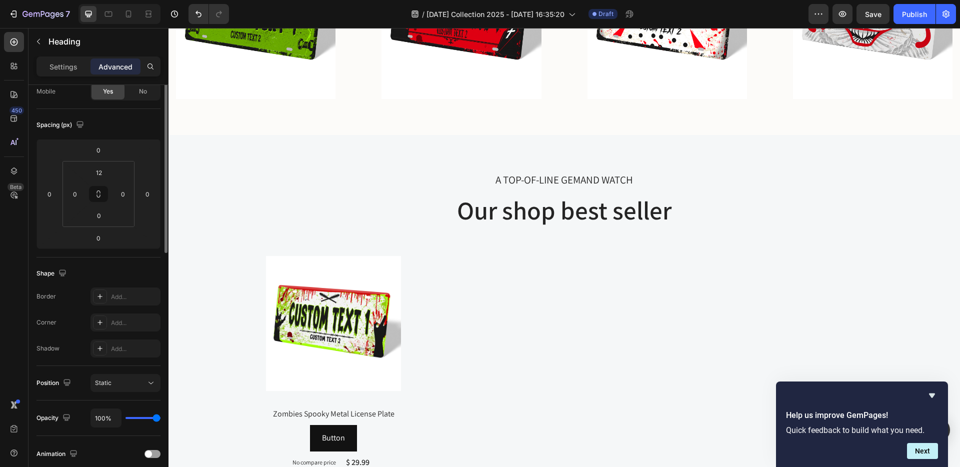
scroll to position [0, 0]
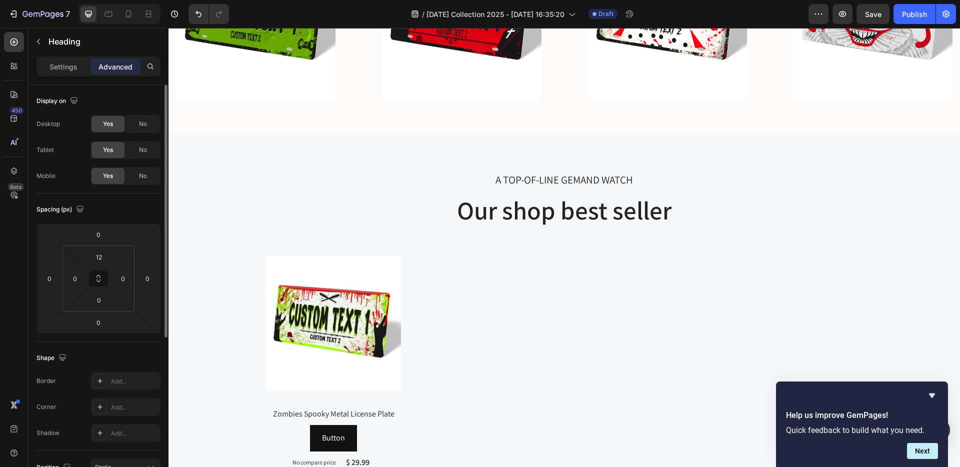
click at [54, 66] on p "Settings" at bounding box center [64, 67] width 28 height 11
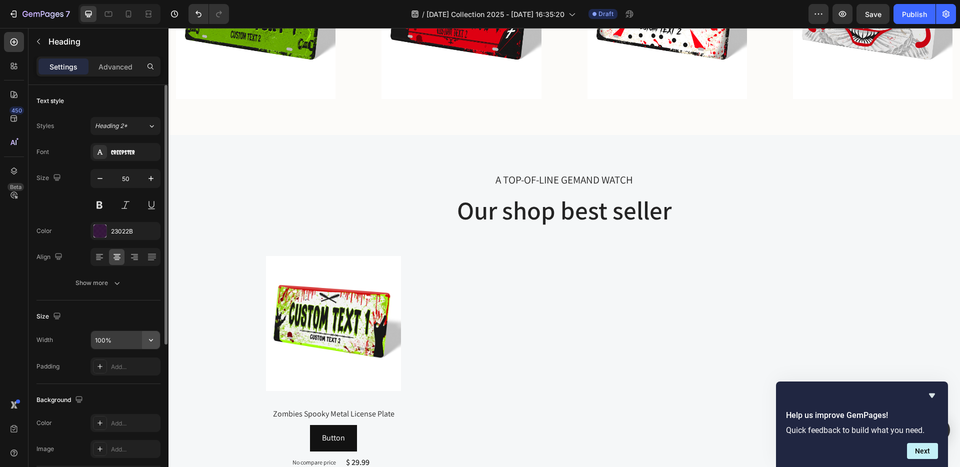
click at [154, 339] on icon "button" at bounding box center [151, 340] width 10 height 10
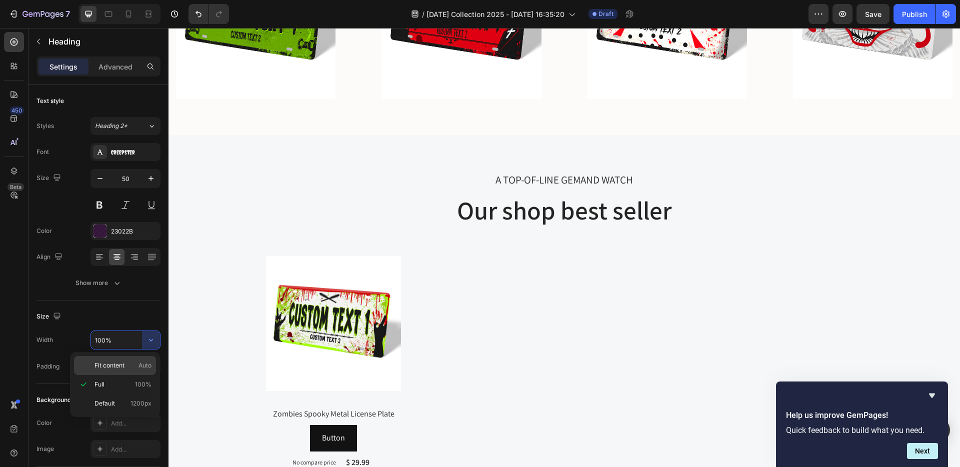
click at [137, 367] on p "Fit content Auto" at bounding box center [123, 365] width 57 height 9
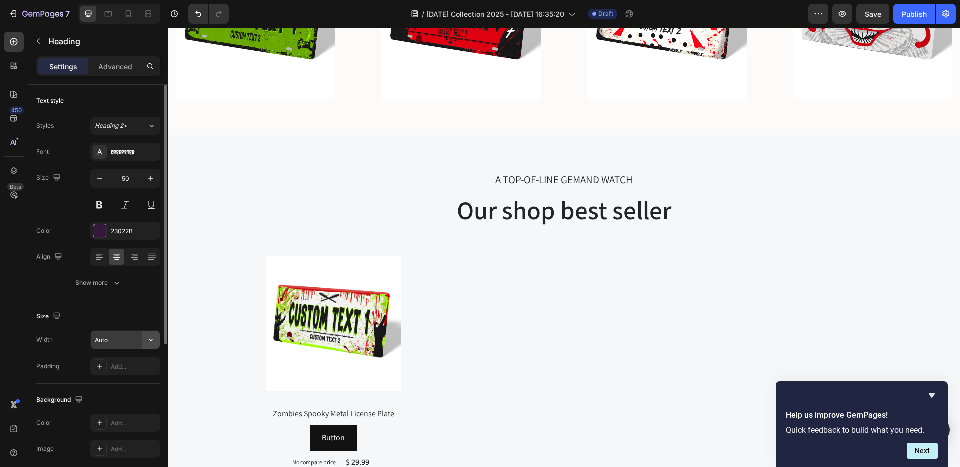
click at [154, 341] on icon "button" at bounding box center [151, 340] width 10 height 10
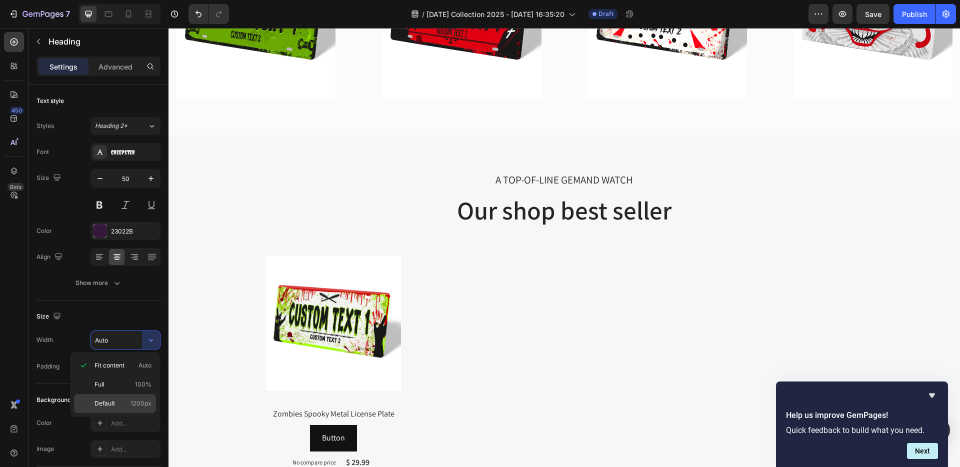
click at [123, 402] on p "Default 1200px" at bounding box center [123, 403] width 57 height 9
type input "1200"
